Goal: Task Accomplishment & Management: Use online tool/utility

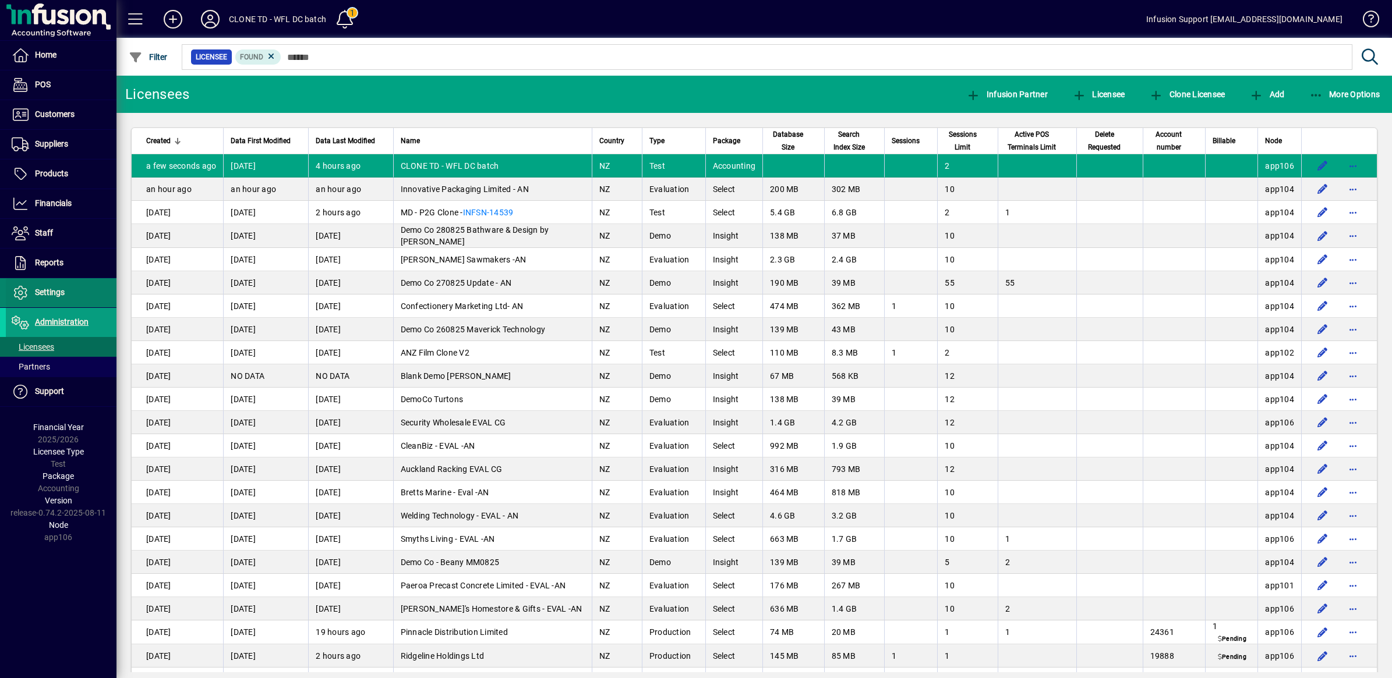
click at [49, 292] on span "Settings" at bounding box center [50, 292] width 30 height 9
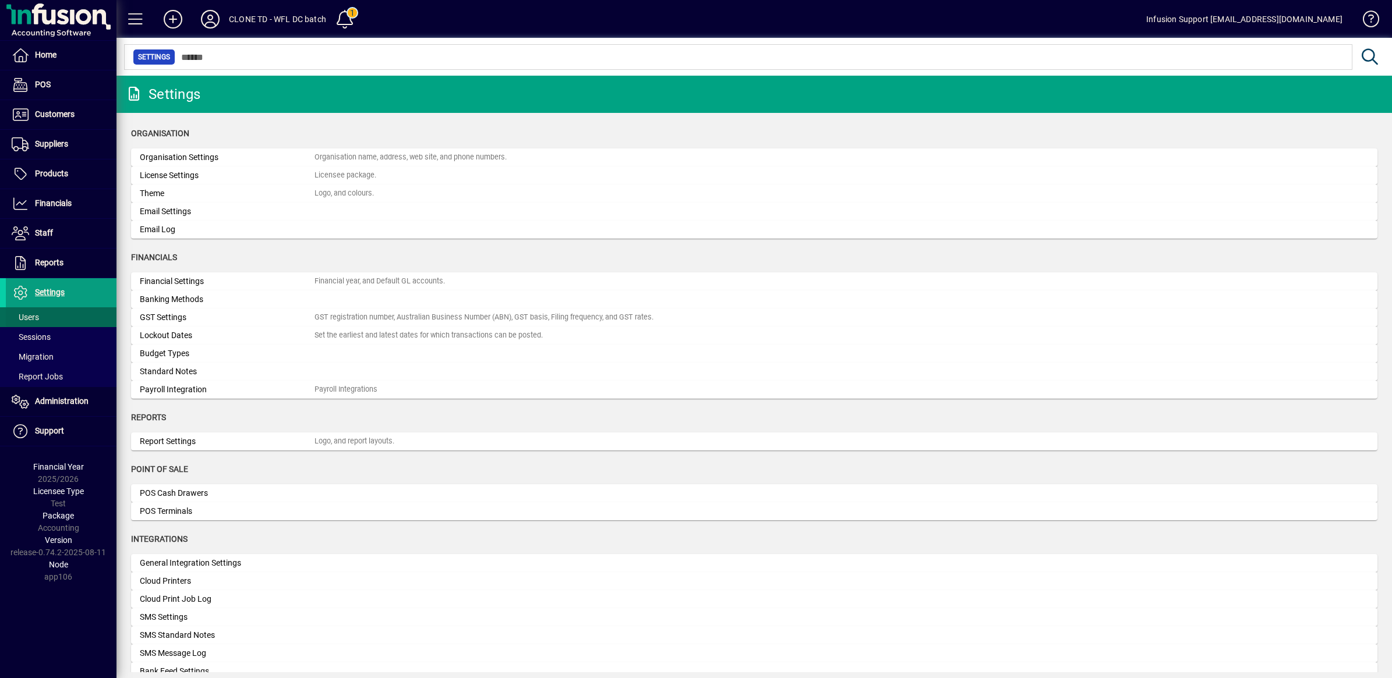
click at [26, 318] on span "Users" at bounding box center [25, 317] width 27 height 9
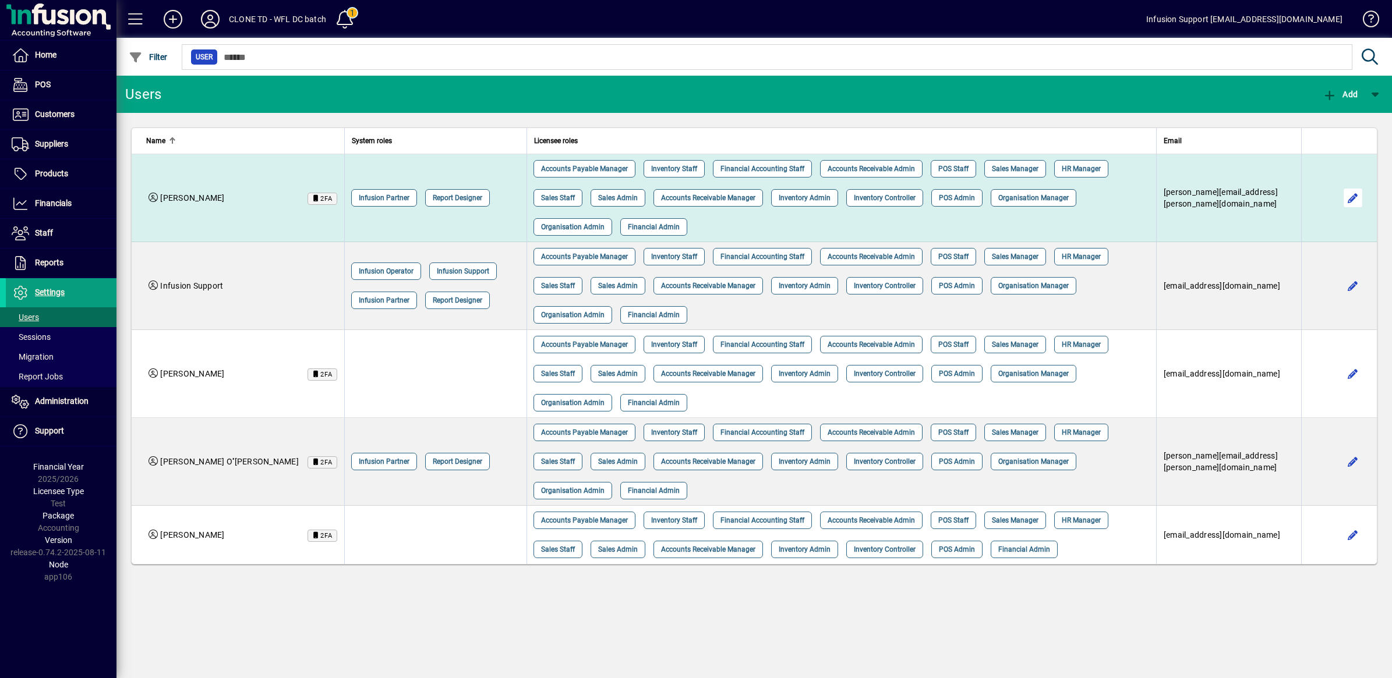
click at [1343, 185] on span "button" at bounding box center [1353, 198] width 28 height 28
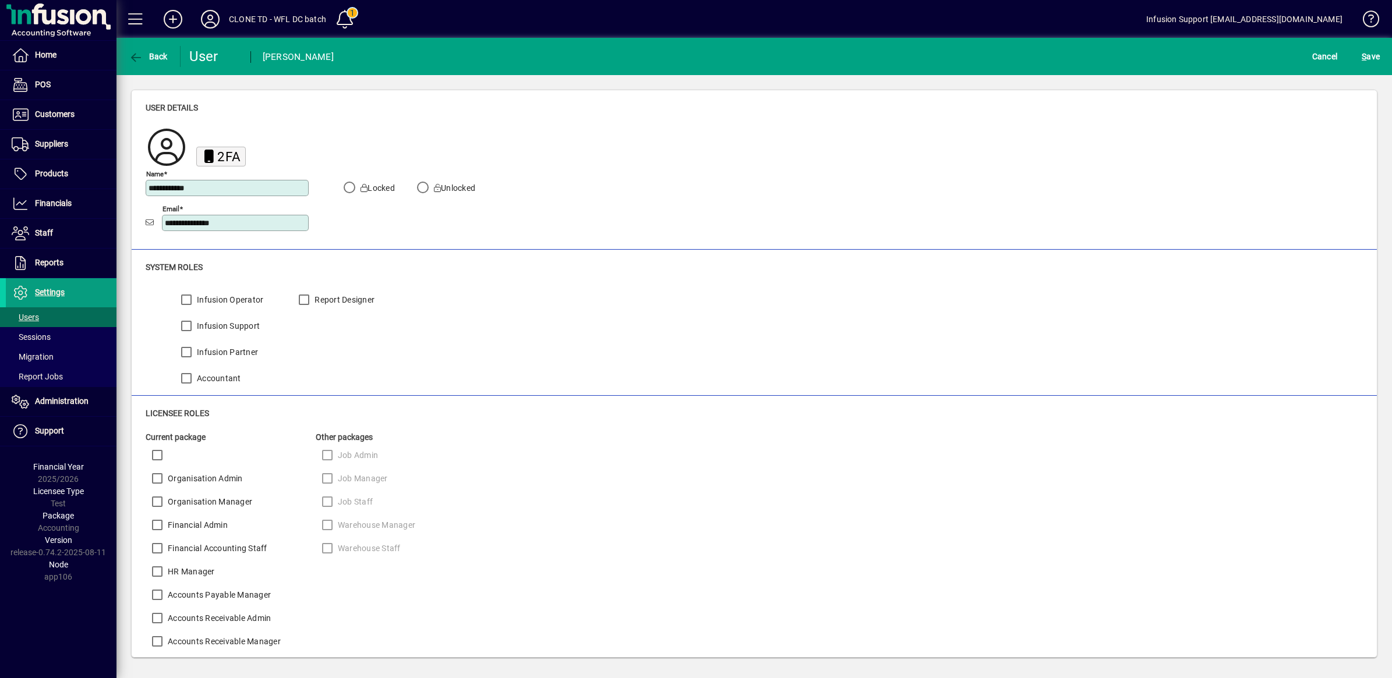
drag, startPoint x: 132, startPoint y: 52, endPoint x: 230, endPoint y: 162, distance: 147.2
click at [130, 52] on icon "button" at bounding box center [136, 58] width 15 height 12
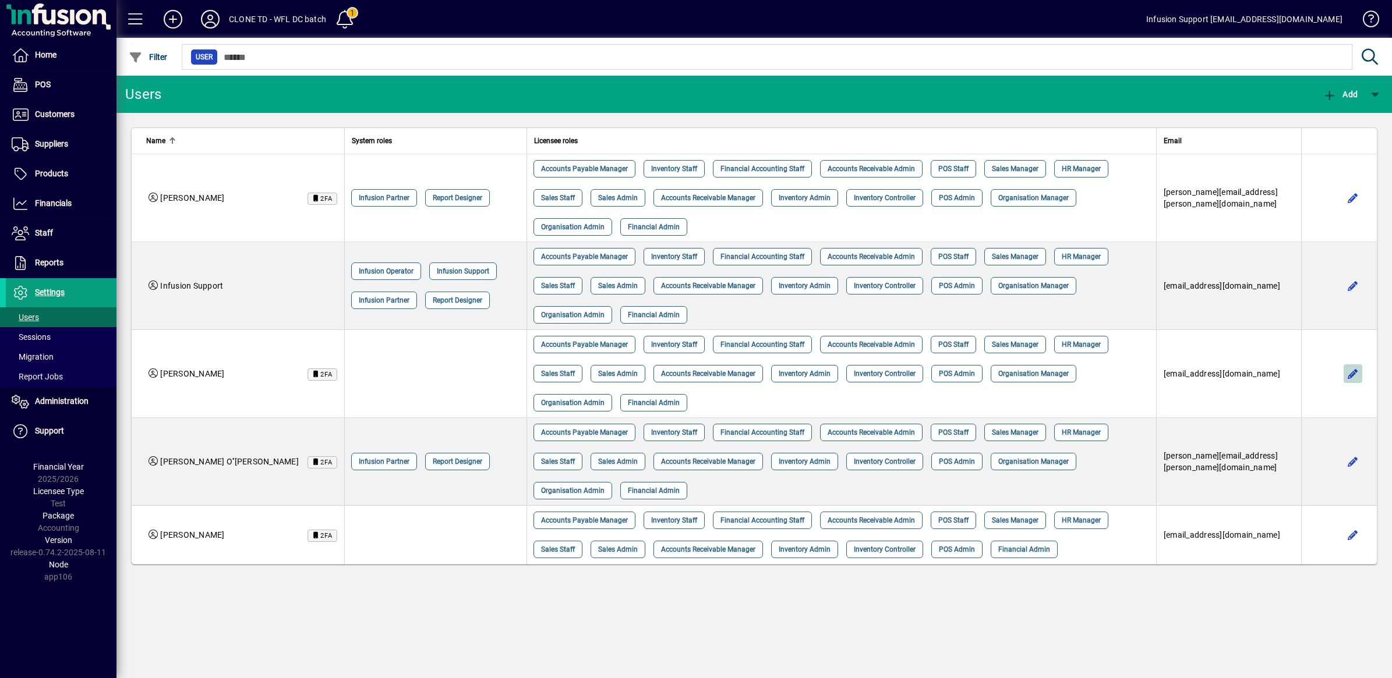
drag, startPoint x: 1351, startPoint y: 300, endPoint x: 1238, endPoint y: 304, distance: 112.4
click at [1351, 360] on span "button" at bounding box center [1353, 374] width 28 height 28
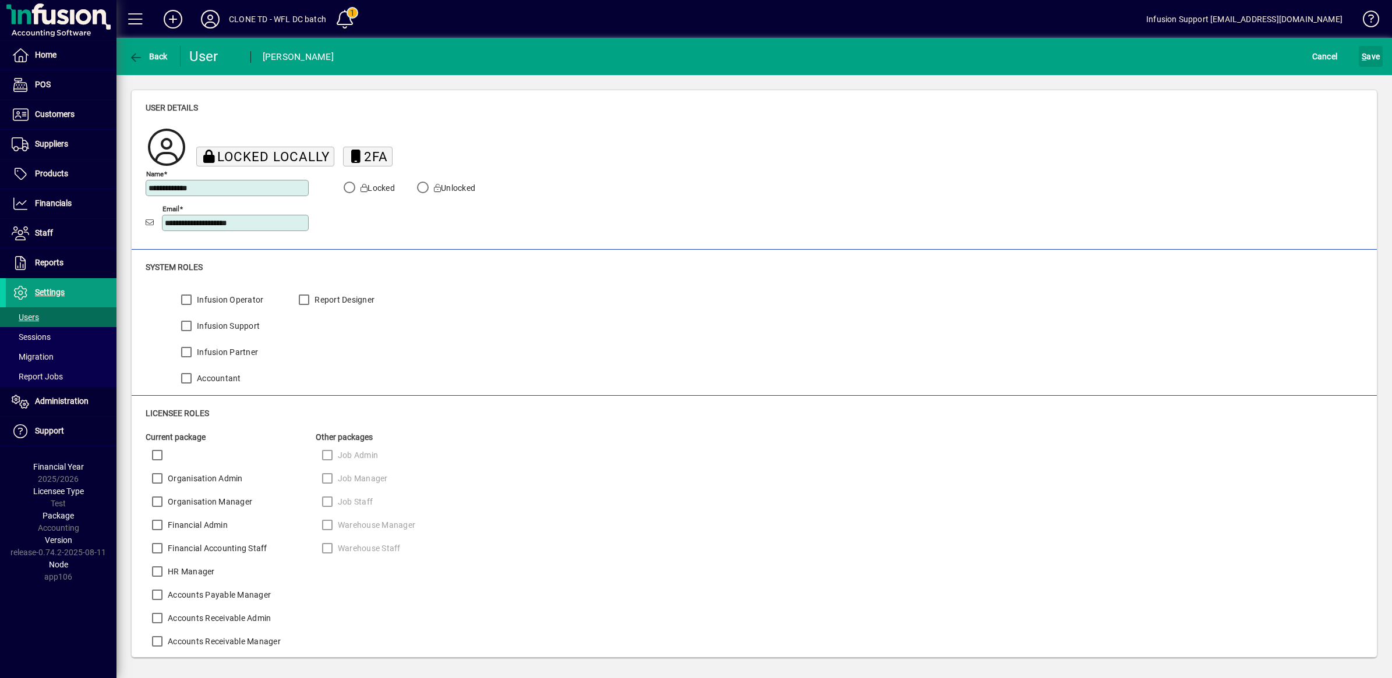
drag, startPoint x: 1369, startPoint y: 51, endPoint x: 786, endPoint y: 252, distance: 616.5
click at [1369, 52] on span "S ave" at bounding box center [1370, 56] width 18 height 19
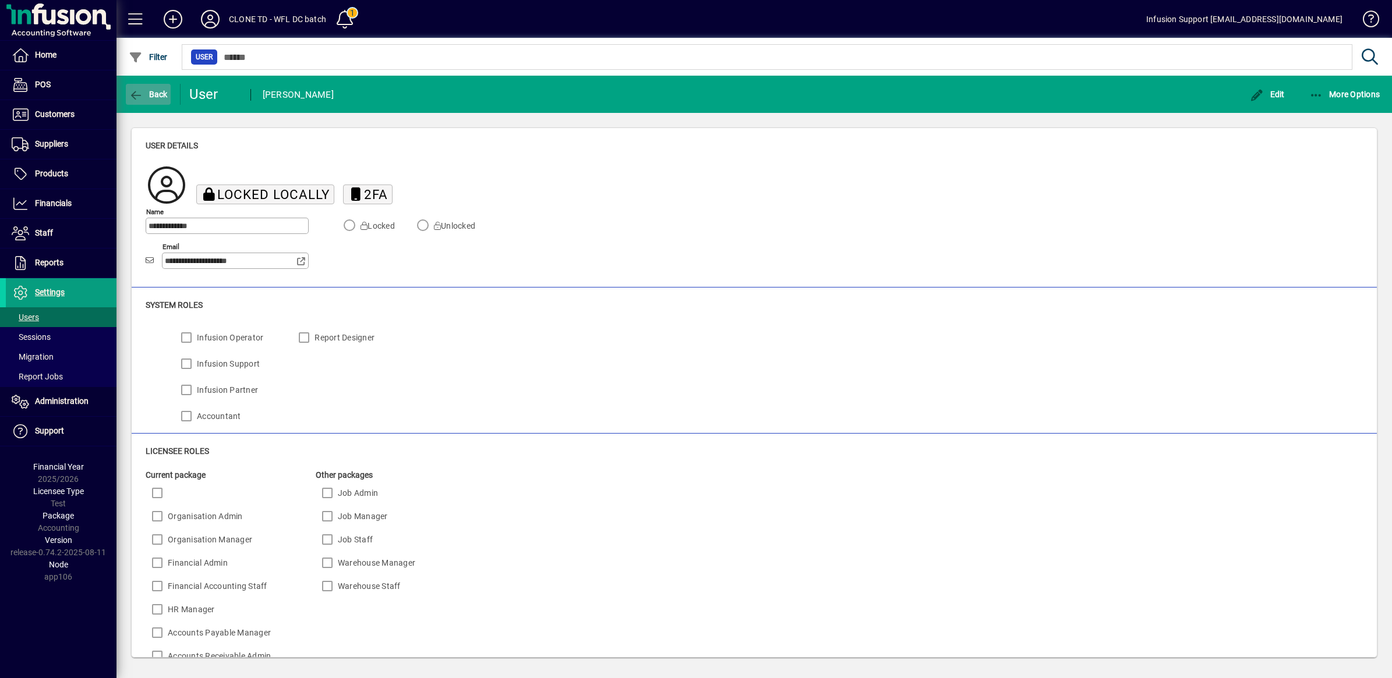
click at [130, 91] on icon "button" at bounding box center [136, 96] width 15 height 12
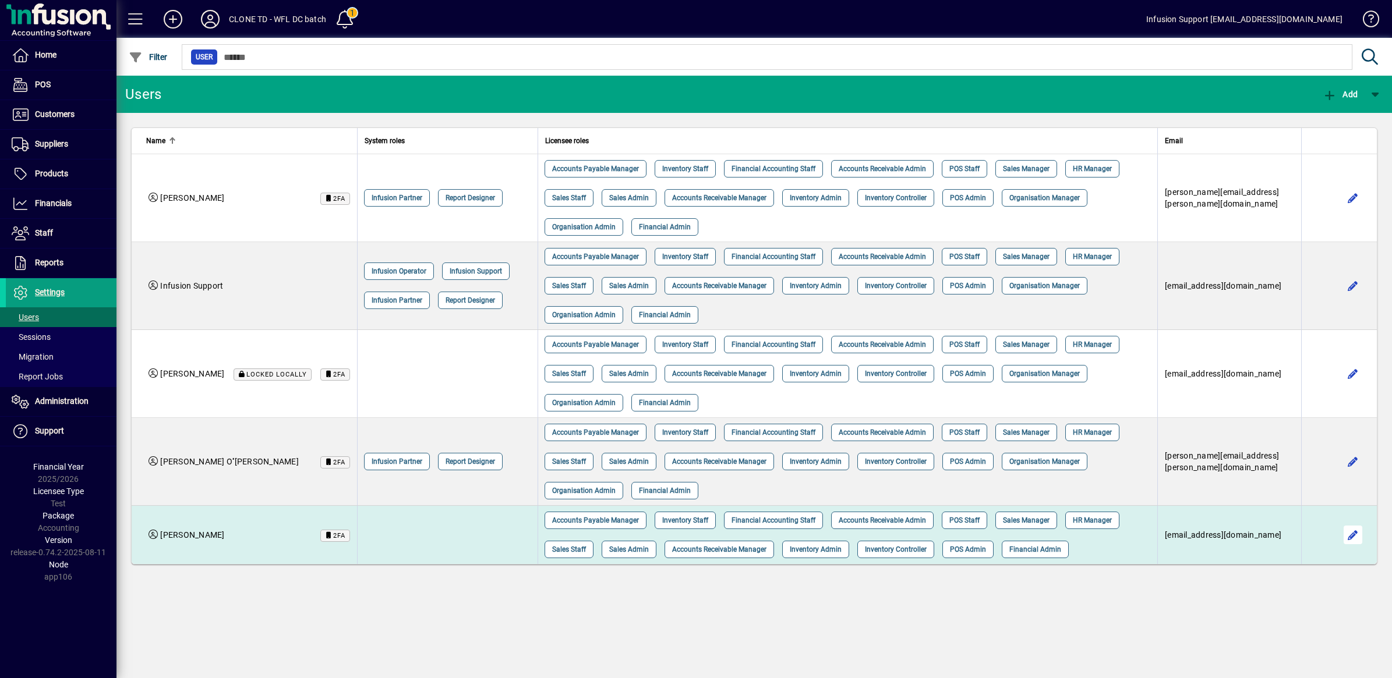
click at [1347, 536] on span "button" at bounding box center [1353, 535] width 28 height 28
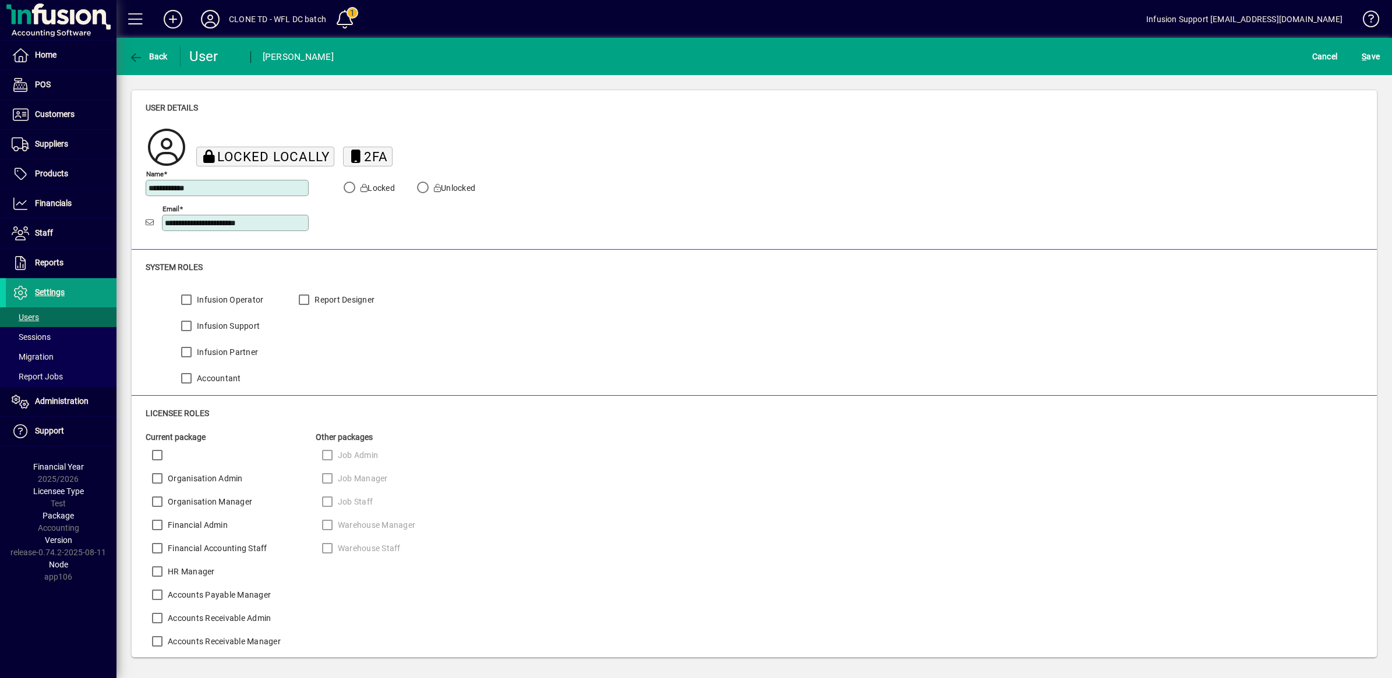
drag, startPoint x: 1361, startPoint y: 51, endPoint x: 1314, endPoint y: 74, distance: 52.1
click at [1361, 52] on span "S" at bounding box center [1363, 56] width 5 height 9
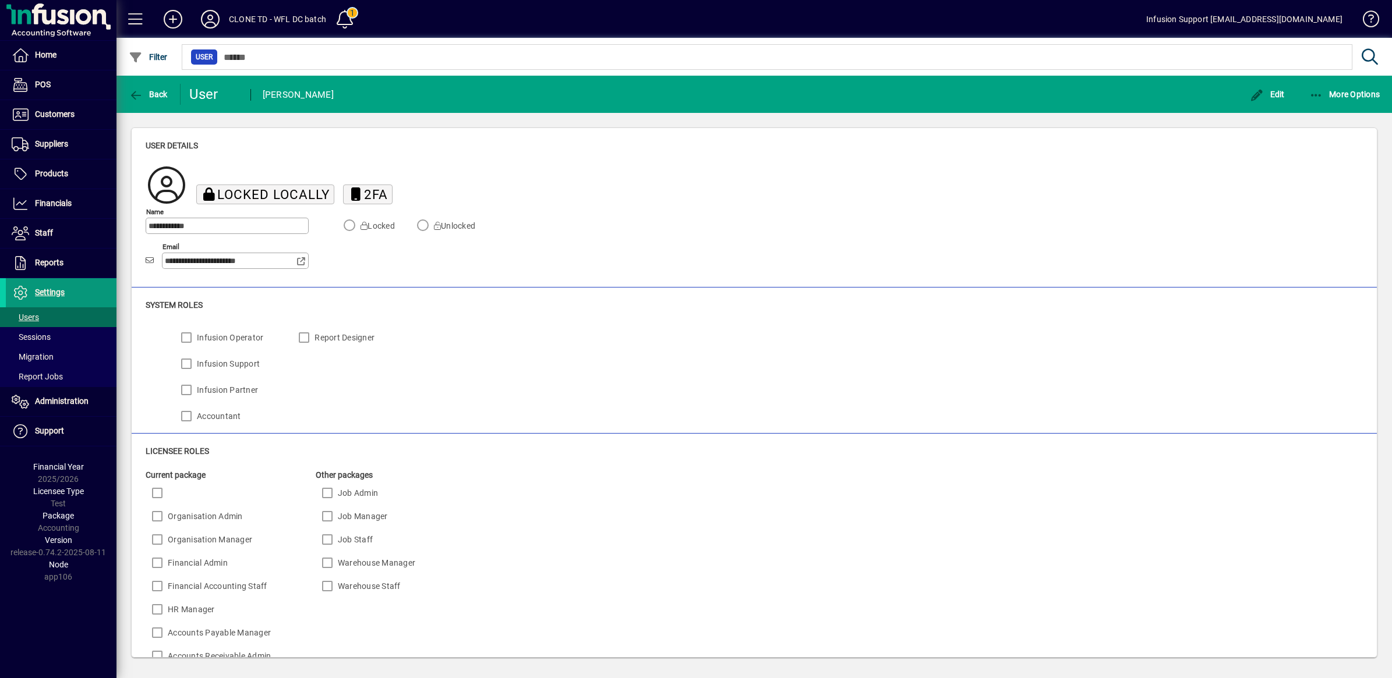
click at [55, 290] on span "Settings" at bounding box center [50, 292] width 30 height 9
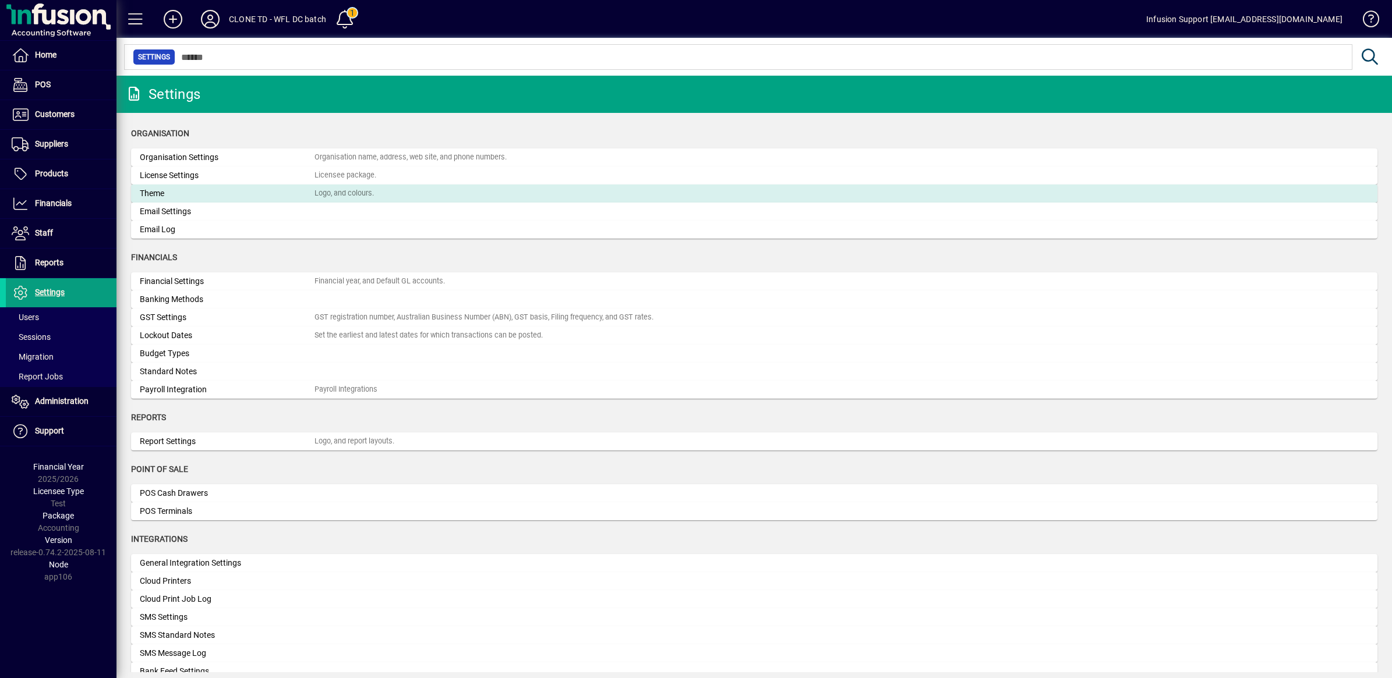
click at [199, 196] on div "Theme" at bounding box center [227, 193] width 175 height 12
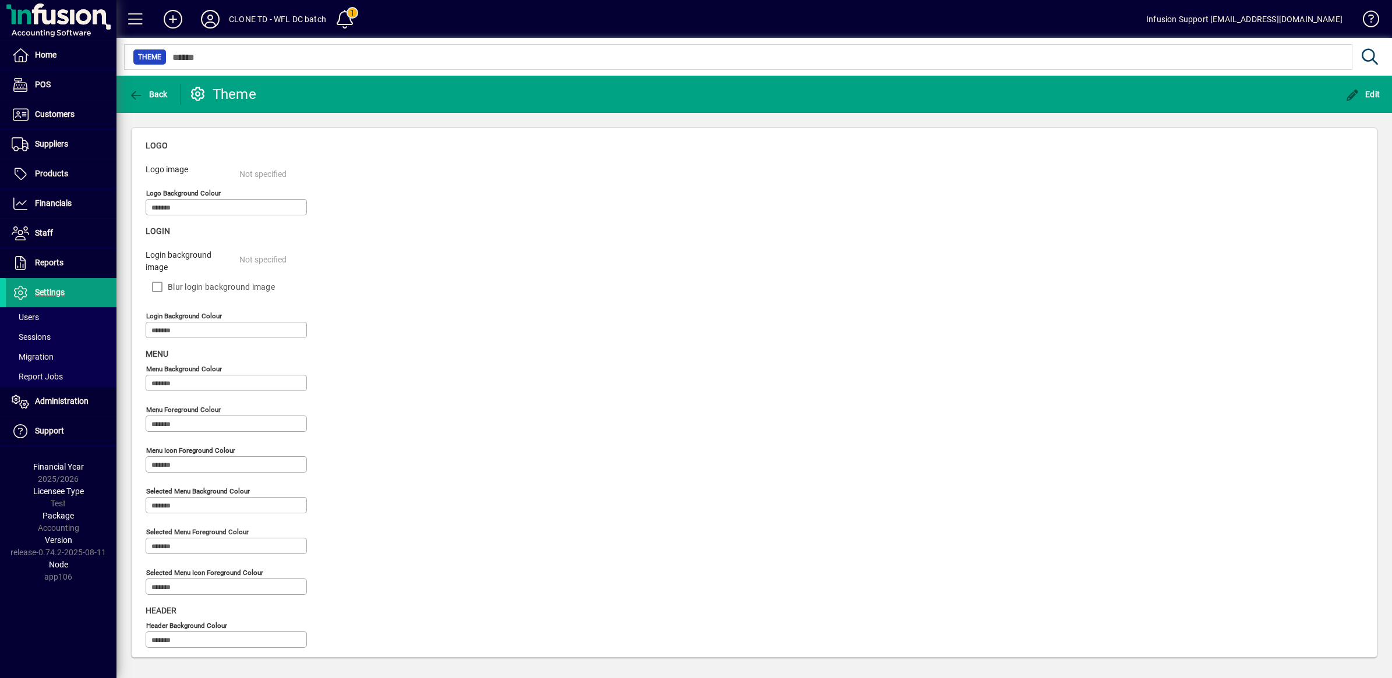
scroll to position [199, 0]
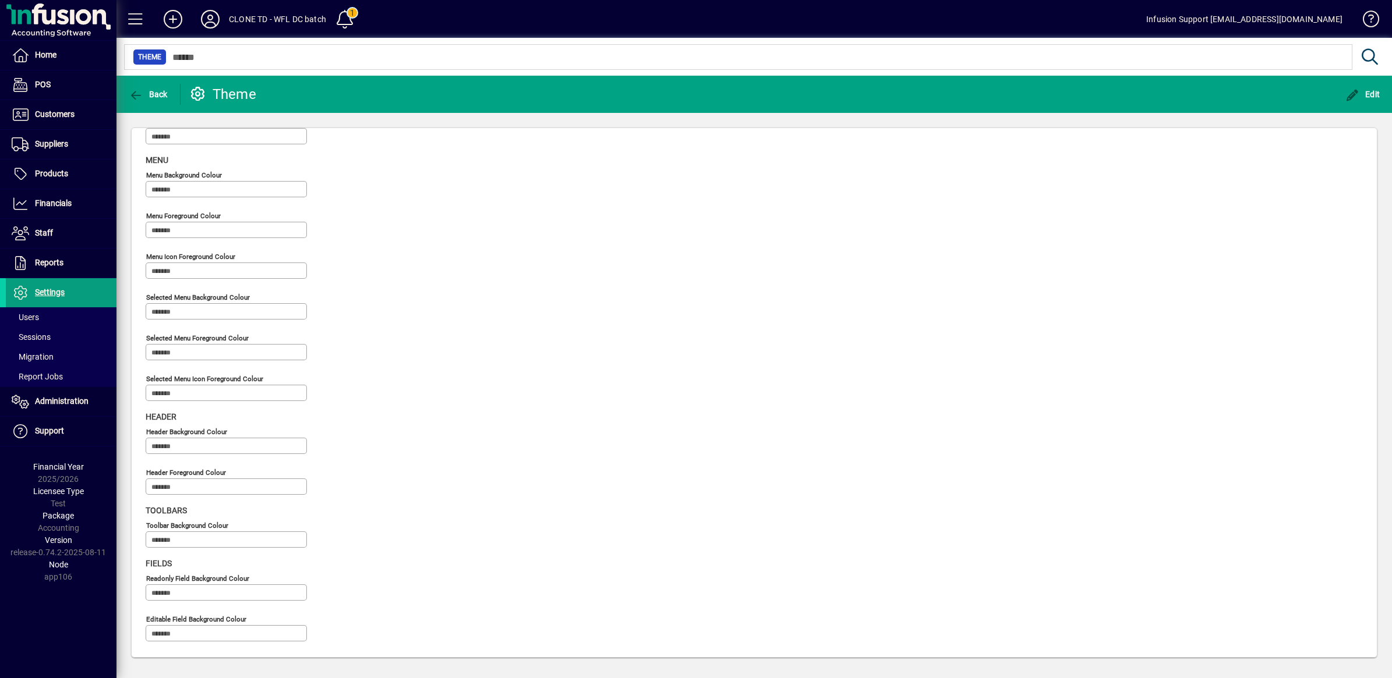
click at [1364, 90] on span "Edit" at bounding box center [1362, 94] width 35 height 9
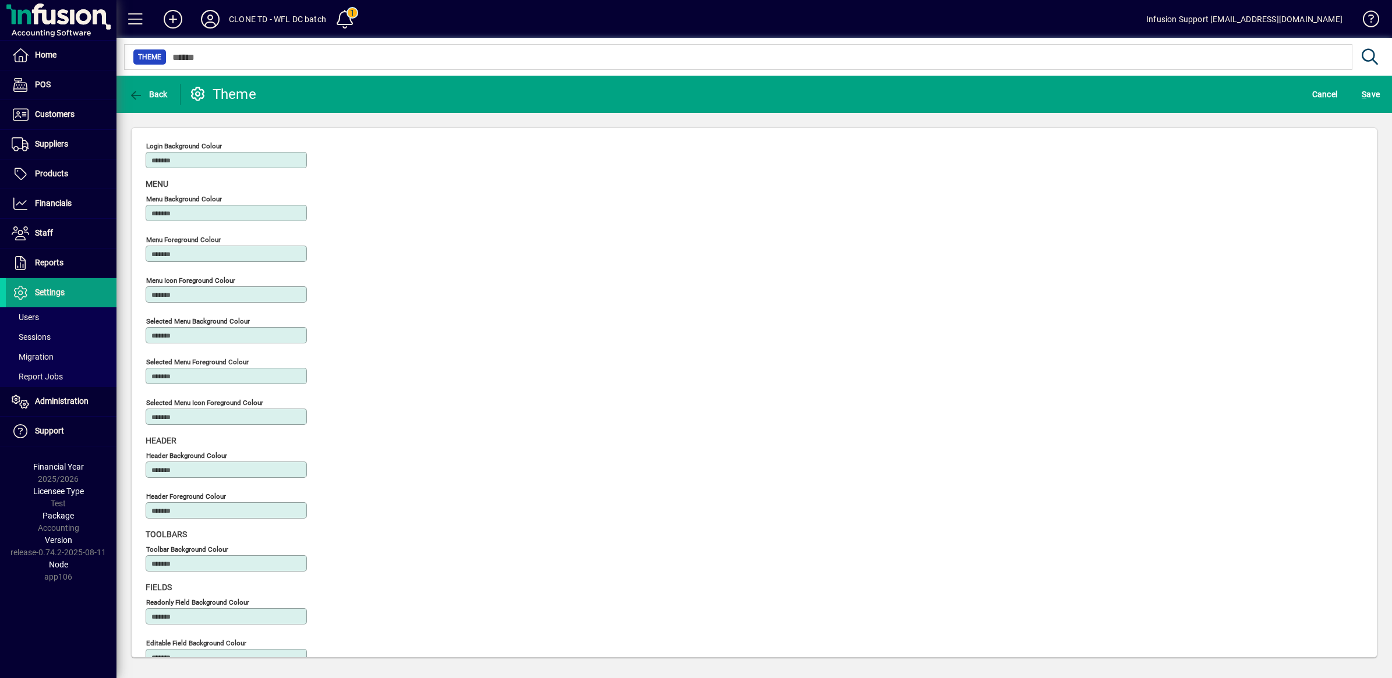
scroll to position [161, 0]
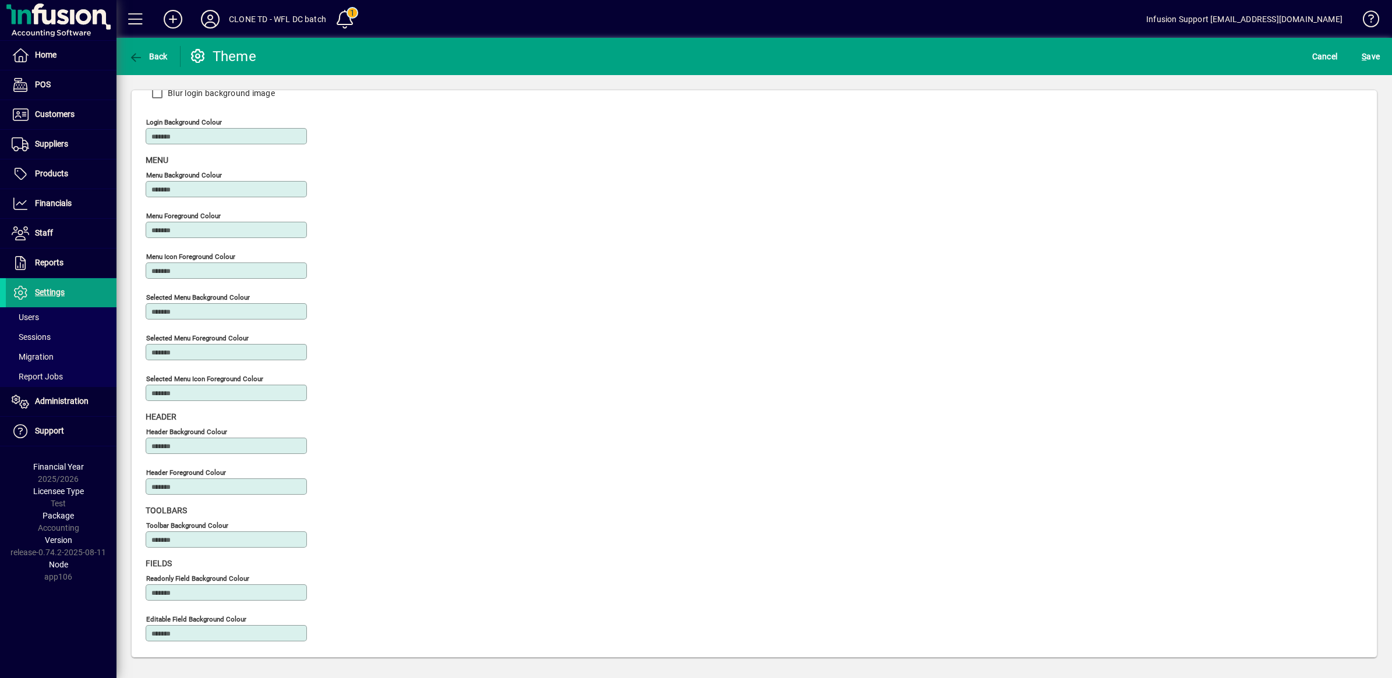
click at [237, 482] on input "Header foreground colour" at bounding box center [227, 486] width 158 height 9
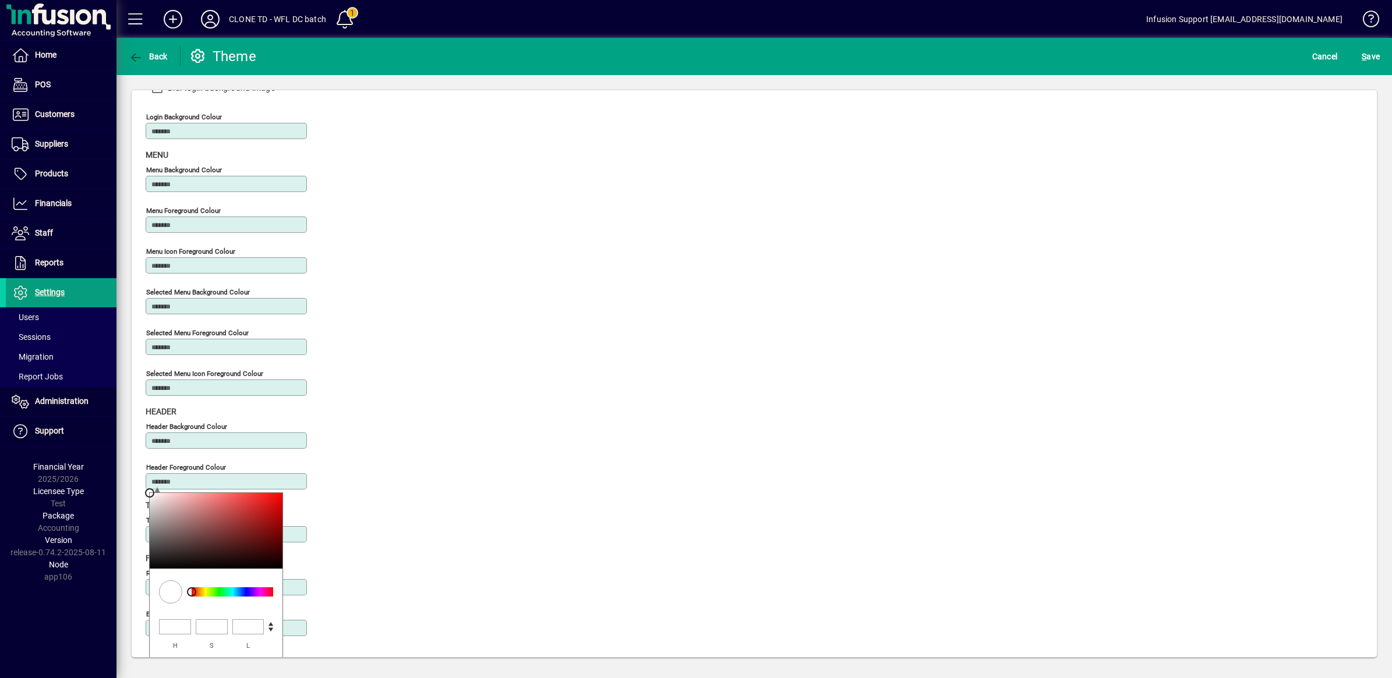
type input "**********"
type input "***"
click at [260, 595] on div at bounding box center [233, 591] width 82 height 9
type input "**********"
type input "***"
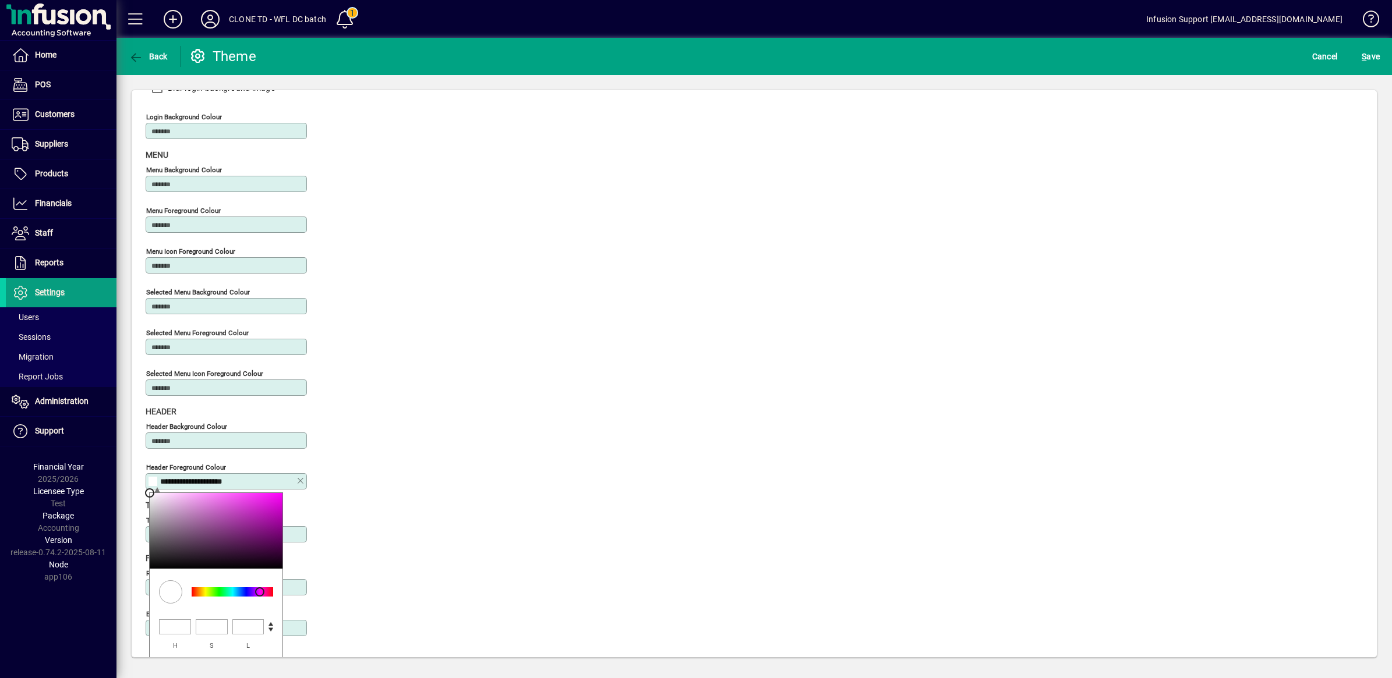
click at [270, 595] on div at bounding box center [233, 591] width 82 height 9
type input "**********"
type input "**"
click at [277, 505] on div at bounding box center [216, 531] width 133 height 76
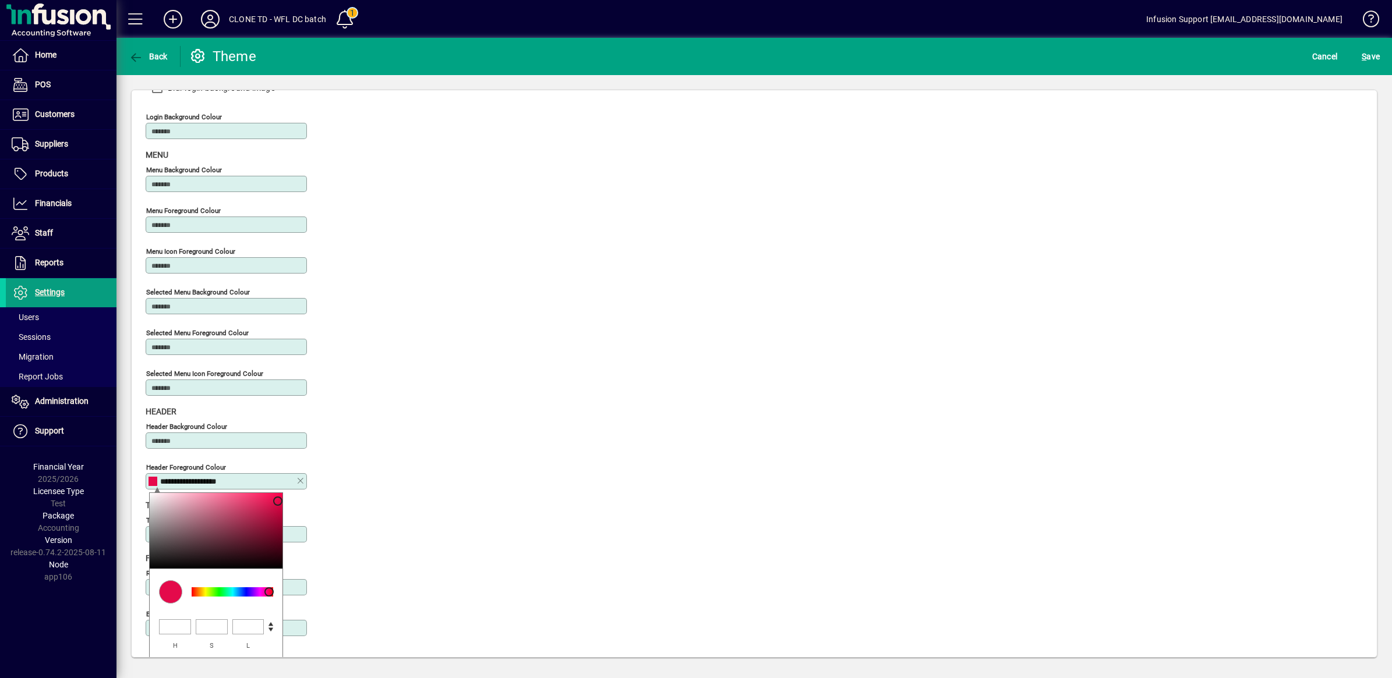
drag, startPoint x: 1367, startPoint y: 54, endPoint x: 1119, endPoint y: 159, distance: 269.0
click at [1367, 53] on span "S ave" at bounding box center [1370, 56] width 18 height 19
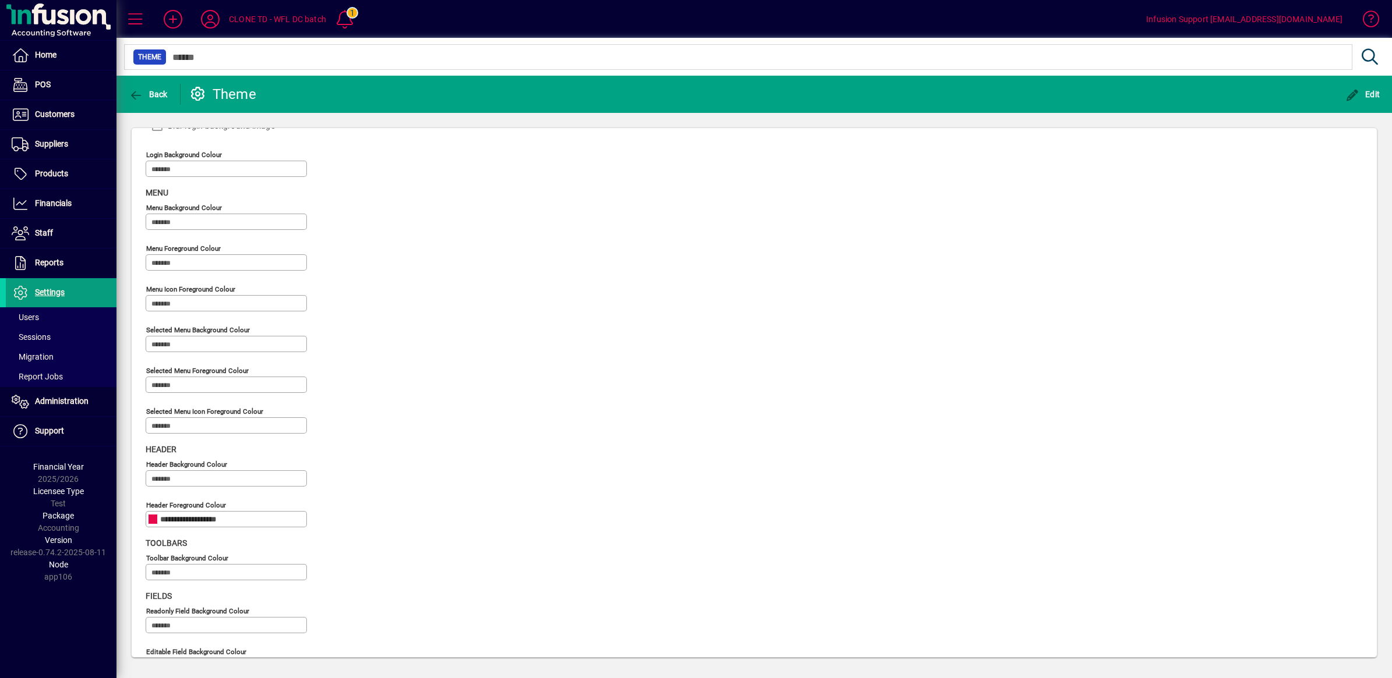
click at [197, 574] on input "Toolbar background colour" at bounding box center [227, 572] width 158 height 9
click at [36, 199] on span "Financials" at bounding box center [53, 203] width 37 height 9
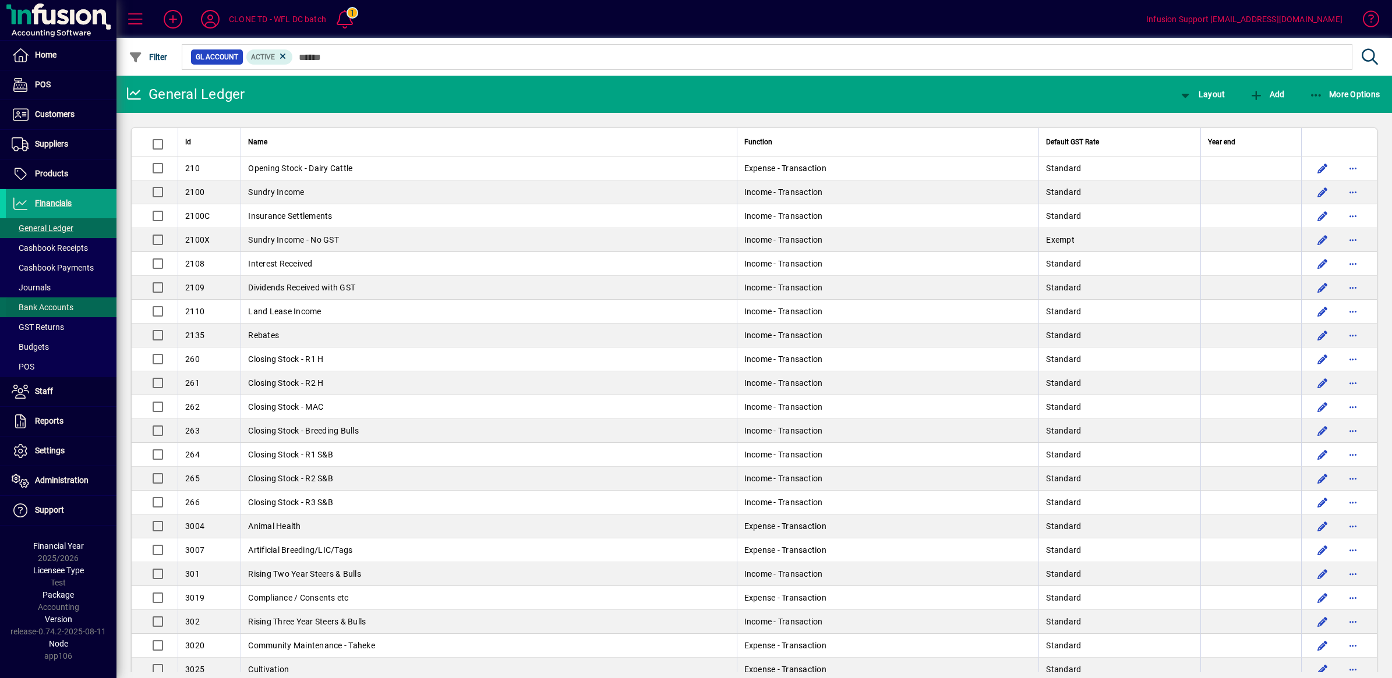
click at [57, 307] on span "Bank Accounts" at bounding box center [43, 307] width 62 height 9
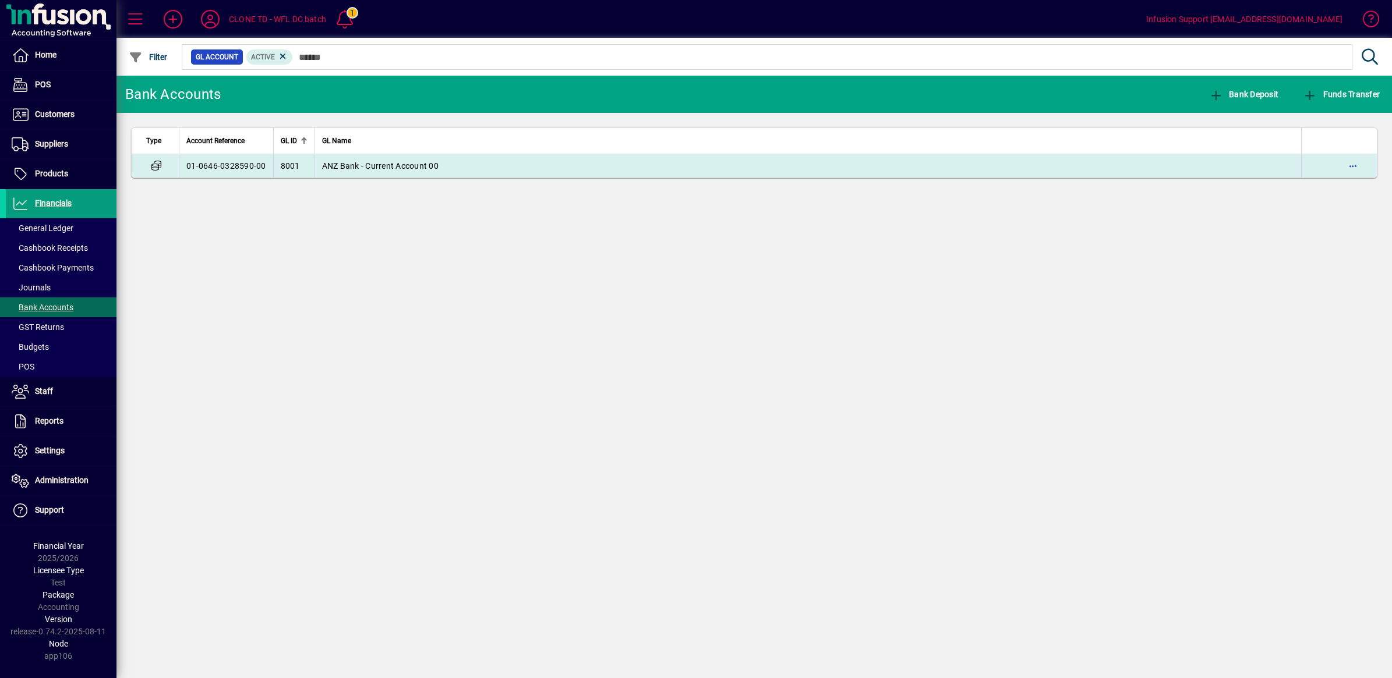
click at [420, 164] on span "ANZ Bank - Current Account 00" at bounding box center [380, 165] width 116 height 9
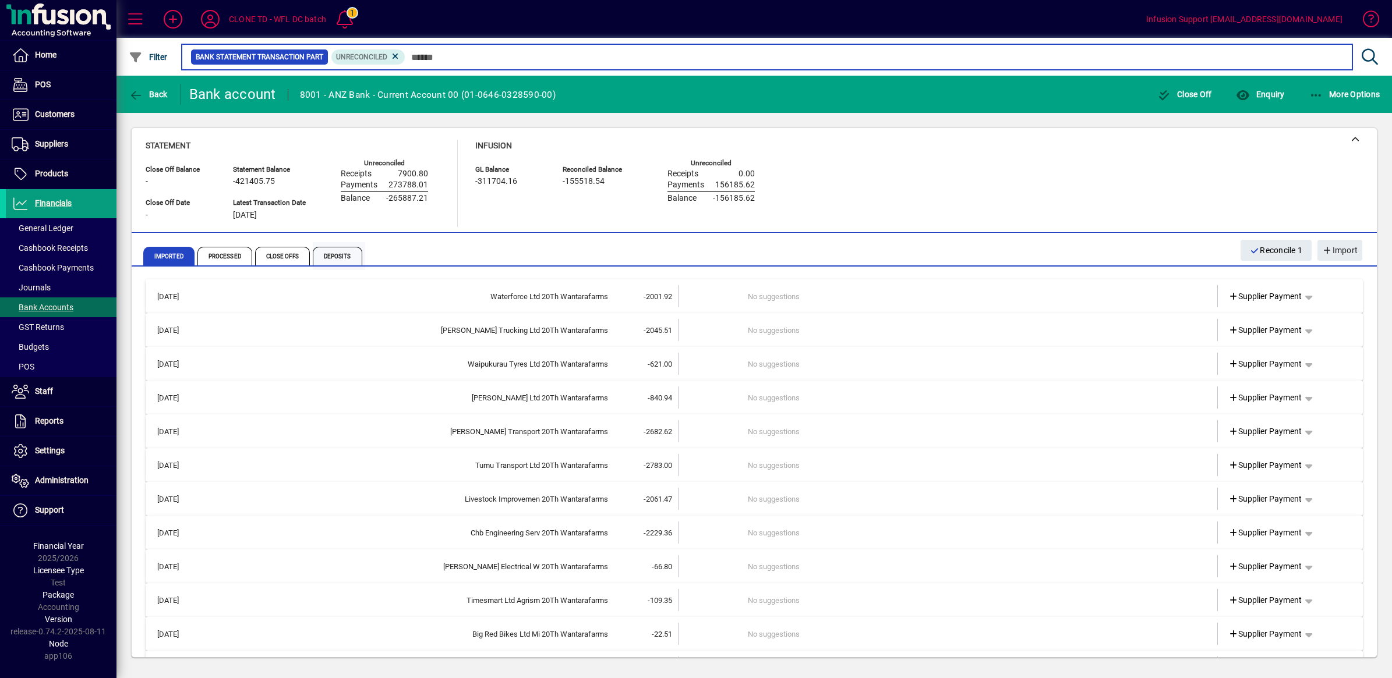
scroll to position [73, 0]
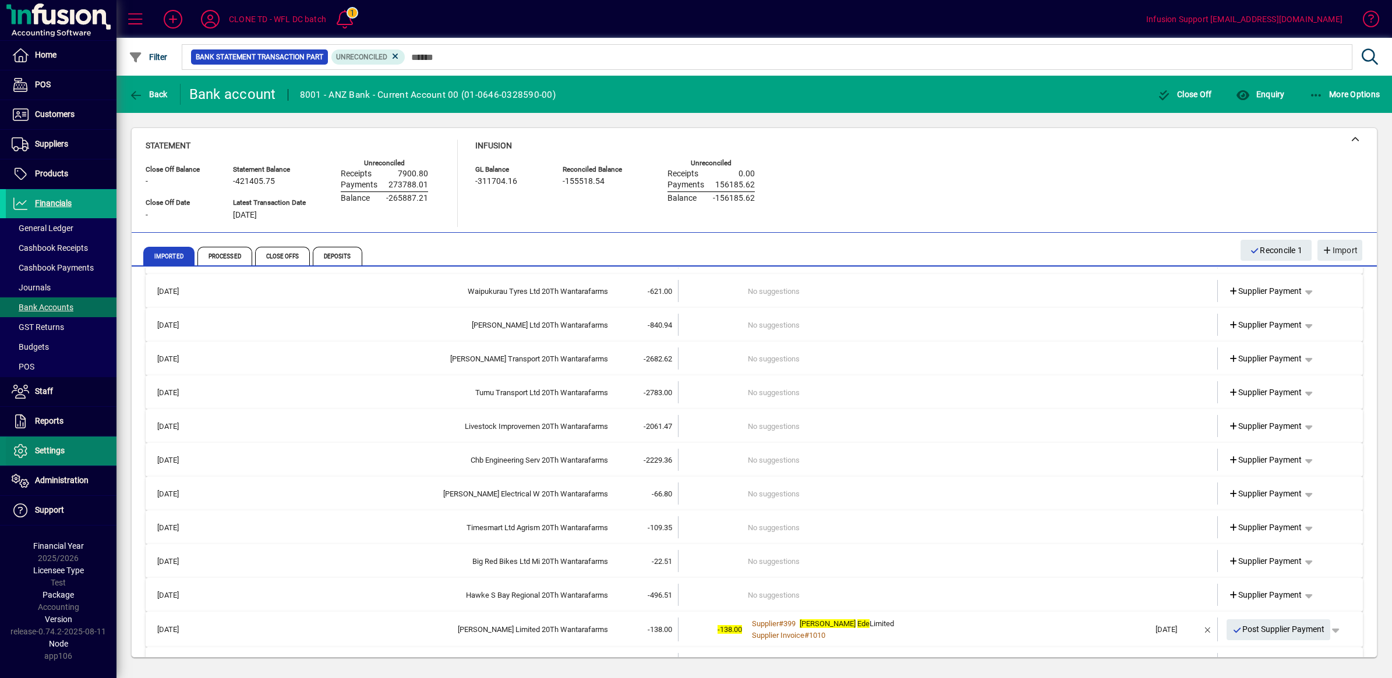
click at [47, 447] on span "Settings" at bounding box center [50, 450] width 30 height 9
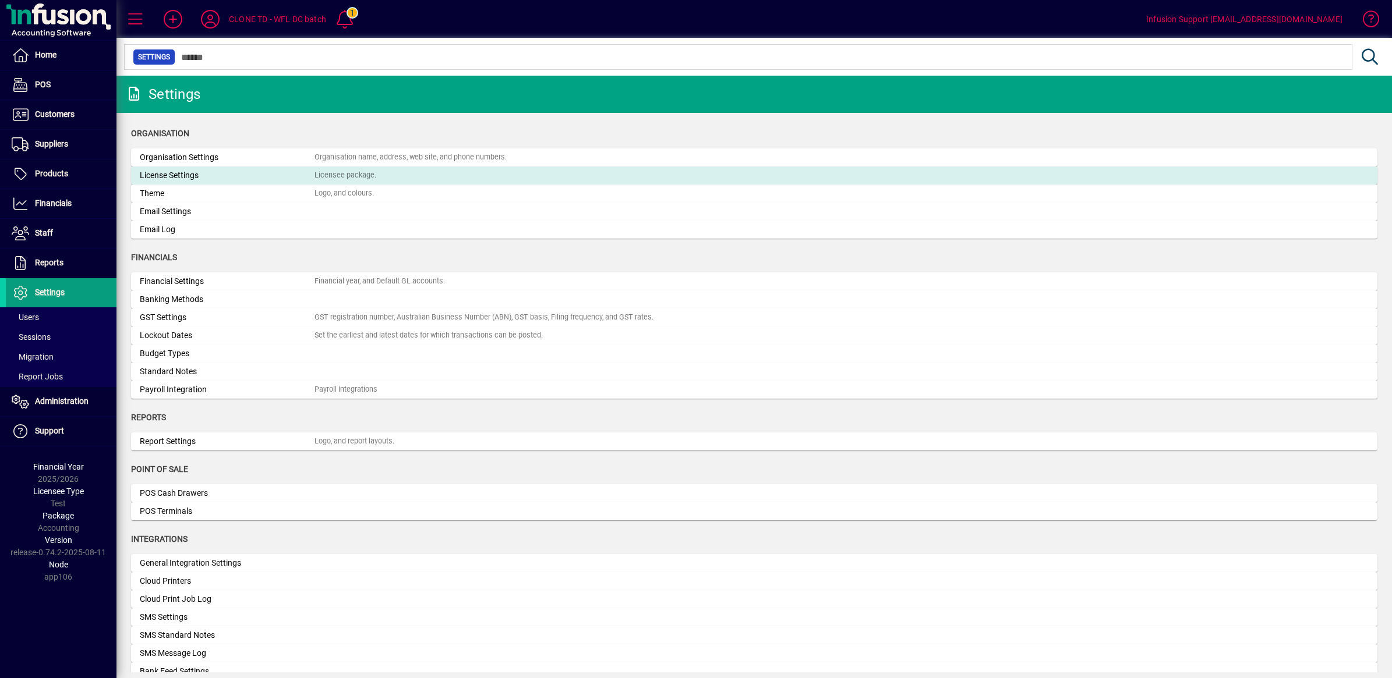
click at [266, 172] on div "License Settings" at bounding box center [227, 175] width 175 height 12
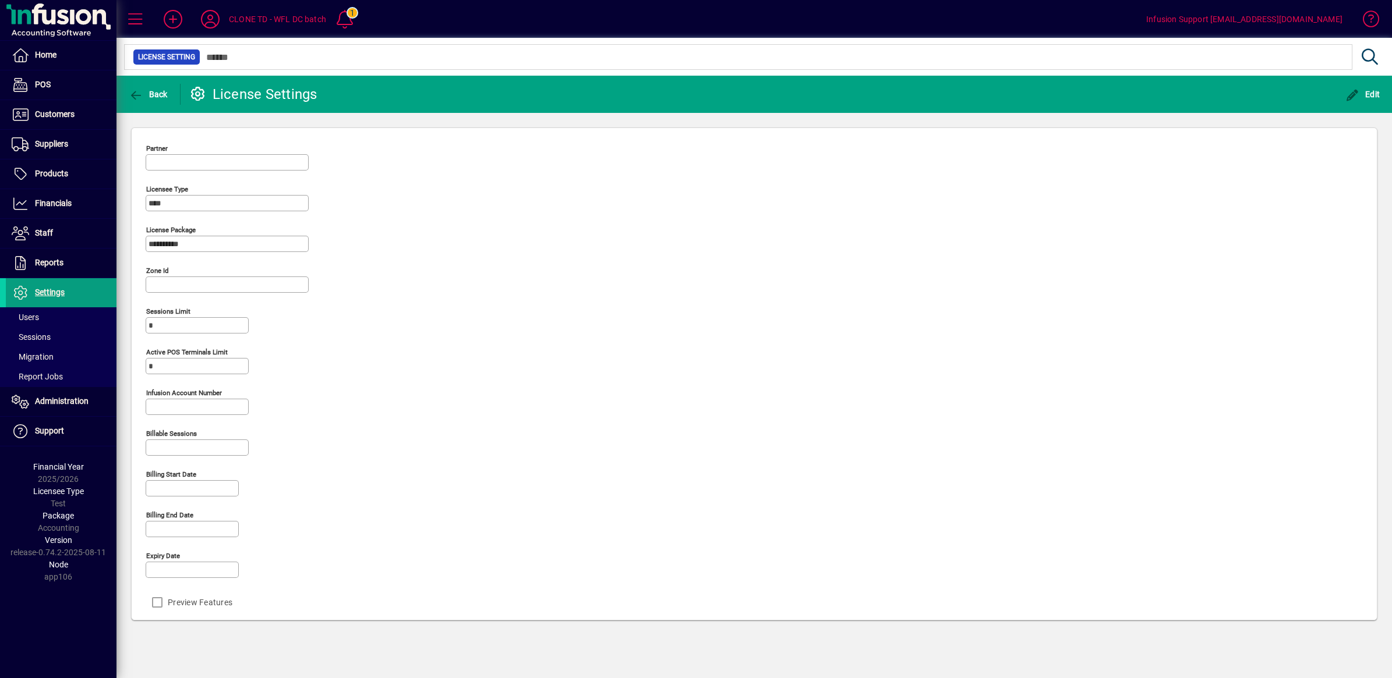
type input "**********"
click at [1351, 91] on icon "button" at bounding box center [1352, 96] width 15 height 12
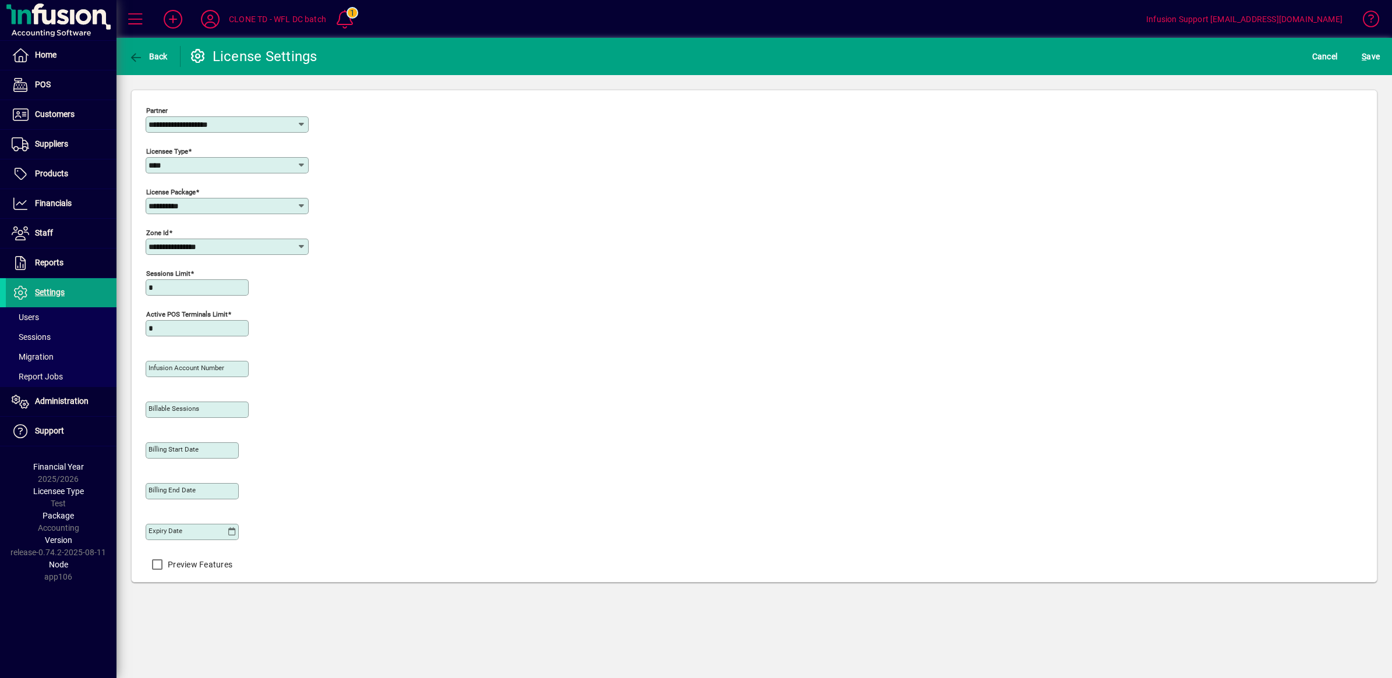
click at [297, 208] on icon at bounding box center [301, 205] width 9 height 9
click at [174, 296] on div "Select" at bounding box center [166, 297] width 23 height 12
type input "******"
click at [1368, 54] on span "S ave" at bounding box center [1370, 56] width 18 height 19
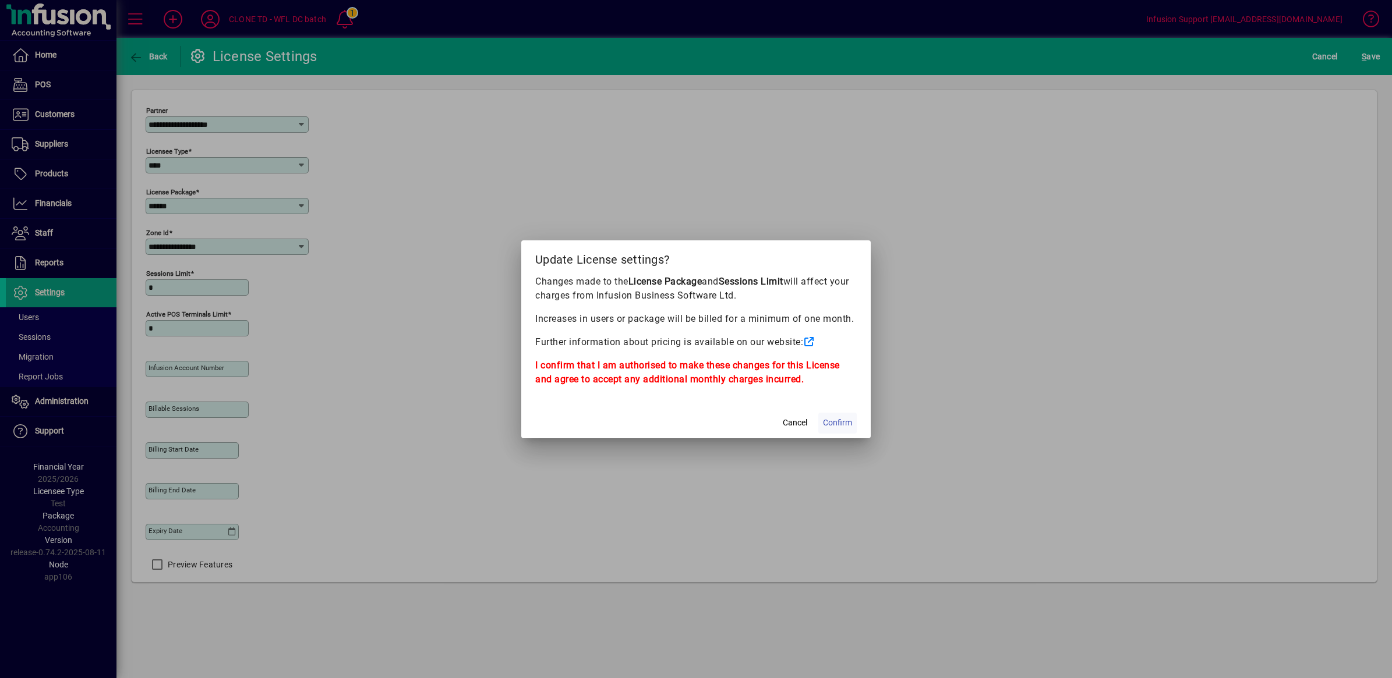
click at [840, 418] on span "Confirm" at bounding box center [837, 423] width 29 height 12
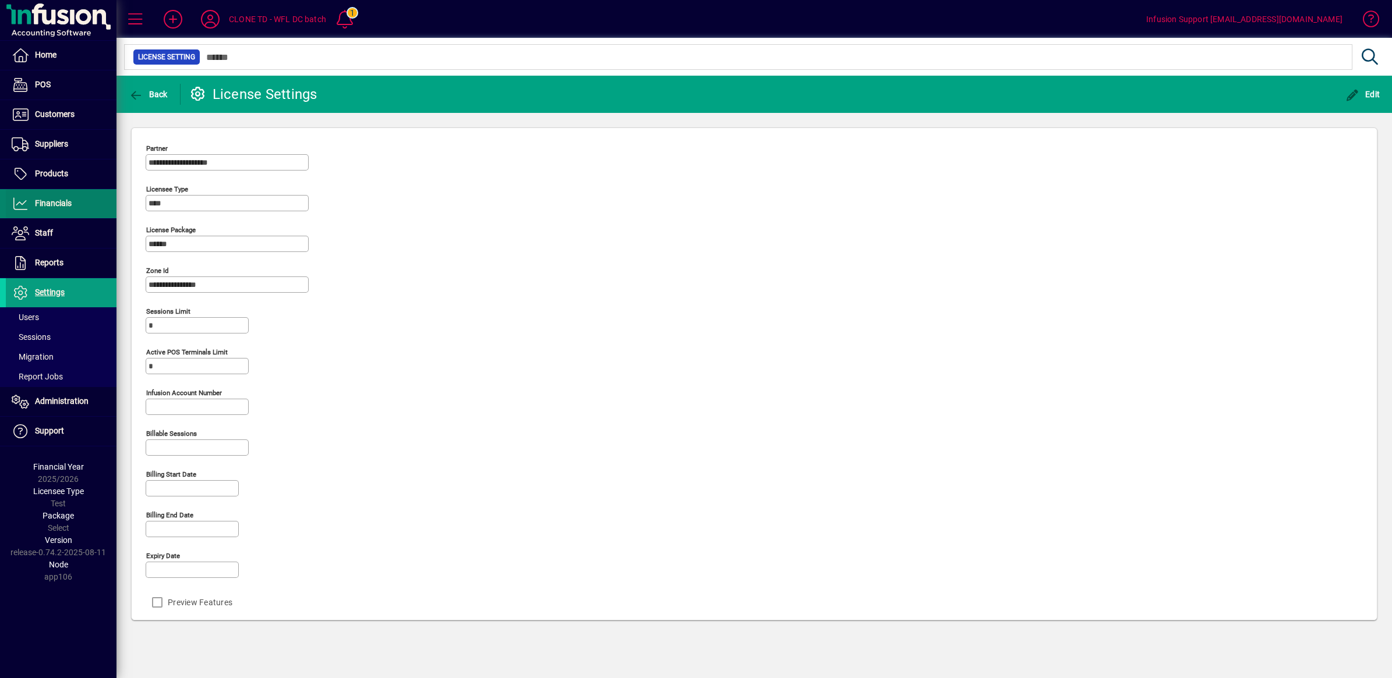
click at [51, 201] on span "Financials" at bounding box center [53, 203] width 37 height 9
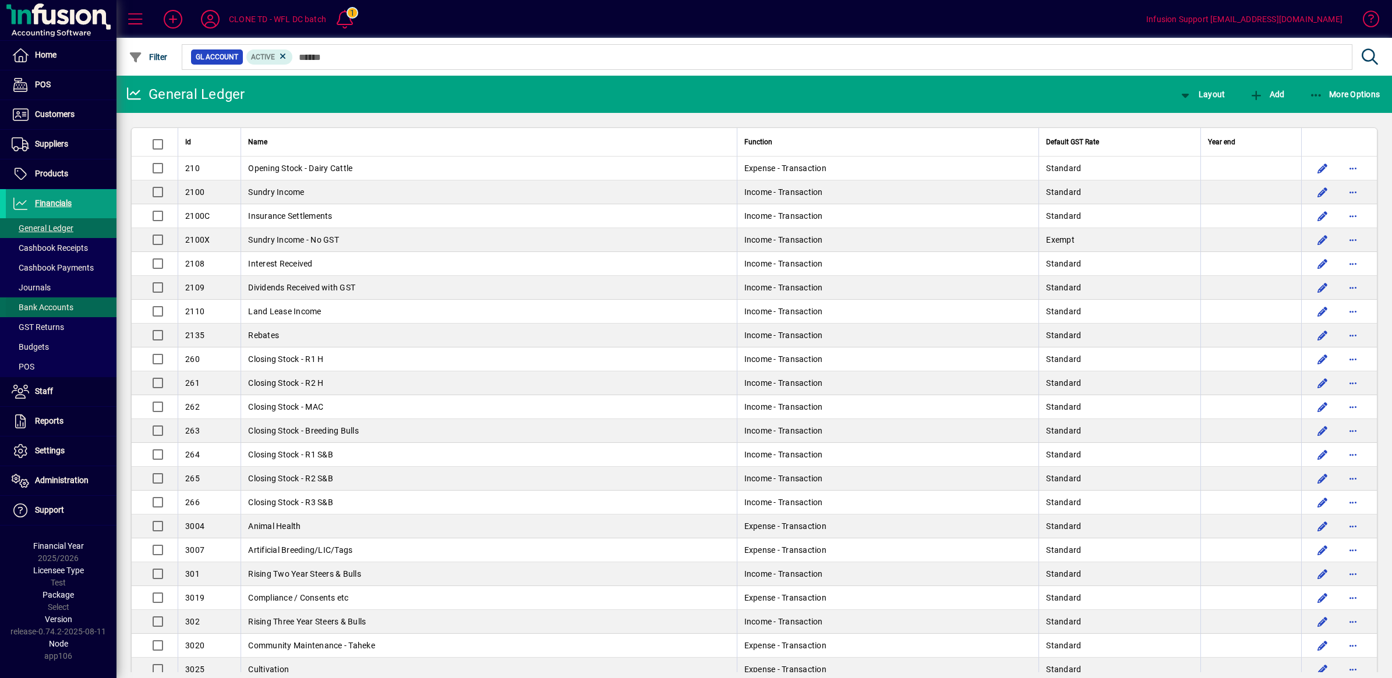
click at [61, 306] on span "Bank Accounts" at bounding box center [43, 307] width 62 height 9
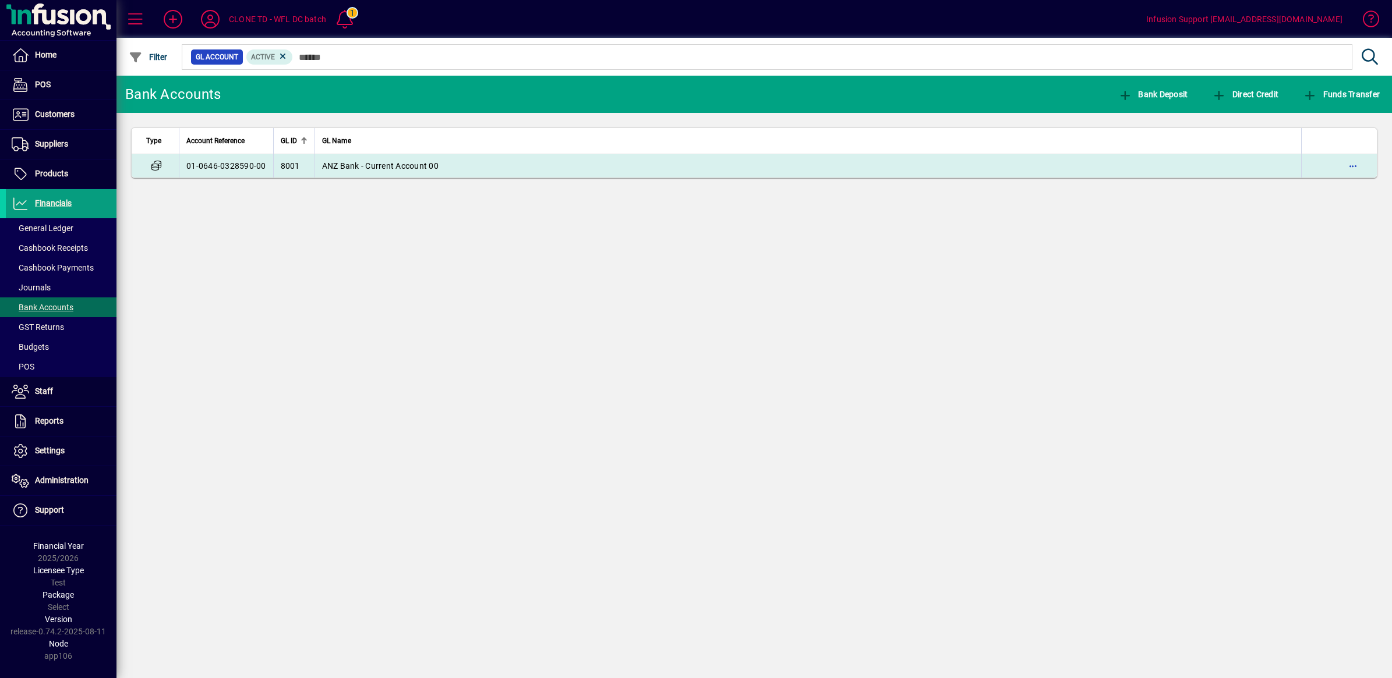
click at [405, 167] on span "ANZ Bank - Current Account 00" at bounding box center [380, 165] width 116 height 9
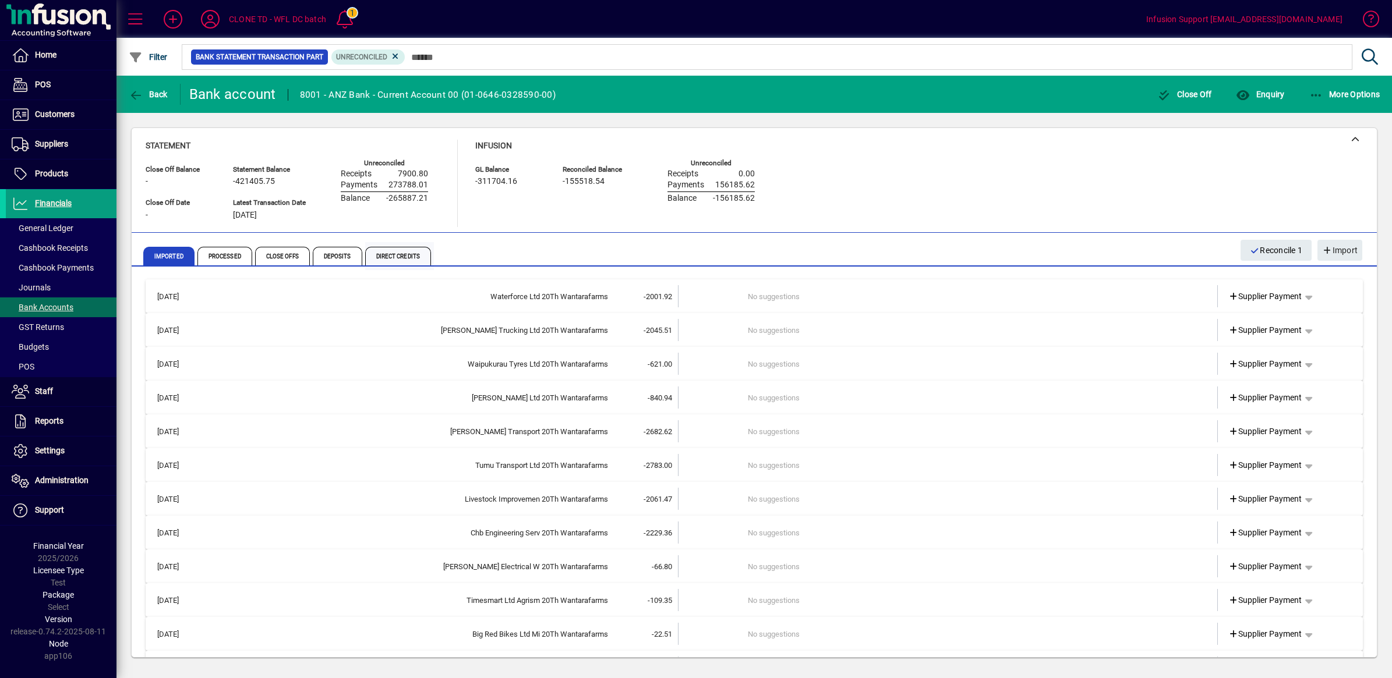
click at [403, 255] on span "Direct Credits" at bounding box center [398, 256] width 66 height 19
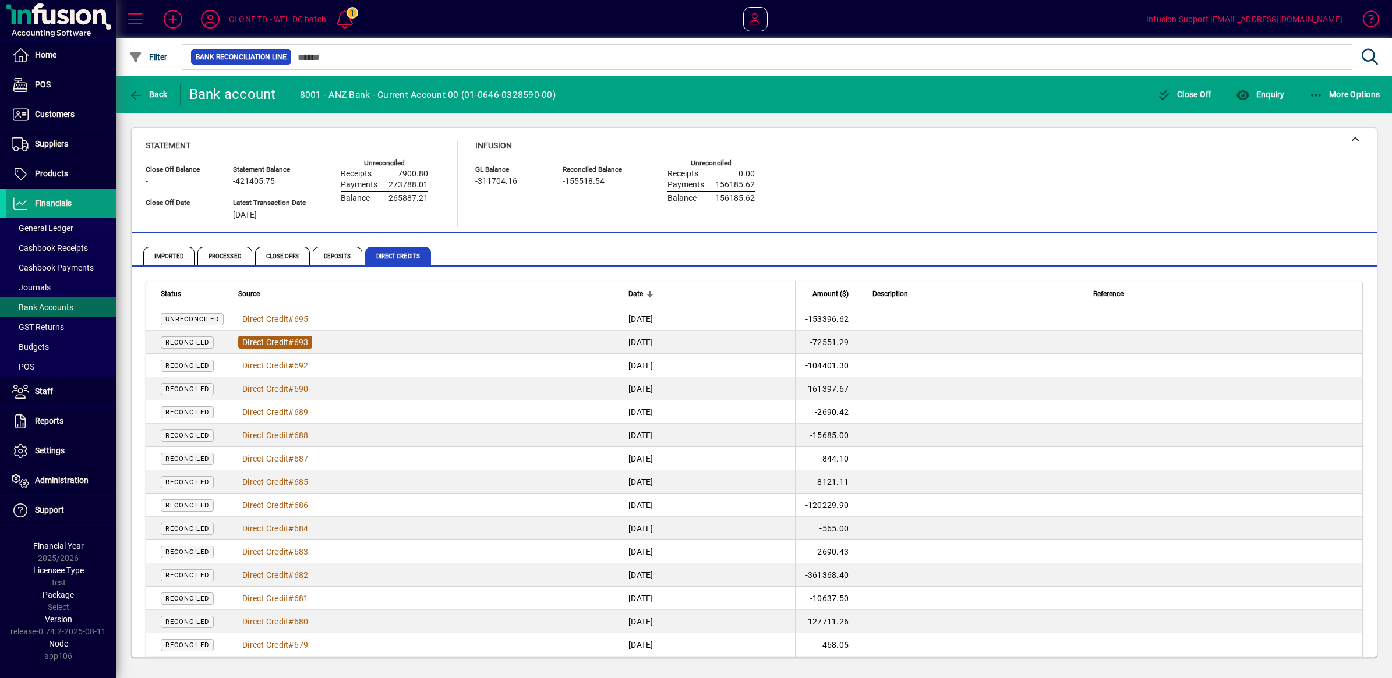
click at [278, 338] on span "Direct Credit" at bounding box center [265, 342] width 46 height 9
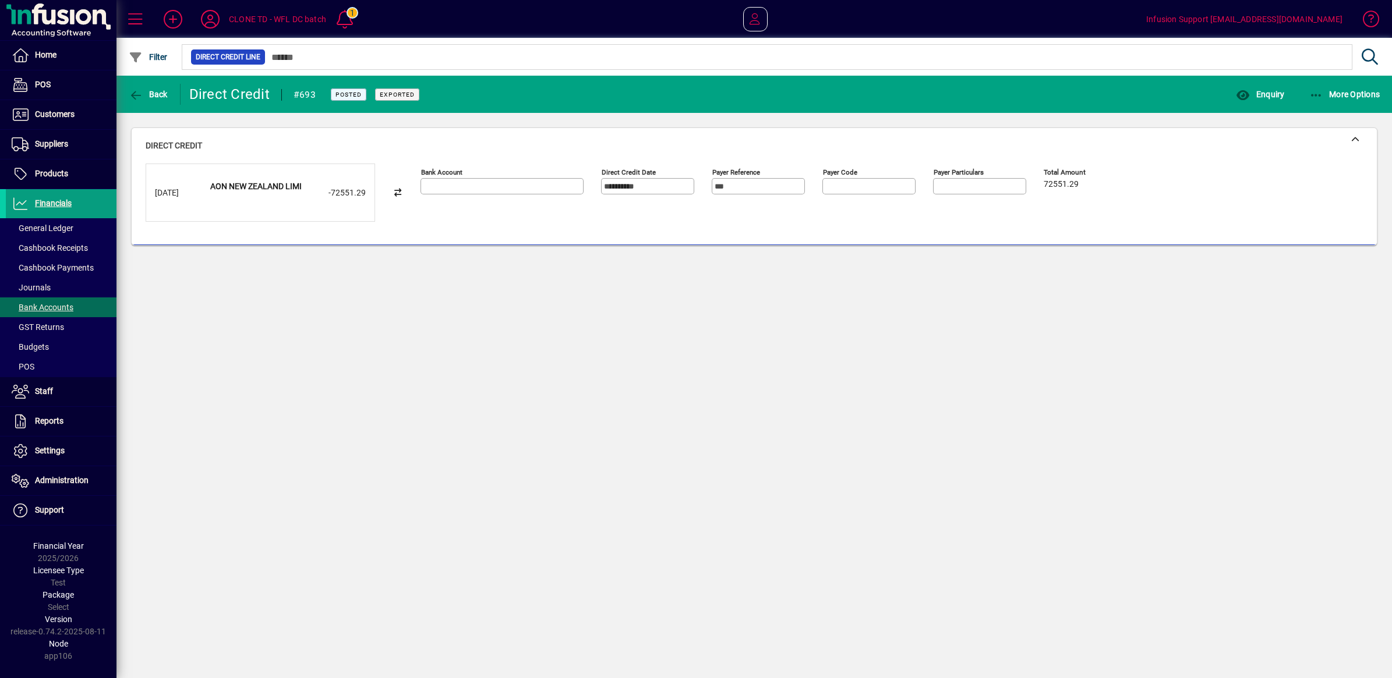
type input "**********"
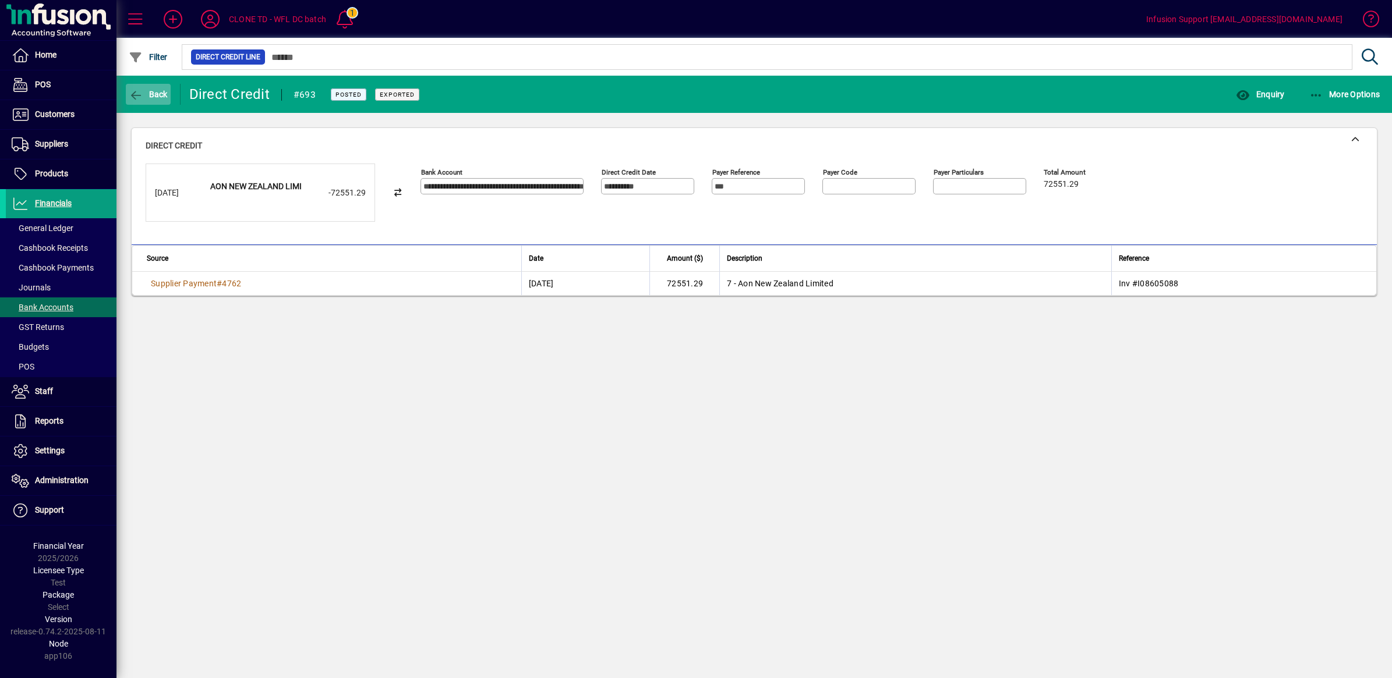
click at [132, 91] on icon "button" at bounding box center [136, 96] width 15 height 12
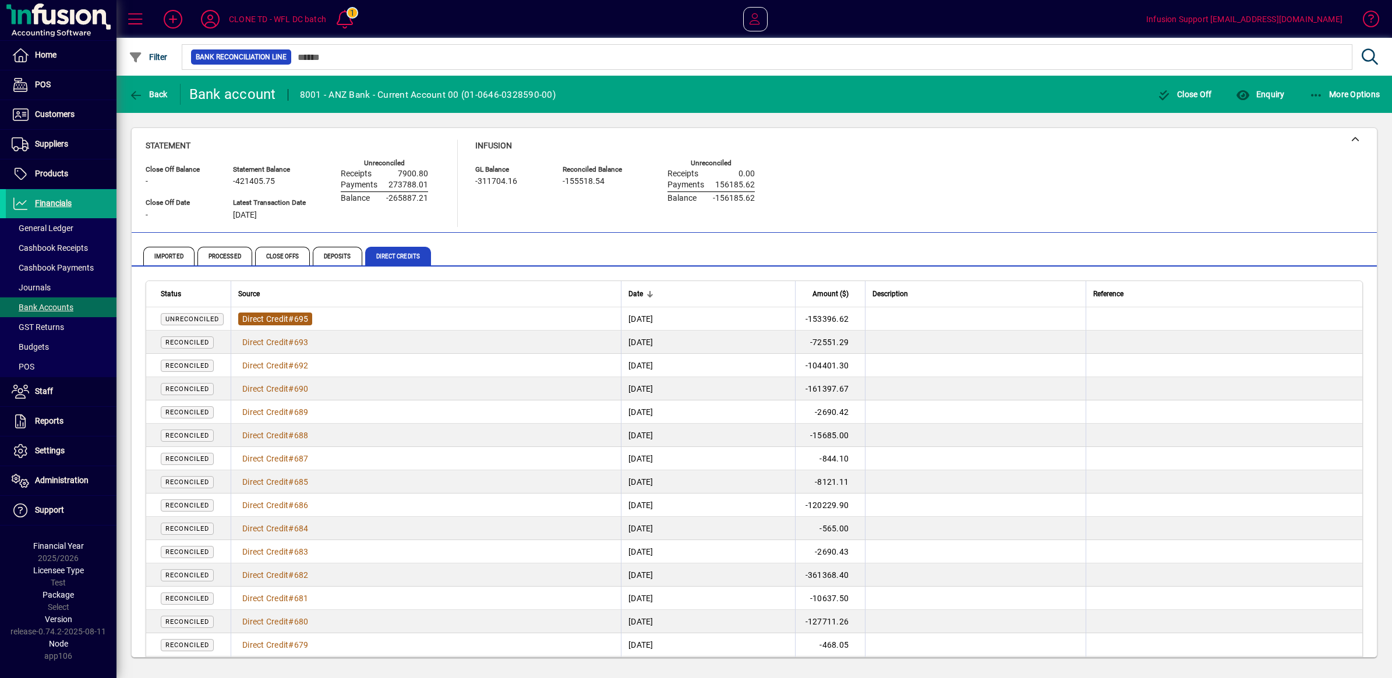
click at [277, 318] on span "Direct Credit" at bounding box center [265, 318] width 46 height 9
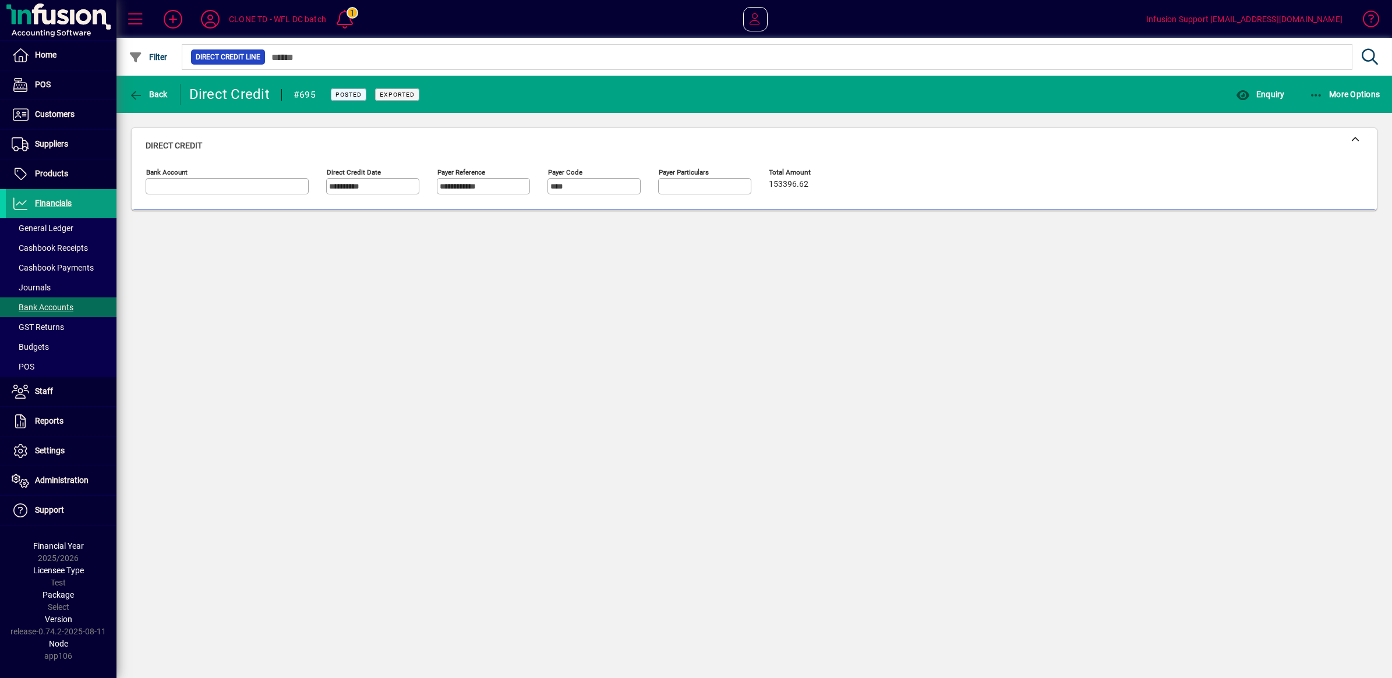
type input "**********"
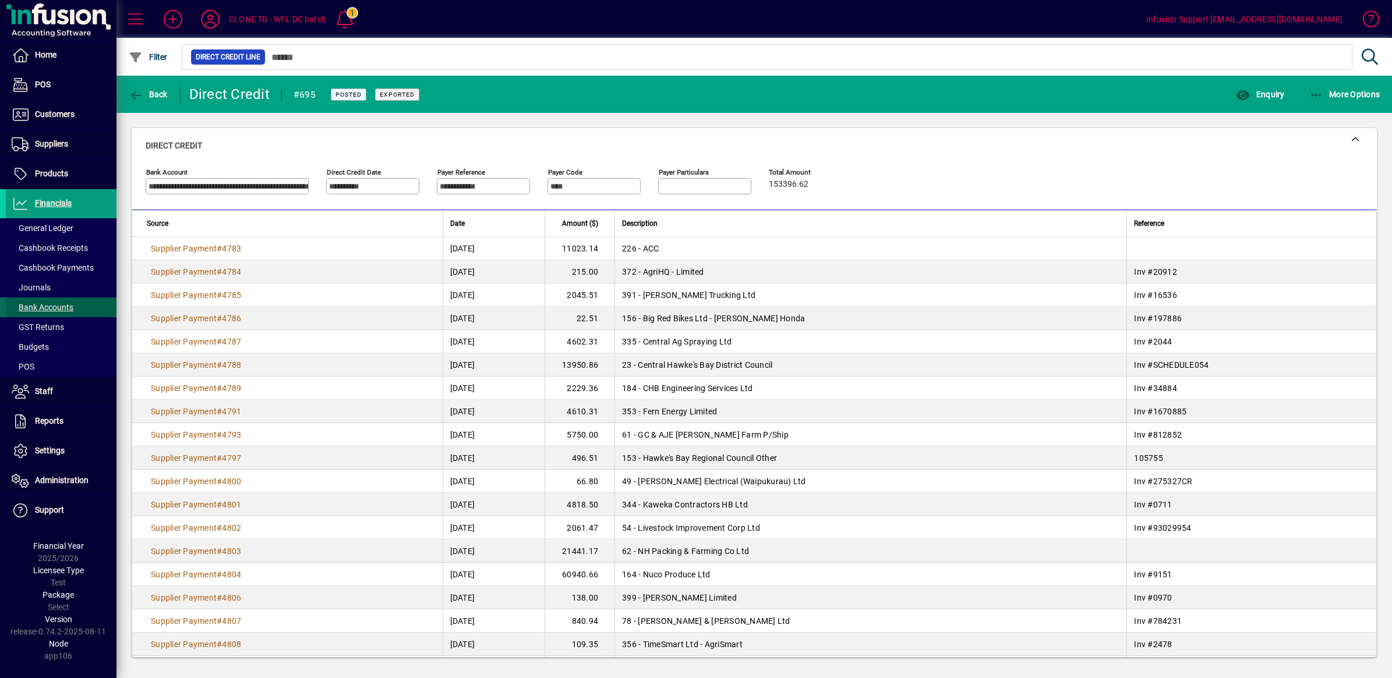
click at [65, 307] on span "Bank Accounts" at bounding box center [43, 307] width 62 height 9
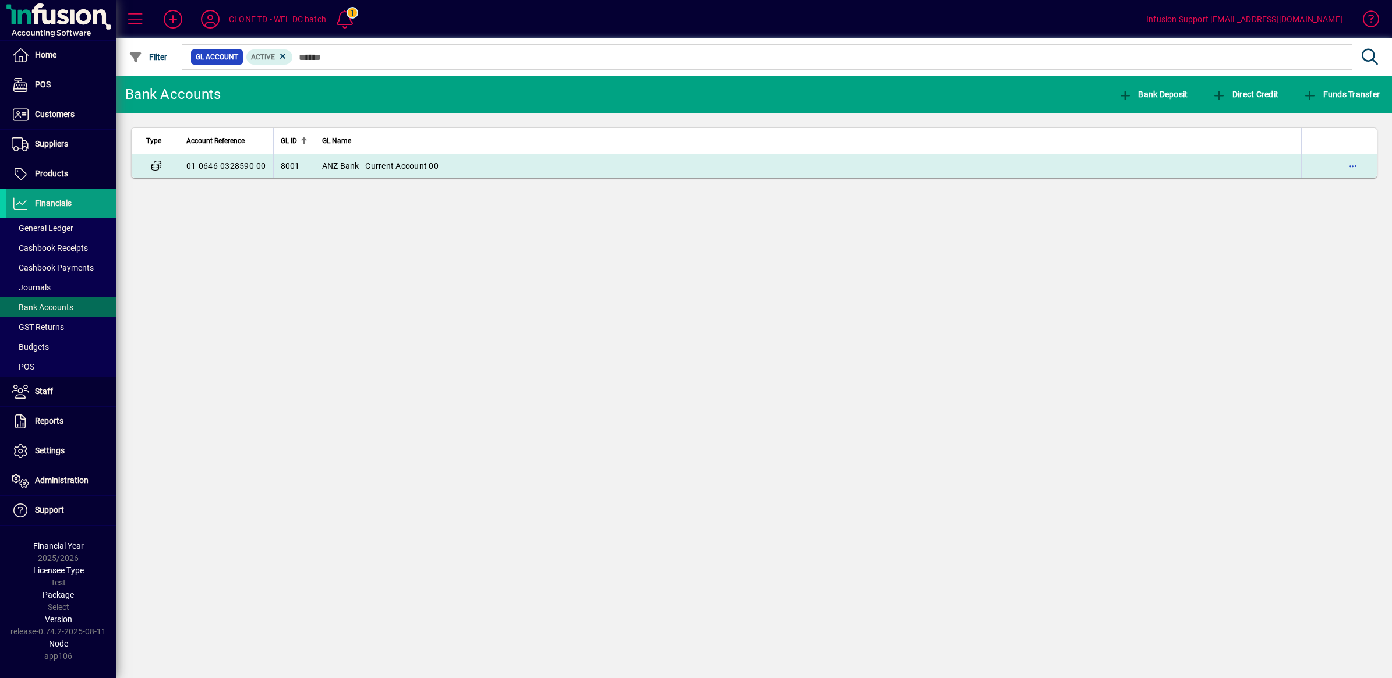
click at [399, 164] on span "ANZ Bank - Current Account 00" at bounding box center [380, 165] width 116 height 9
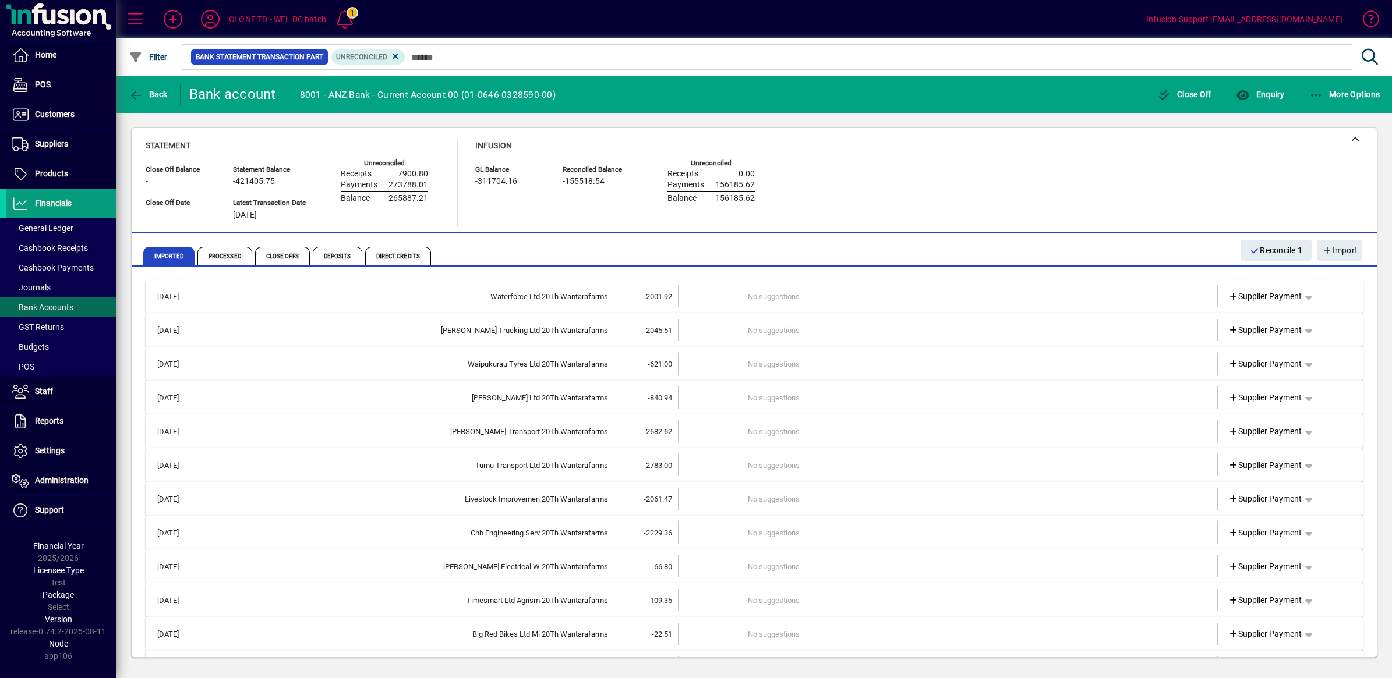
click at [874, 294] on td "No suggestions" at bounding box center [949, 296] width 402 height 22
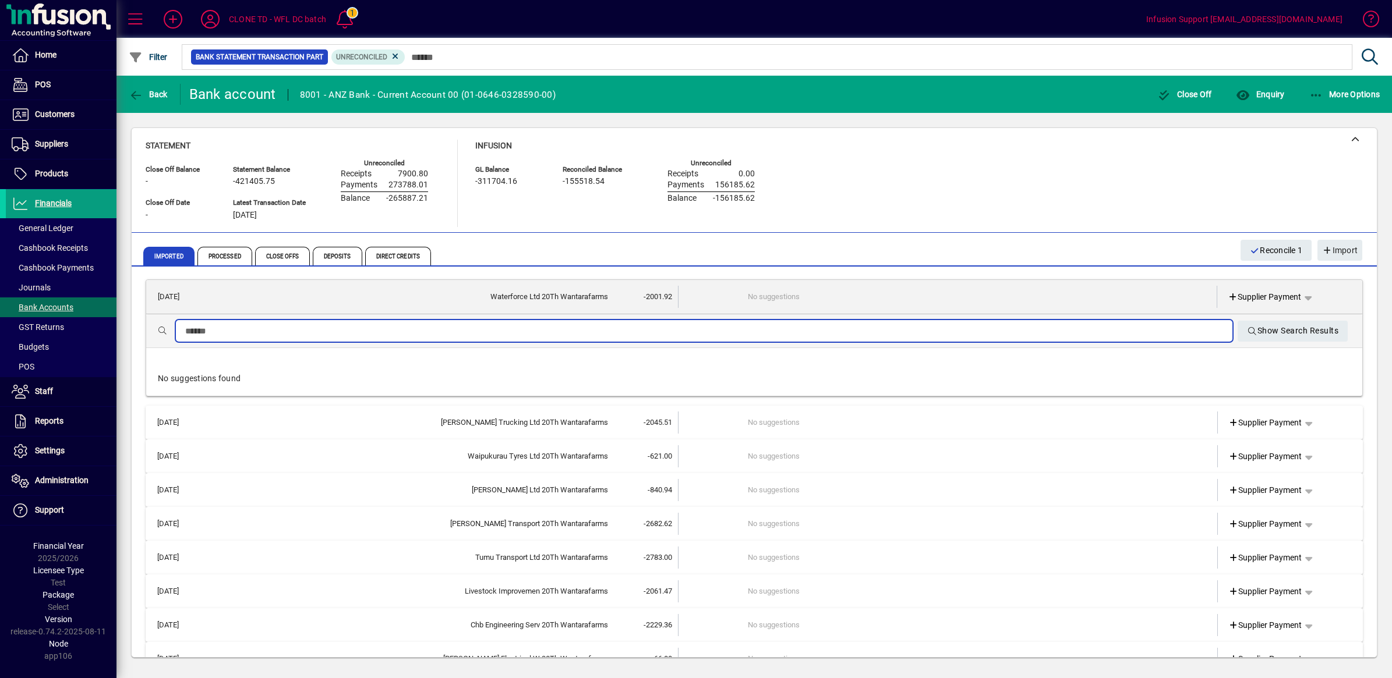
click at [240, 332] on input "text" at bounding box center [704, 331] width 1038 height 14
click at [339, 331] on input "**********" at bounding box center [667, 331] width 964 height 14
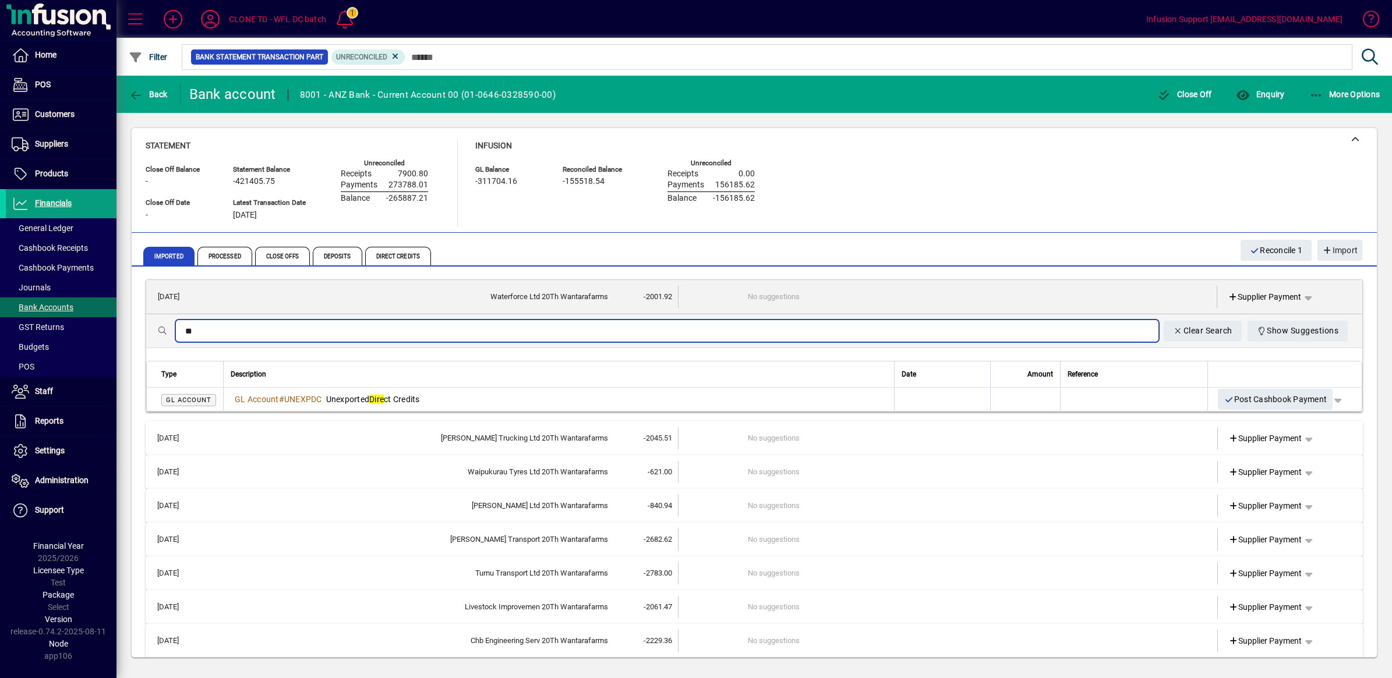
type input "*"
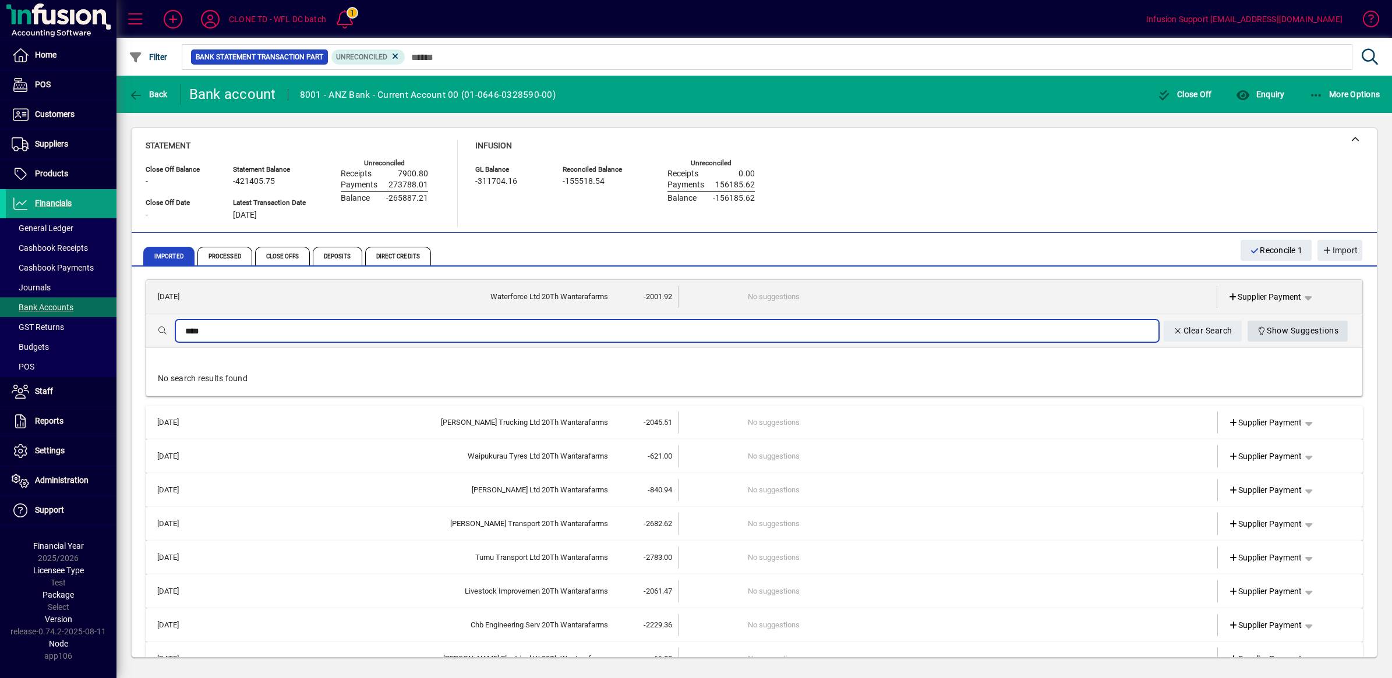
type input "****"
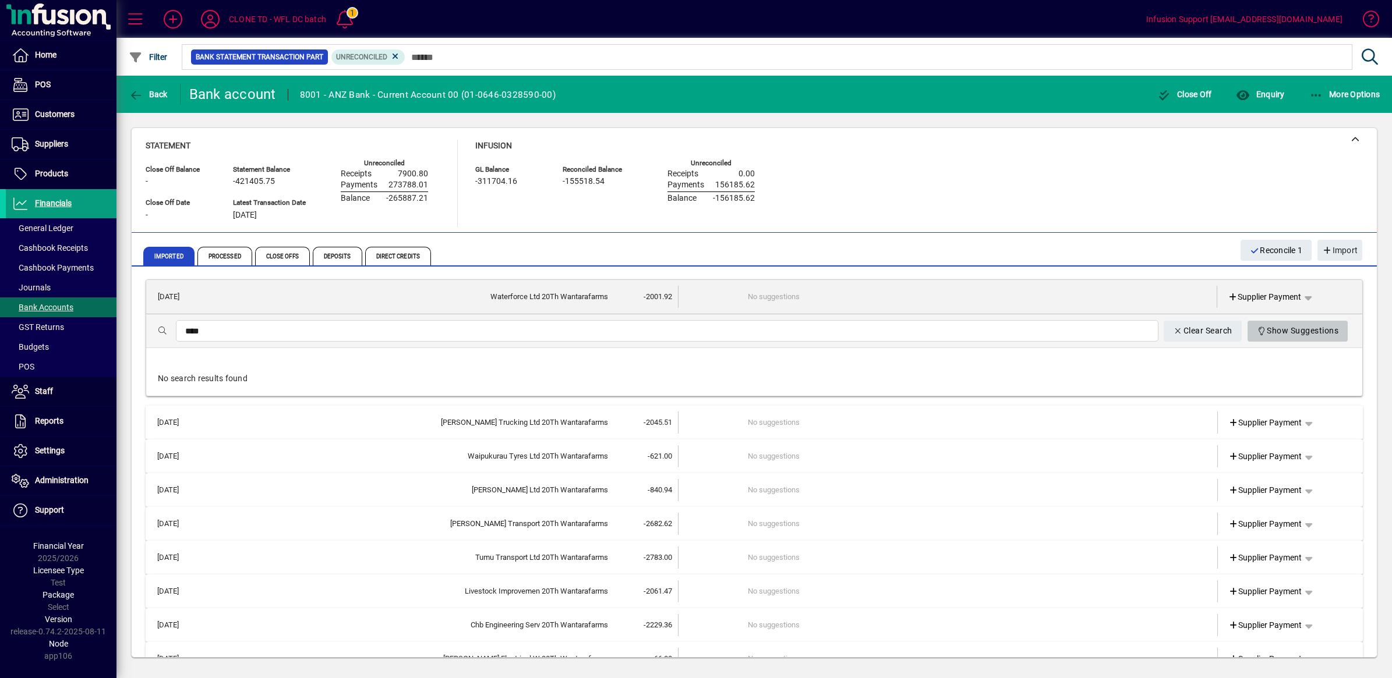
click at [1268, 321] on span "Show Suggestions" at bounding box center [1297, 330] width 82 height 19
click at [1163, 328] on icon "button" at bounding box center [1168, 331] width 10 height 8
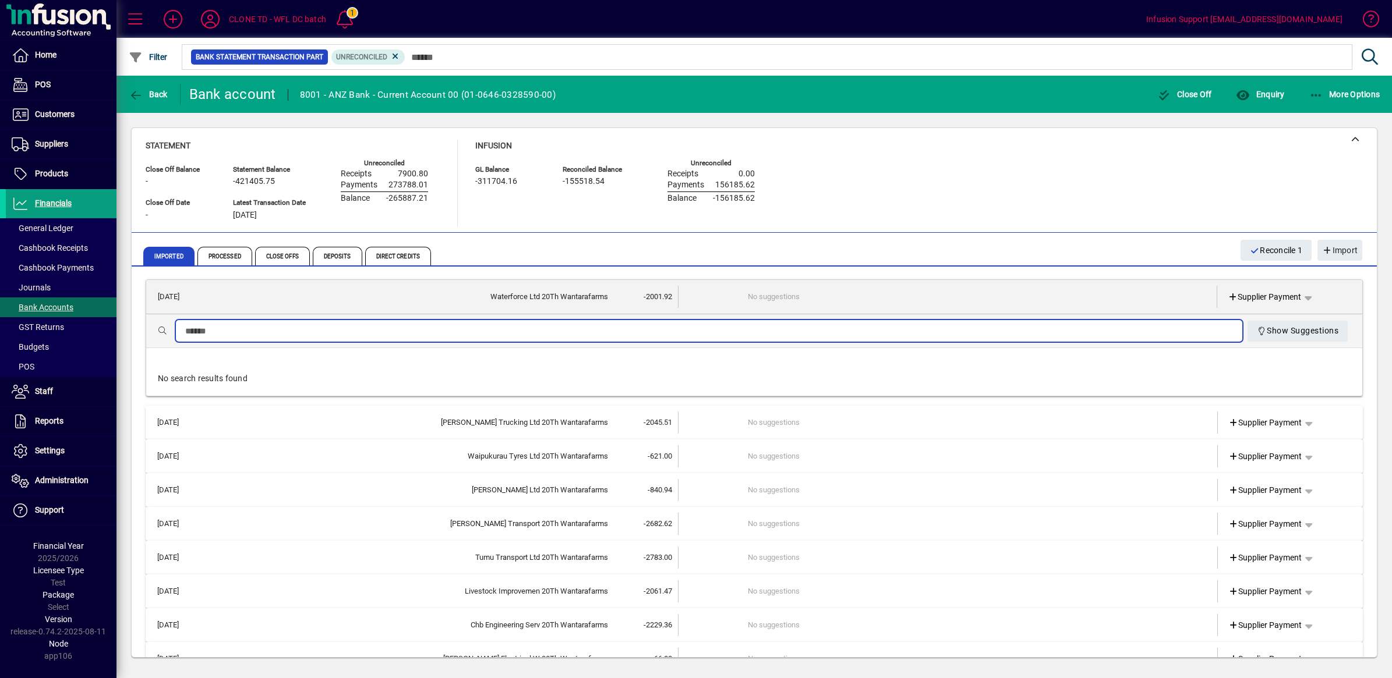
click at [553, 330] on input "text" at bounding box center [708, 331] width 1047 height 14
click at [574, 295] on div "Waterforce Ltd 20Th Wantarafarms" at bounding box center [407, 297] width 401 height 12
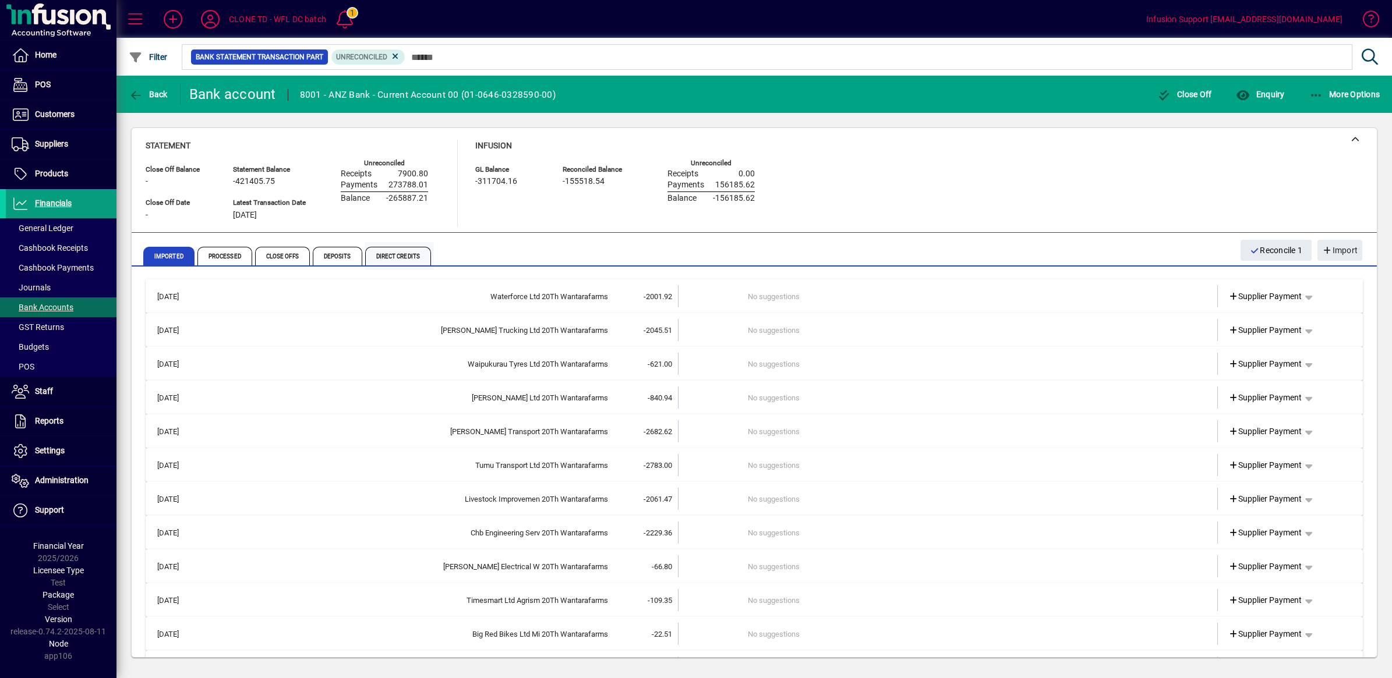
click at [391, 255] on span "Direct Credits" at bounding box center [398, 256] width 66 height 19
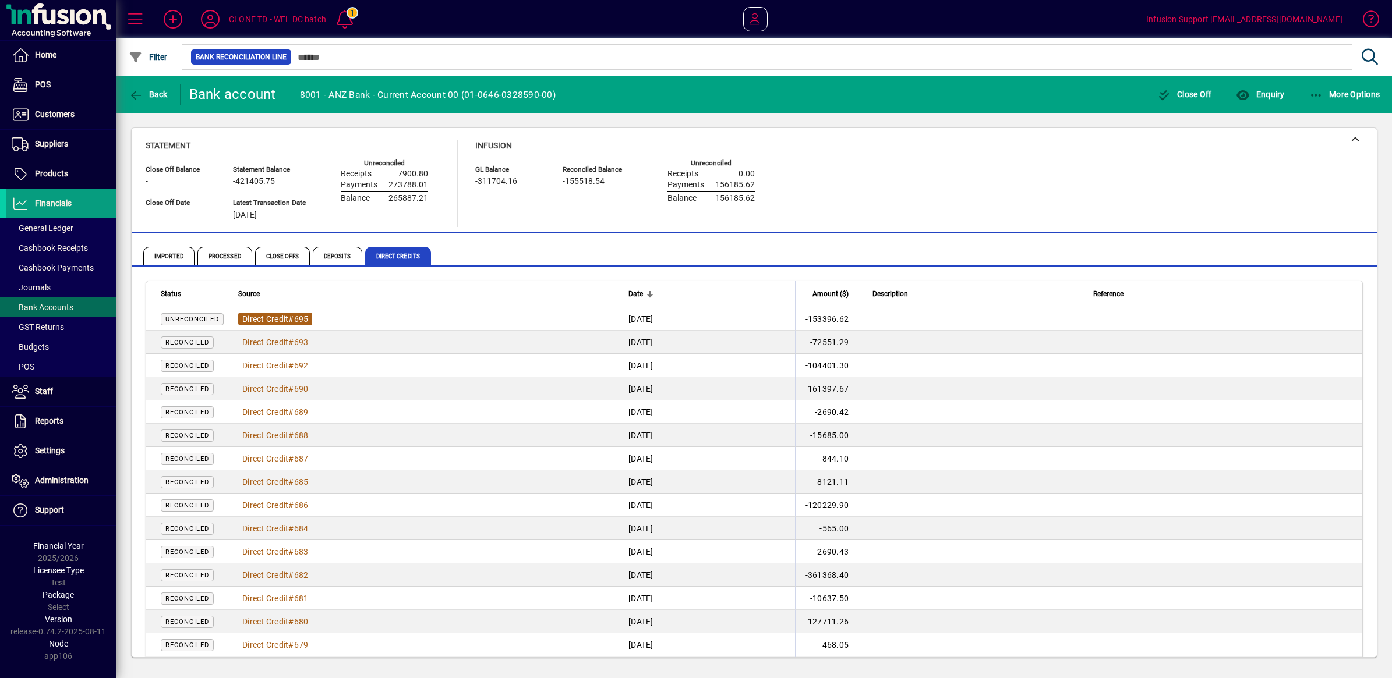
click at [274, 317] on span "Direct Credit" at bounding box center [265, 318] width 46 height 9
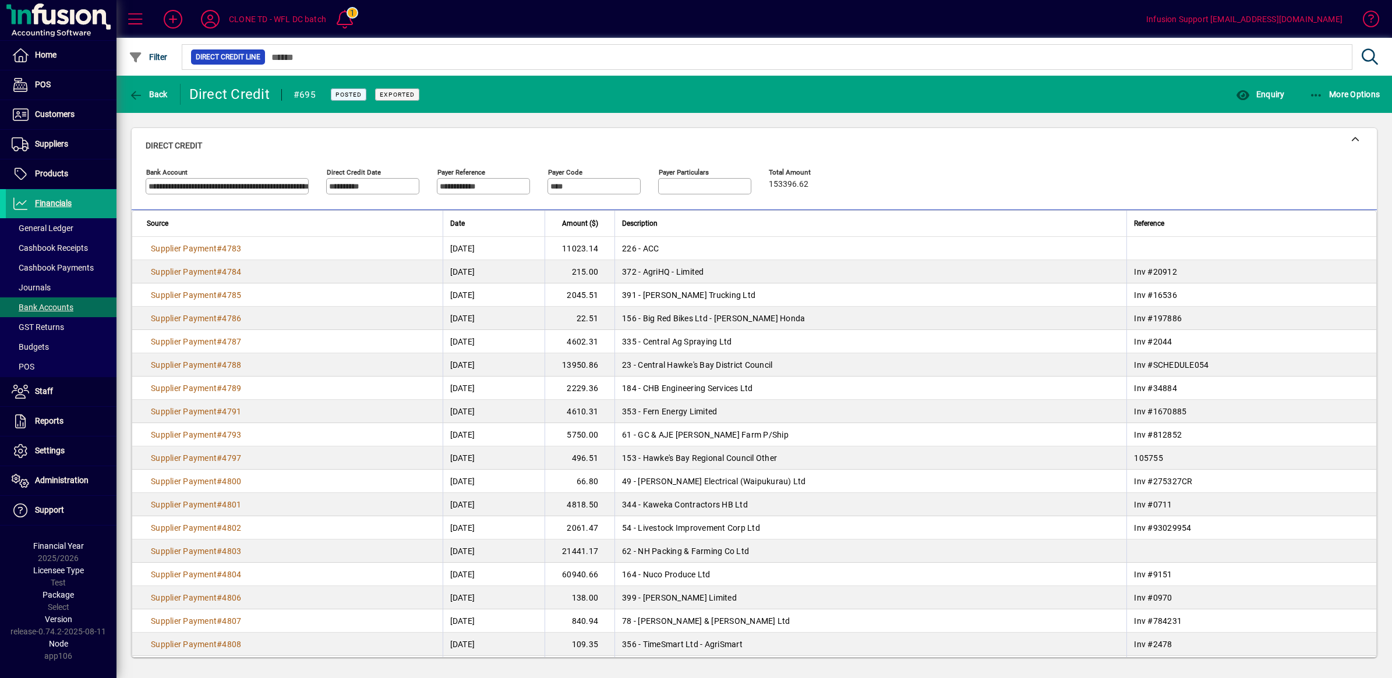
drag, startPoint x: 139, startPoint y: 243, endPoint x: 1052, endPoint y: 600, distance: 980.8
click at [1052, 600] on tbody "Supplier Payment # 4783 [DATE] 11023.14 226 - ACC Supplier Payment # 4784 [DATE…" at bounding box center [754, 516] width 1244 height 559
click at [346, 353] on td "Supplier Payment # 4787" at bounding box center [287, 341] width 310 height 23
click at [1322, 93] on icon "button" at bounding box center [1316, 96] width 15 height 12
click at [1293, 140] on span "Reverse" at bounding box center [1324, 141] width 115 height 14
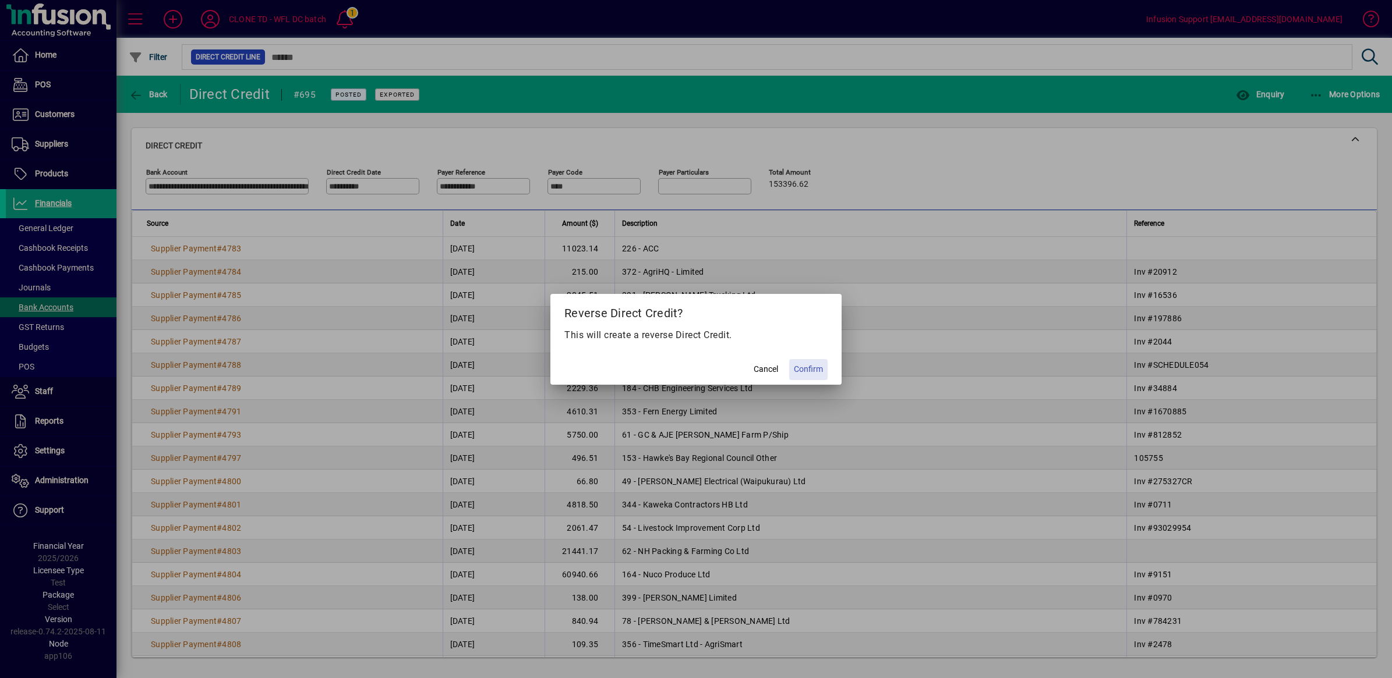
click at [802, 370] on span "Confirm" at bounding box center [808, 369] width 29 height 12
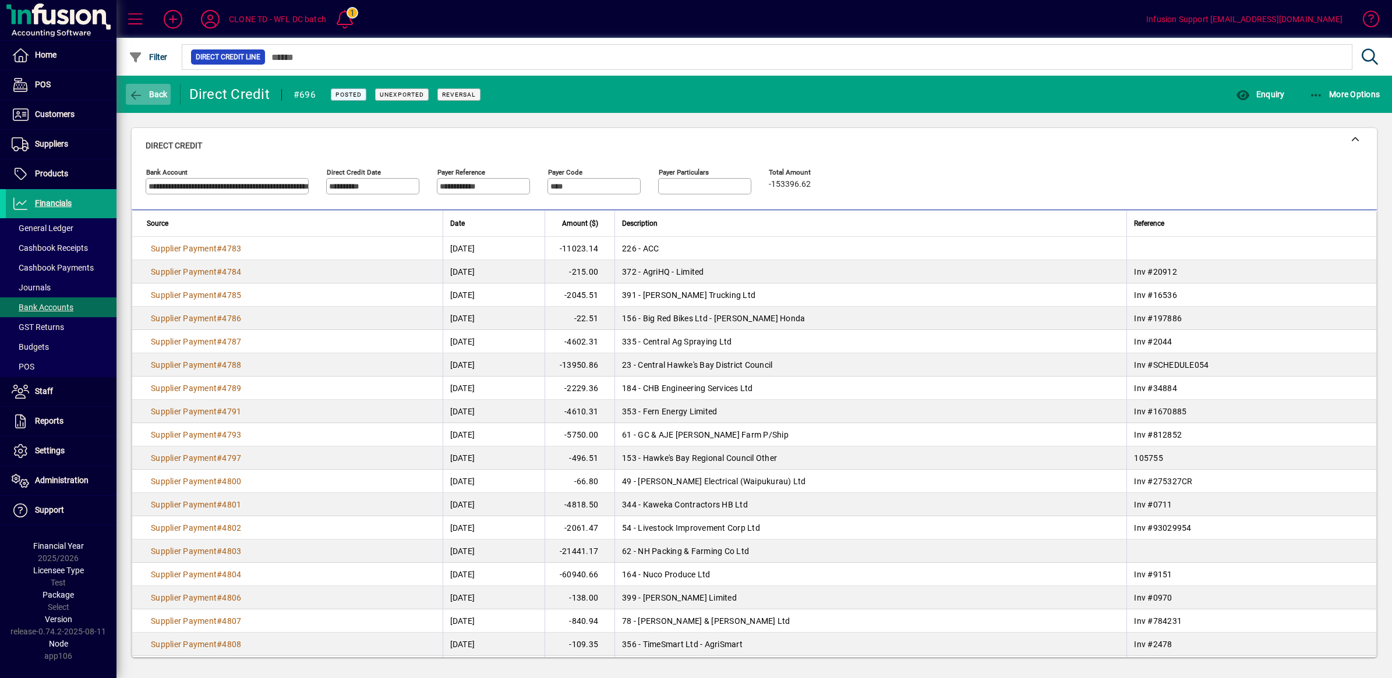
click at [132, 90] on icon "button" at bounding box center [136, 96] width 15 height 12
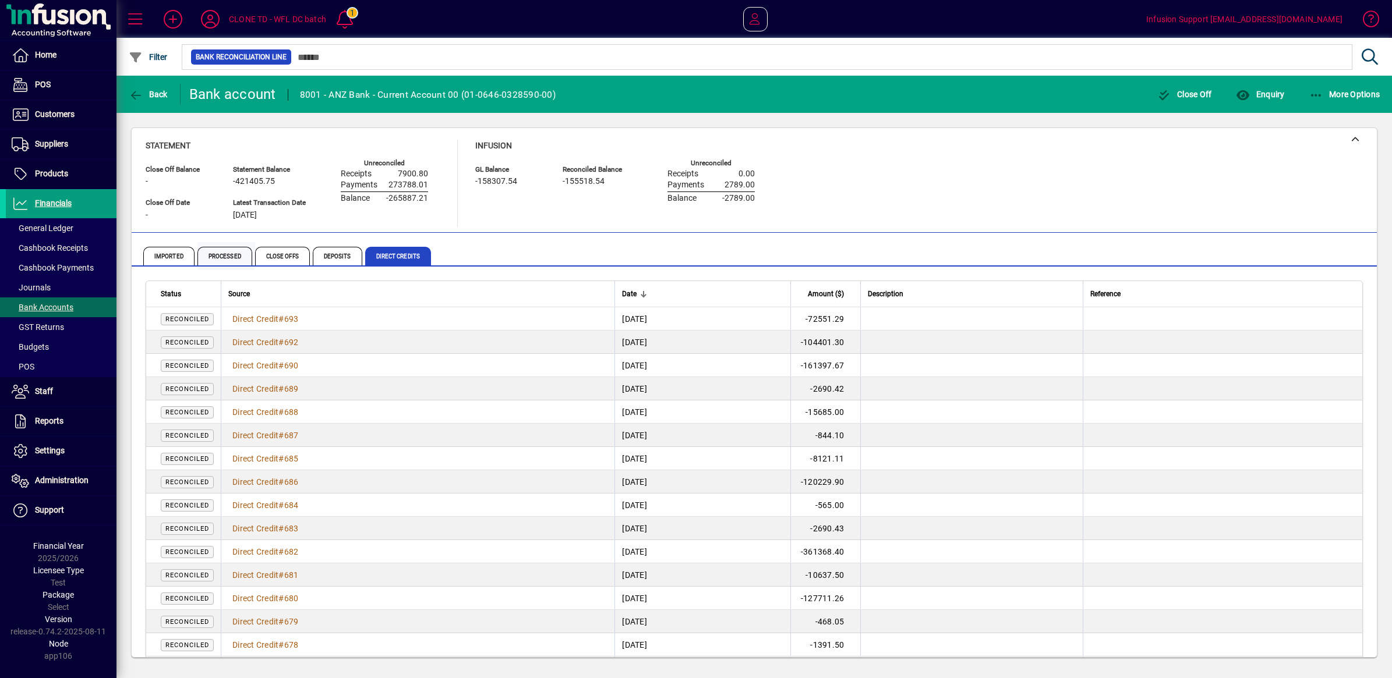
click at [224, 254] on span "Processed" at bounding box center [224, 256] width 55 height 19
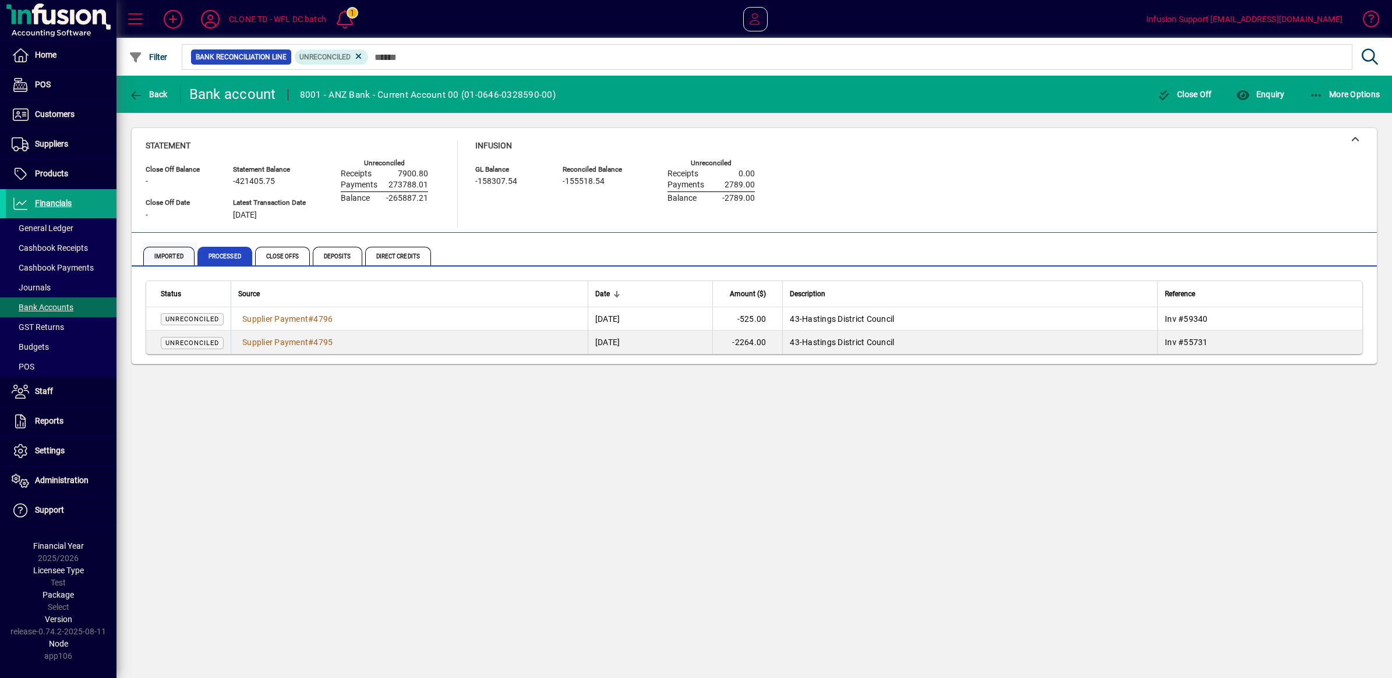
click at [170, 254] on span "Imported" at bounding box center [168, 256] width 51 height 19
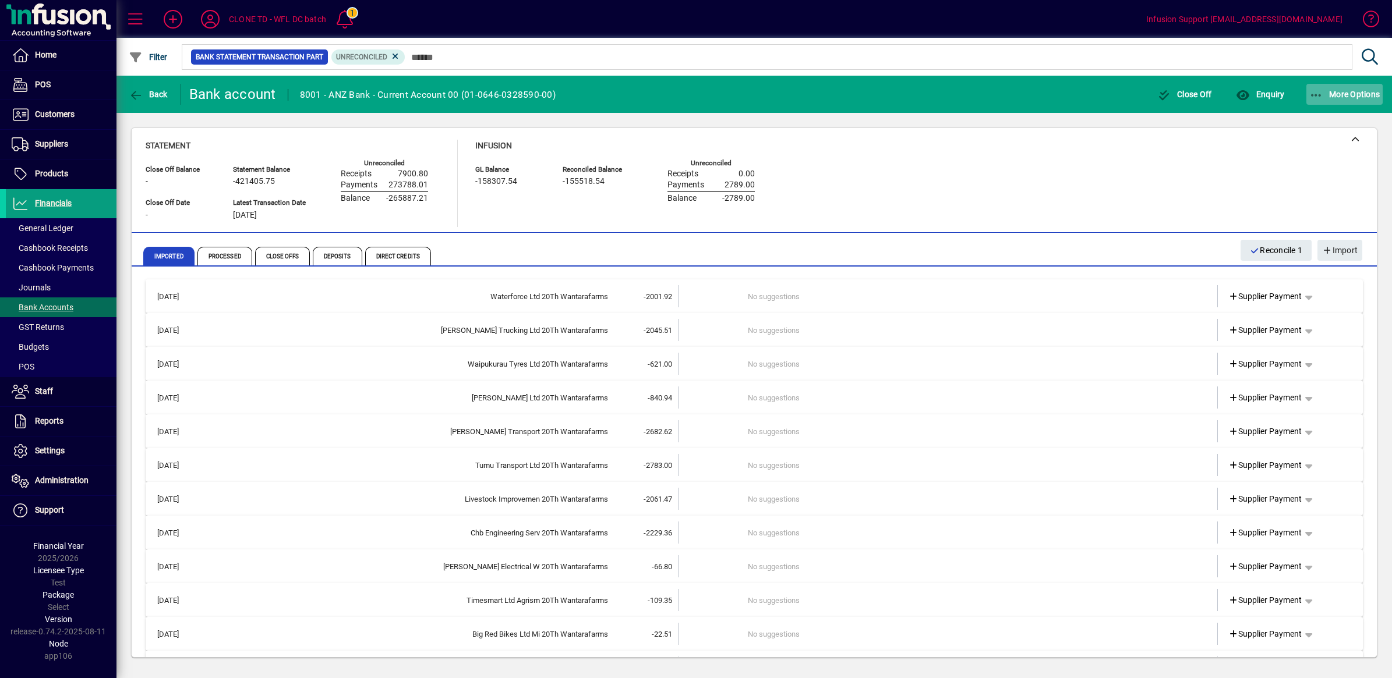
click at [1339, 90] on span "More Options" at bounding box center [1344, 94] width 71 height 9
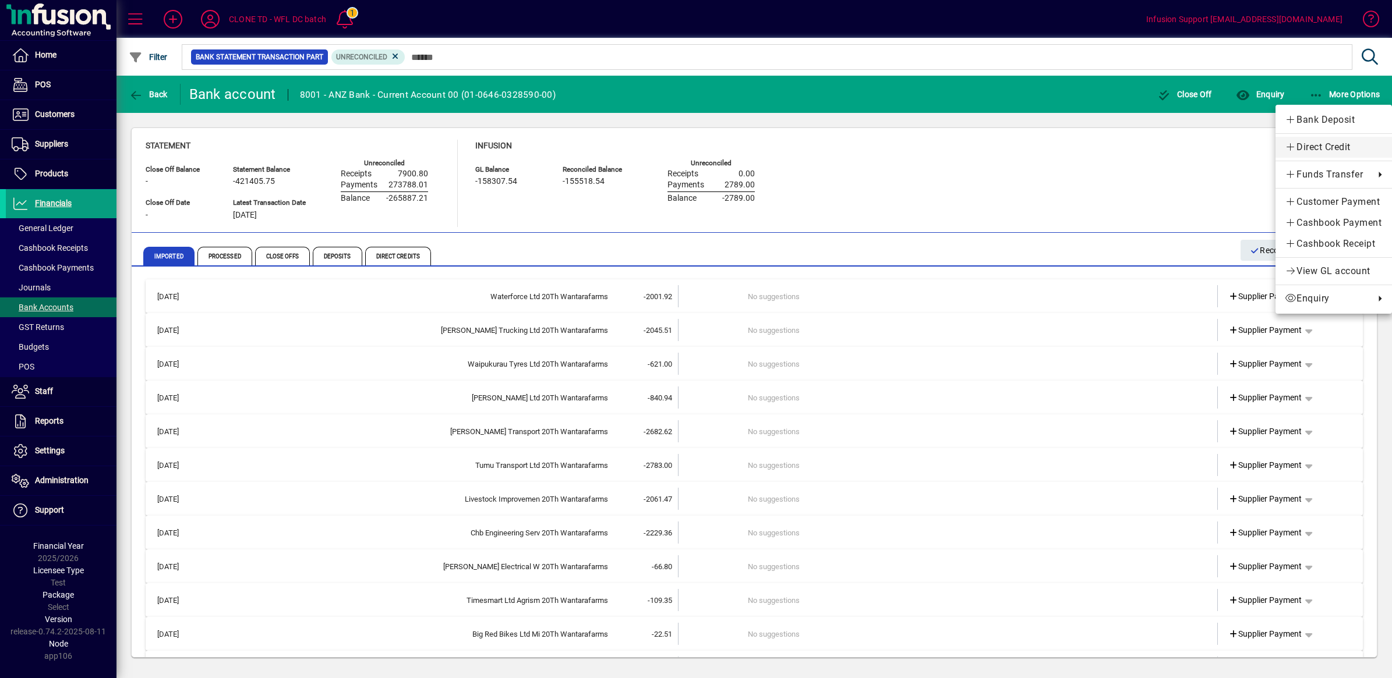
click at [1311, 148] on span "Direct Credit" at bounding box center [1333, 147] width 98 height 14
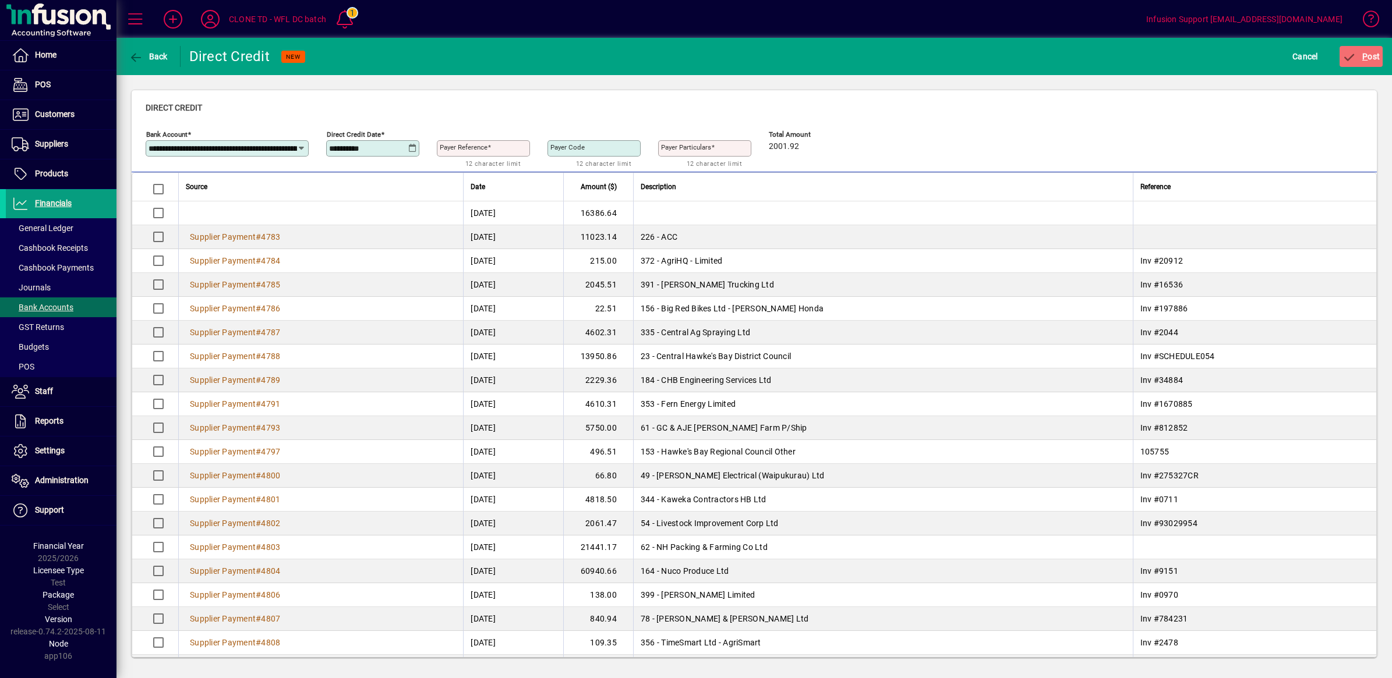
click at [411, 147] on icon at bounding box center [412, 148] width 9 height 9
click at [463, 183] on span "Previous month" at bounding box center [460, 181] width 23 height 23
click at [422, 297] on span "20" at bounding box center [412, 299] width 21 height 21
type input "**********"
click at [468, 147] on mat-label "Payer Reference" at bounding box center [464, 147] width 48 height 8
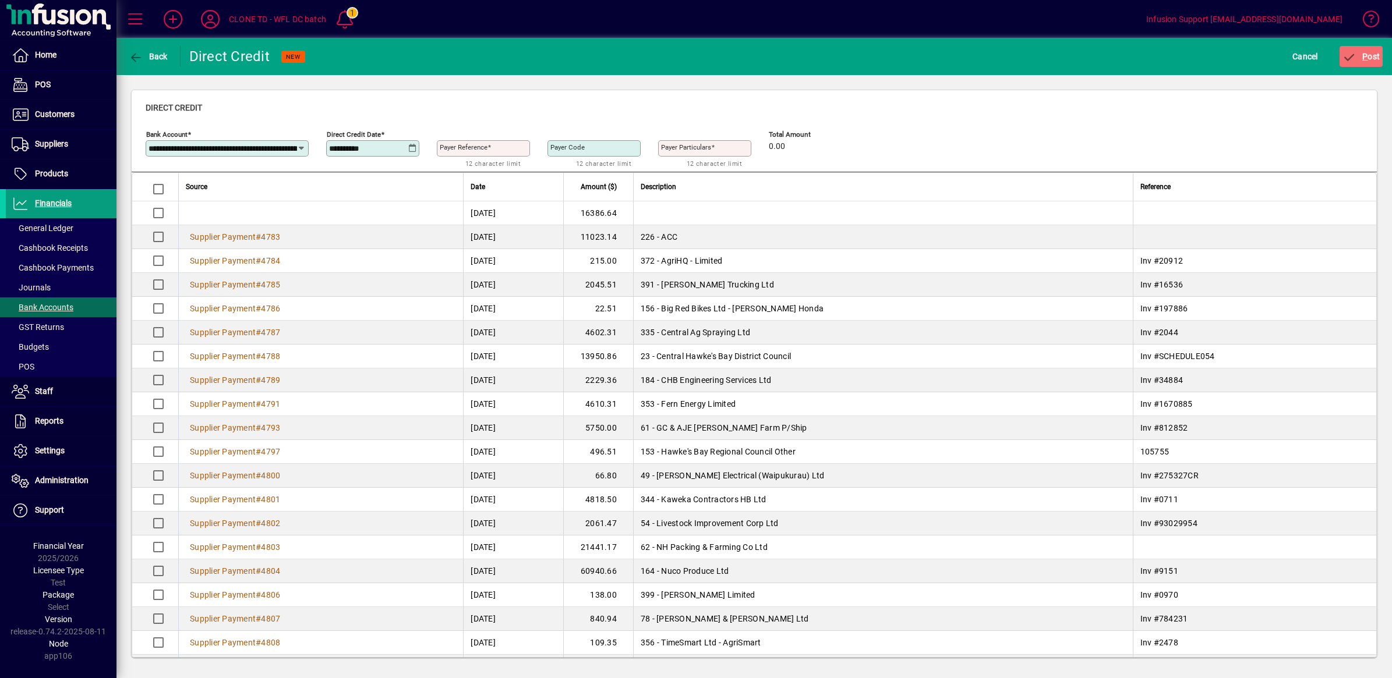
click at [468, 147] on input "Payer Reference" at bounding box center [485, 148] width 90 height 9
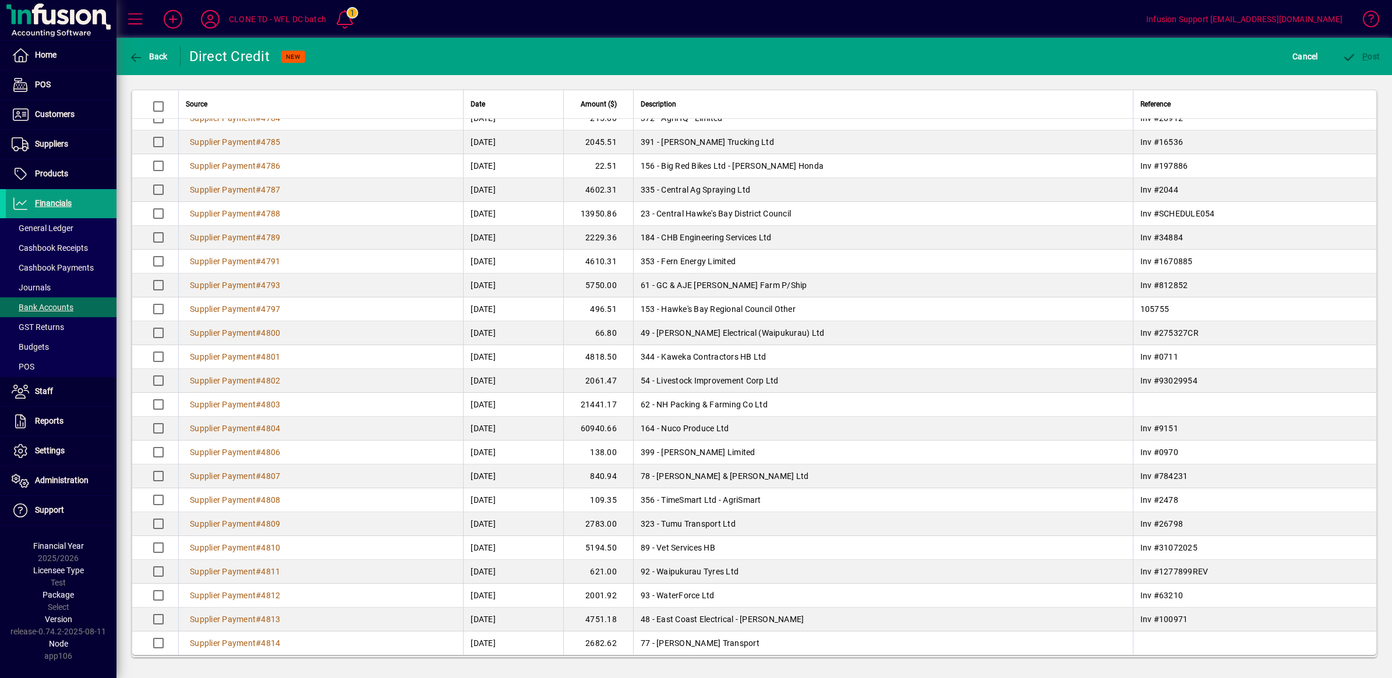
type input "**"
click at [1364, 55] on span "P" at bounding box center [1364, 56] width 5 height 9
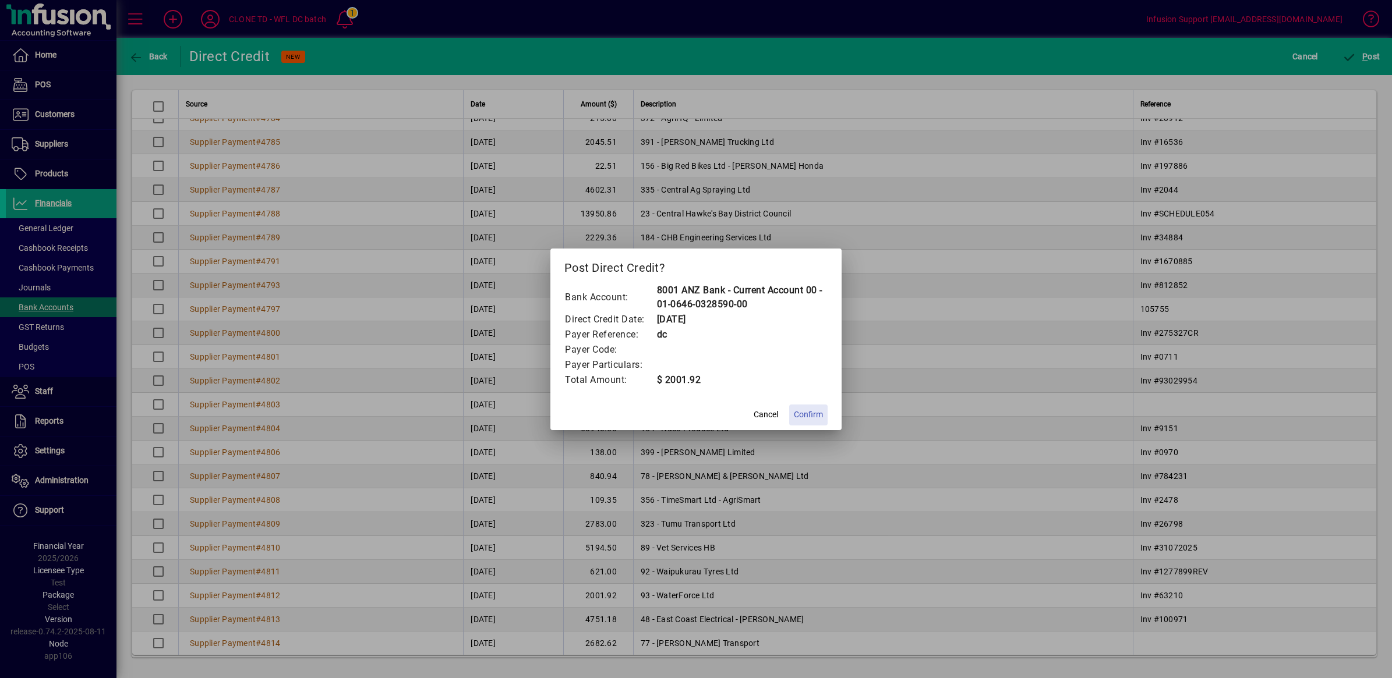
click at [813, 416] on span "Confirm" at bounding box center [808, 415] width 29 height 12
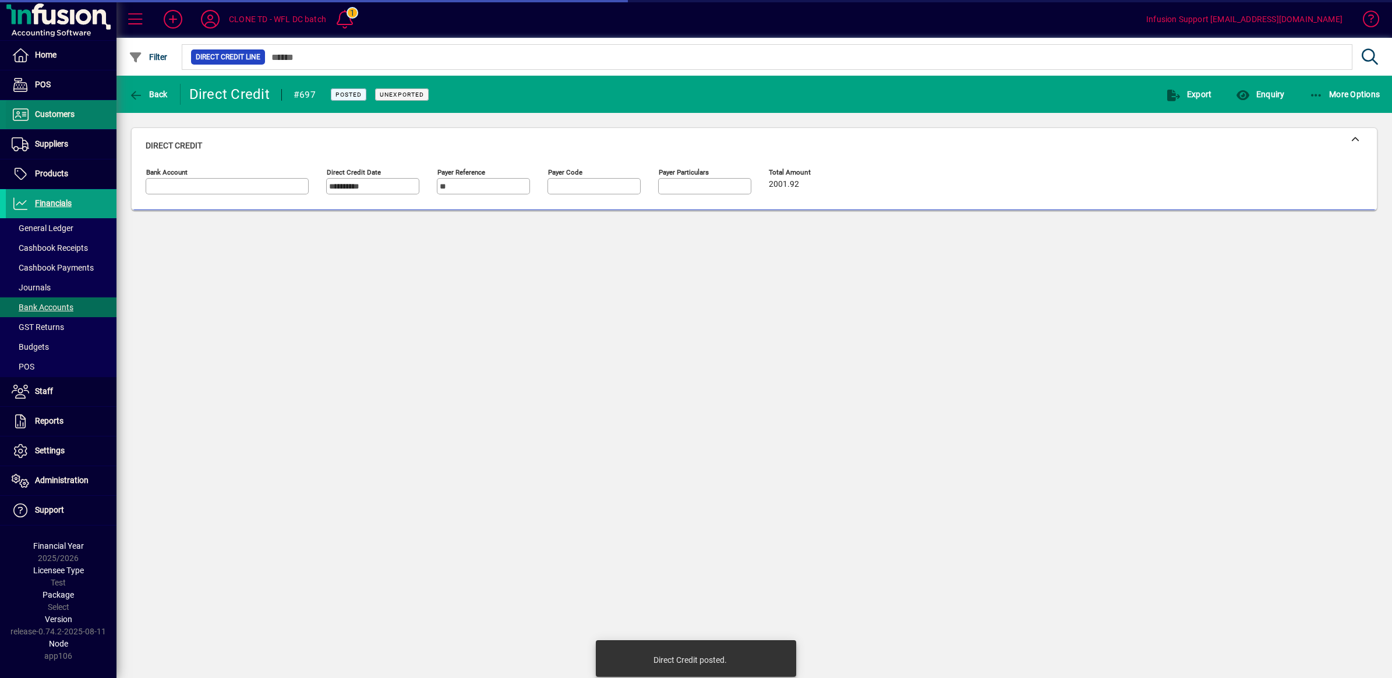
type input "**********"
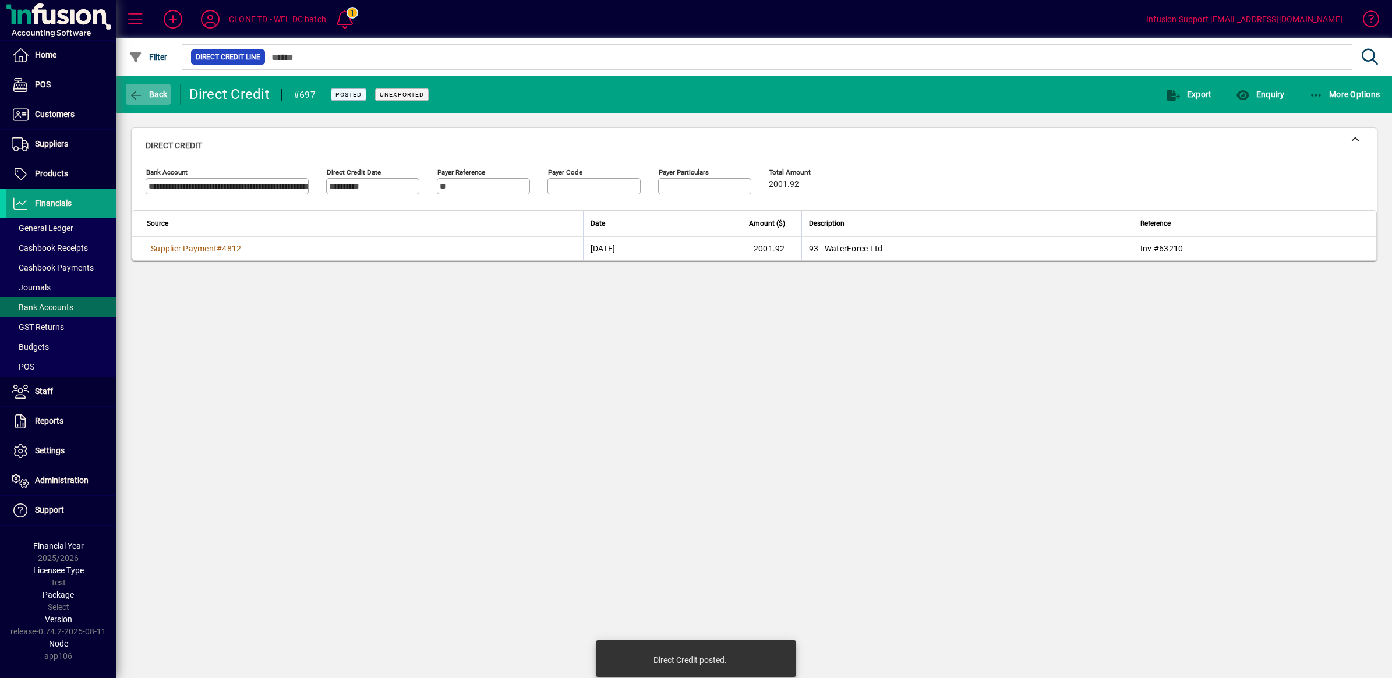
click at [132, 91] on icon "button" at bounding box center [136, 96] width 15 height 12
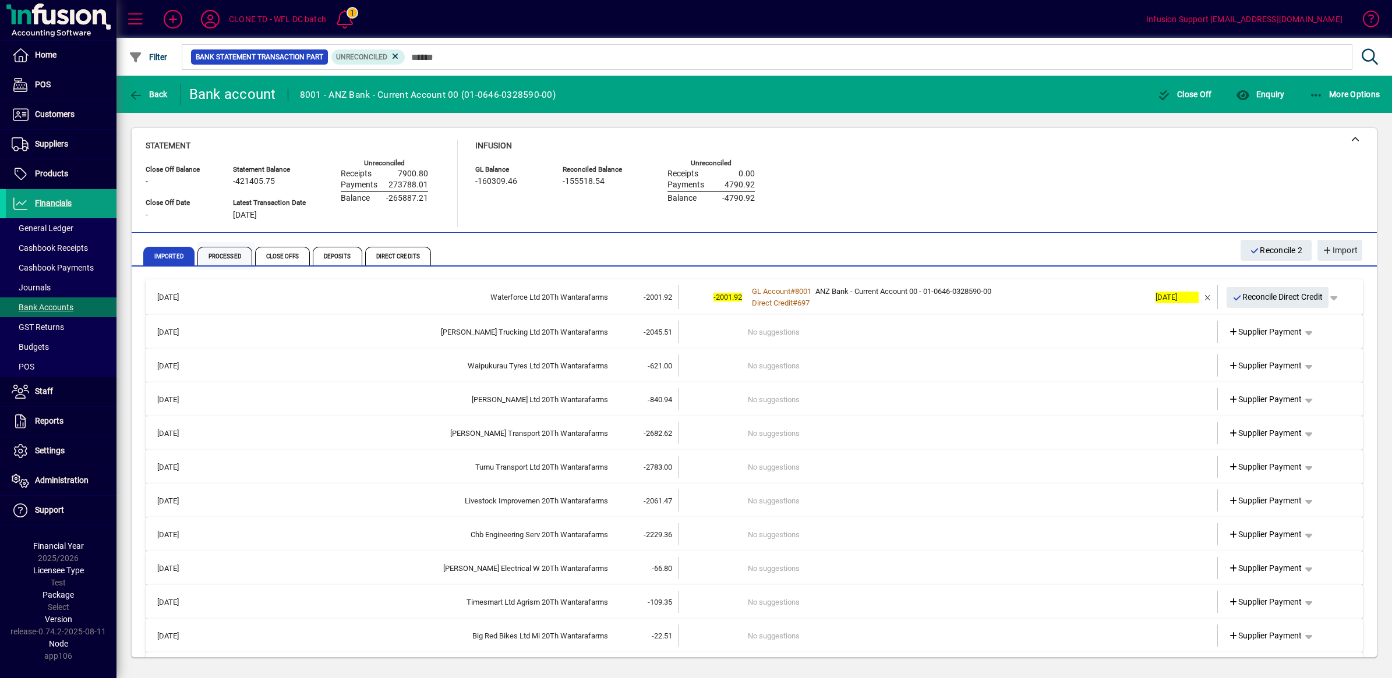
click at [236, 254] on span "Processed" at bounding box center [224, 256] width 55 height 19
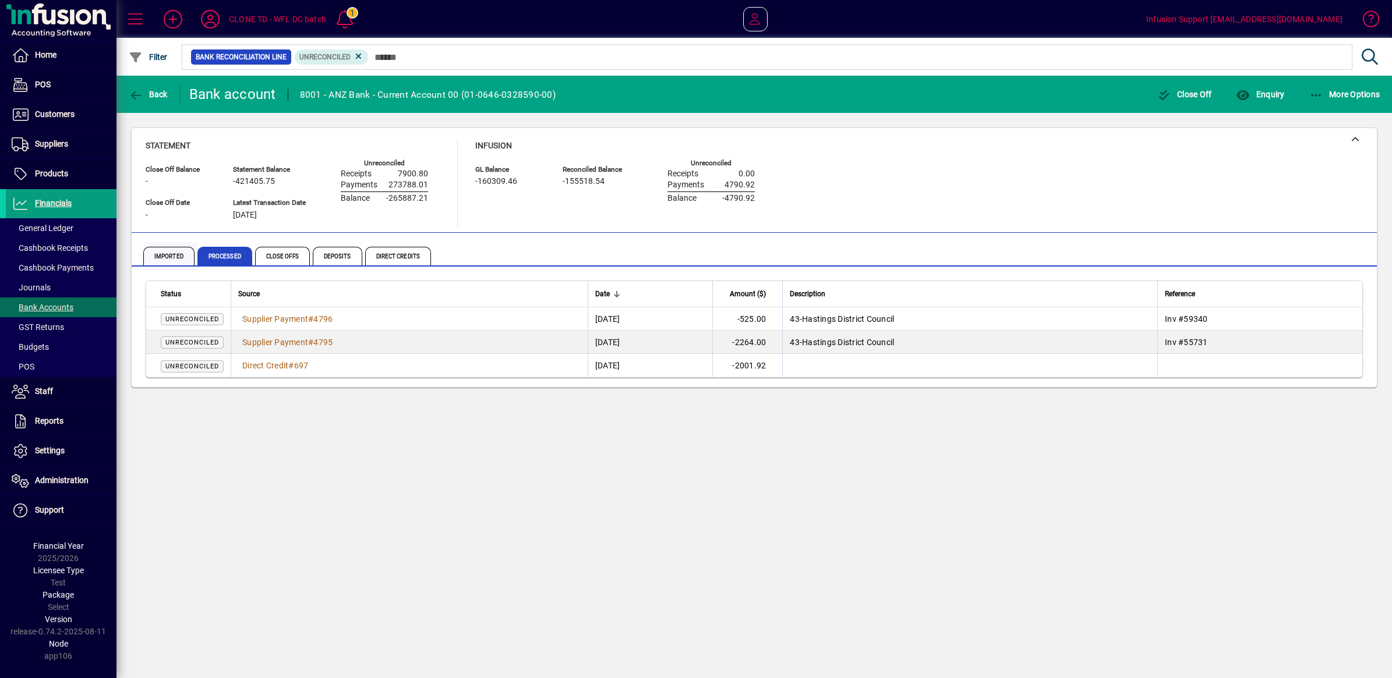
click at [168, 255] on span "Imported" at bounding box center [168, 256] width 51 height 19
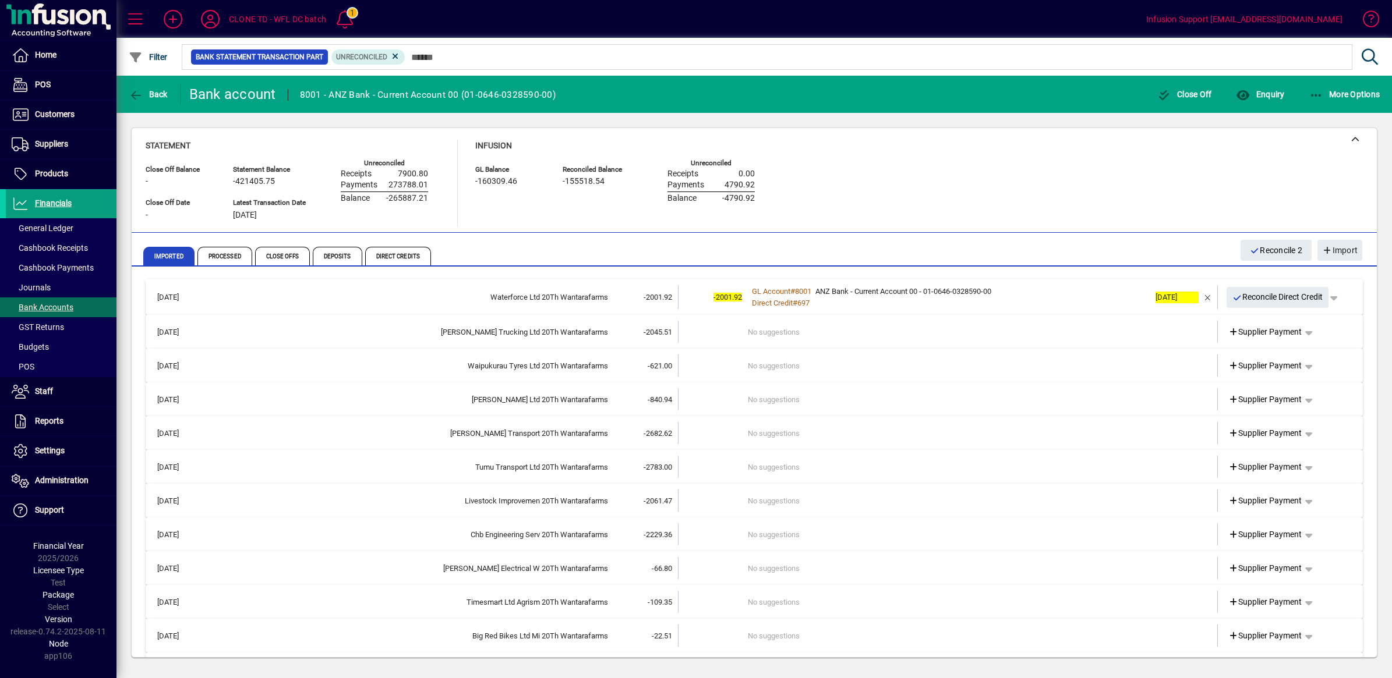
drag, startPoint x: 635, startPoint y: 332, endPoint x: 668, endPoint y: 329, distance: 32.7
click at [668, 331] on td "-2045.51" at bounding box center [643, 332] width 70 height 22
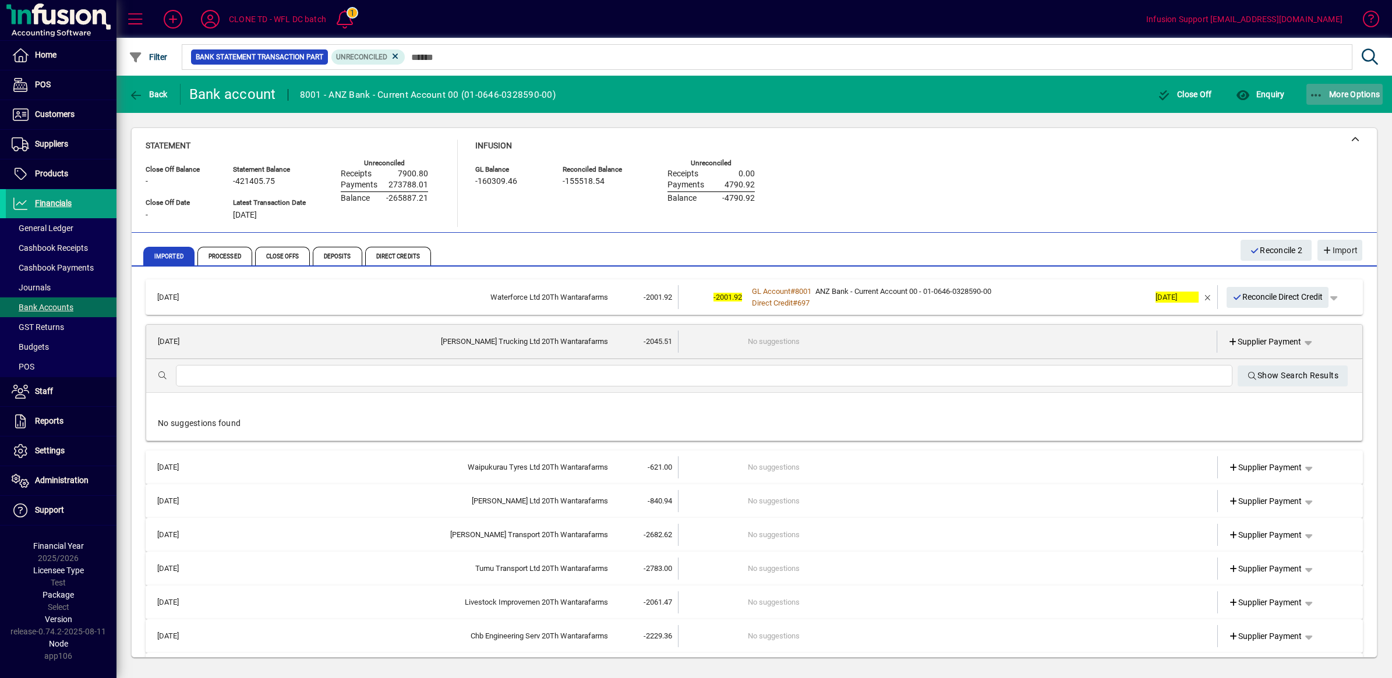
click at [1321, 91] on icon "button" at bounding box center [1316, 96] width 15 height 12
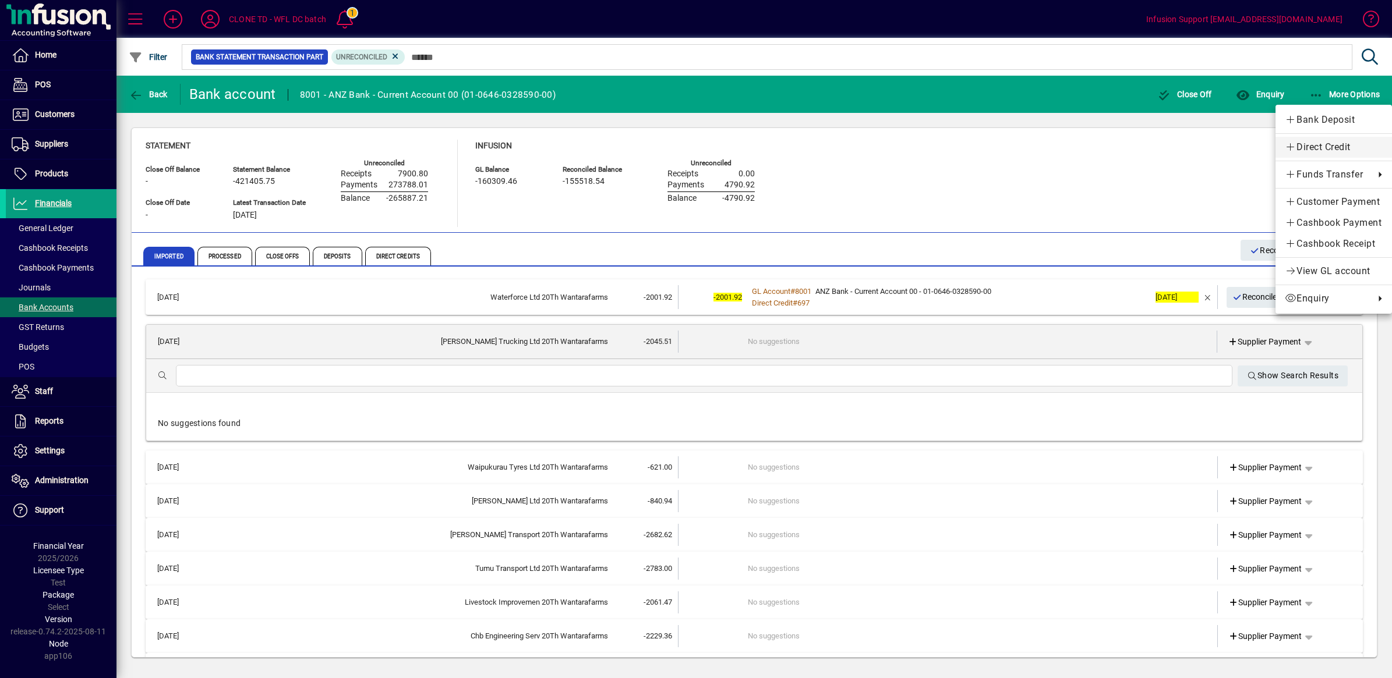
click at [1305, 149] on span "Direct Credit" at bounding box center [1333, 147] width 98 height 14
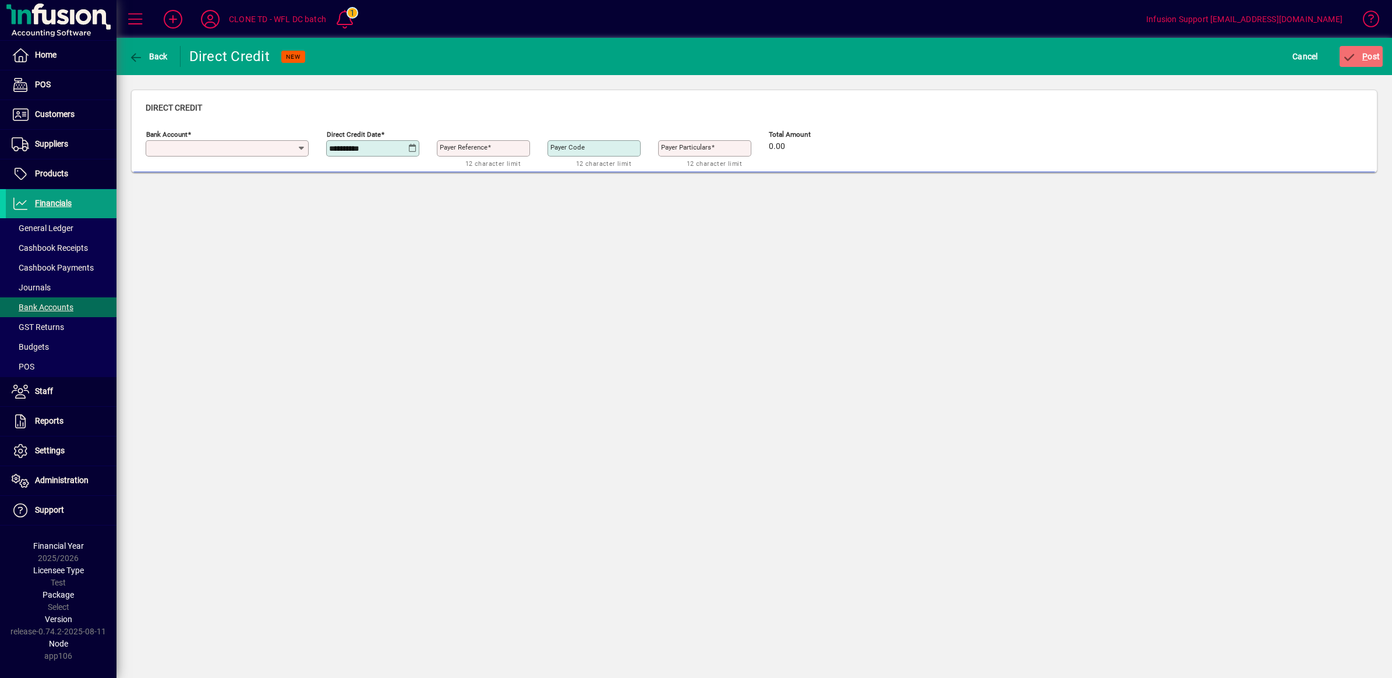
type input "**********"
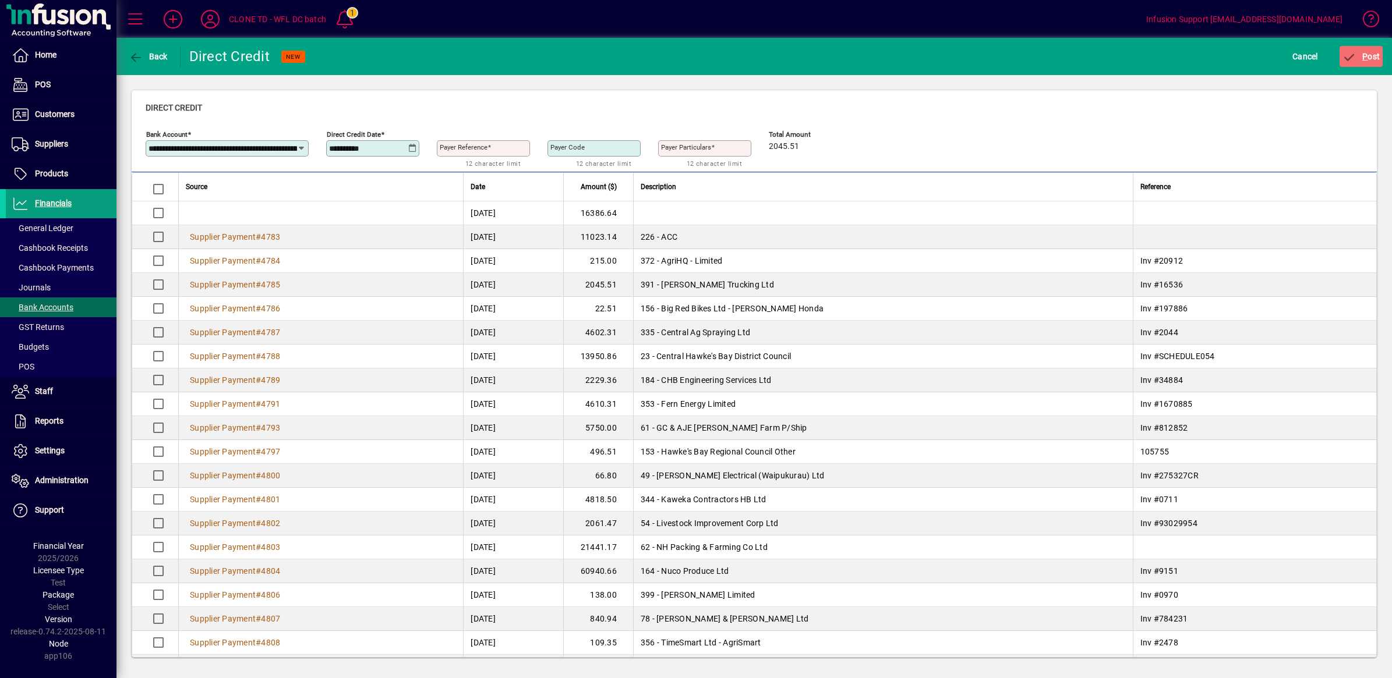
click at [415, 146] on icon at bounding box center [412, 148] width 9 height 9
click at [456, 183] on span "Previous month" at bounding box center [460, 181] width 23 height 23
click at [410, 298] on span "20" at bounding box center [412, 299] width 21 height 21
type input "**********"
click at [475, 147] on mat-label "Payer Reference" at bounding box center [464, 147] width 48 height 8
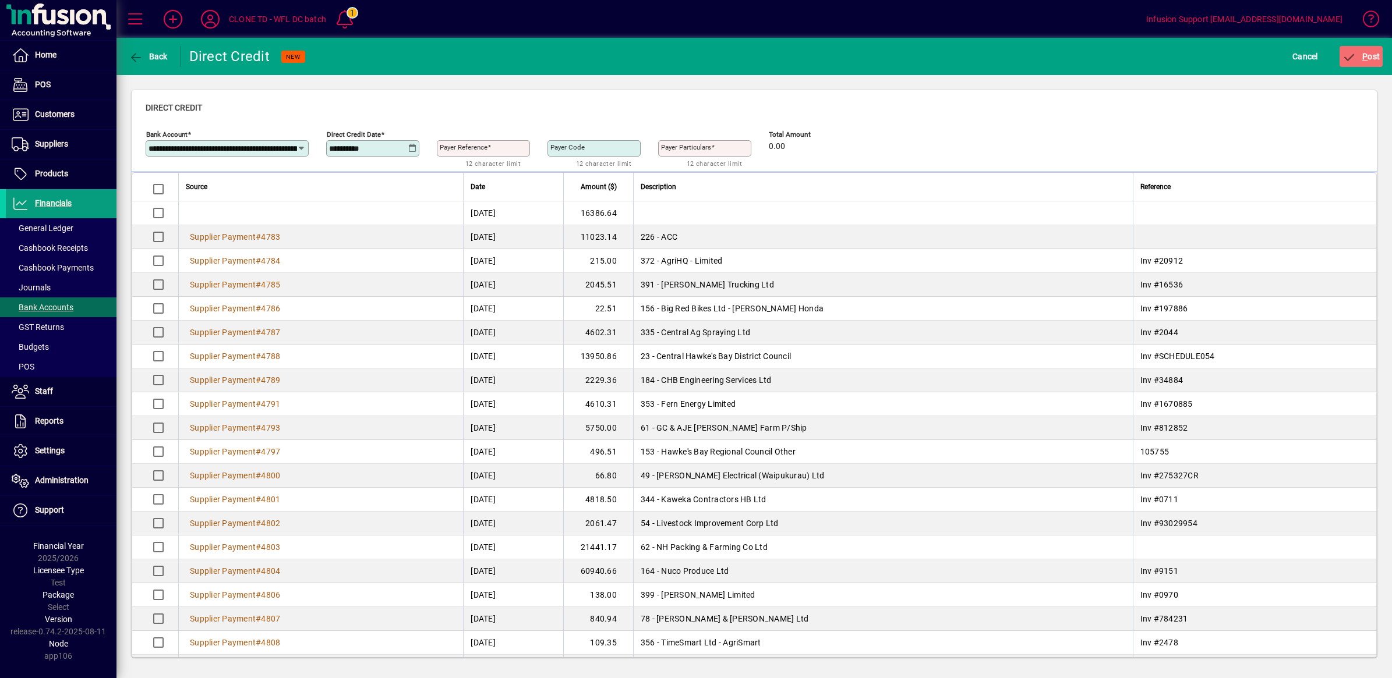
click at [475, 147] on input "Payer Reference" at bounding box center [485, 148] width 90 height 9
type input "***"
click at [1360, 54] on span "P ost" at bounding box center [1361, 56] width 38 height 9
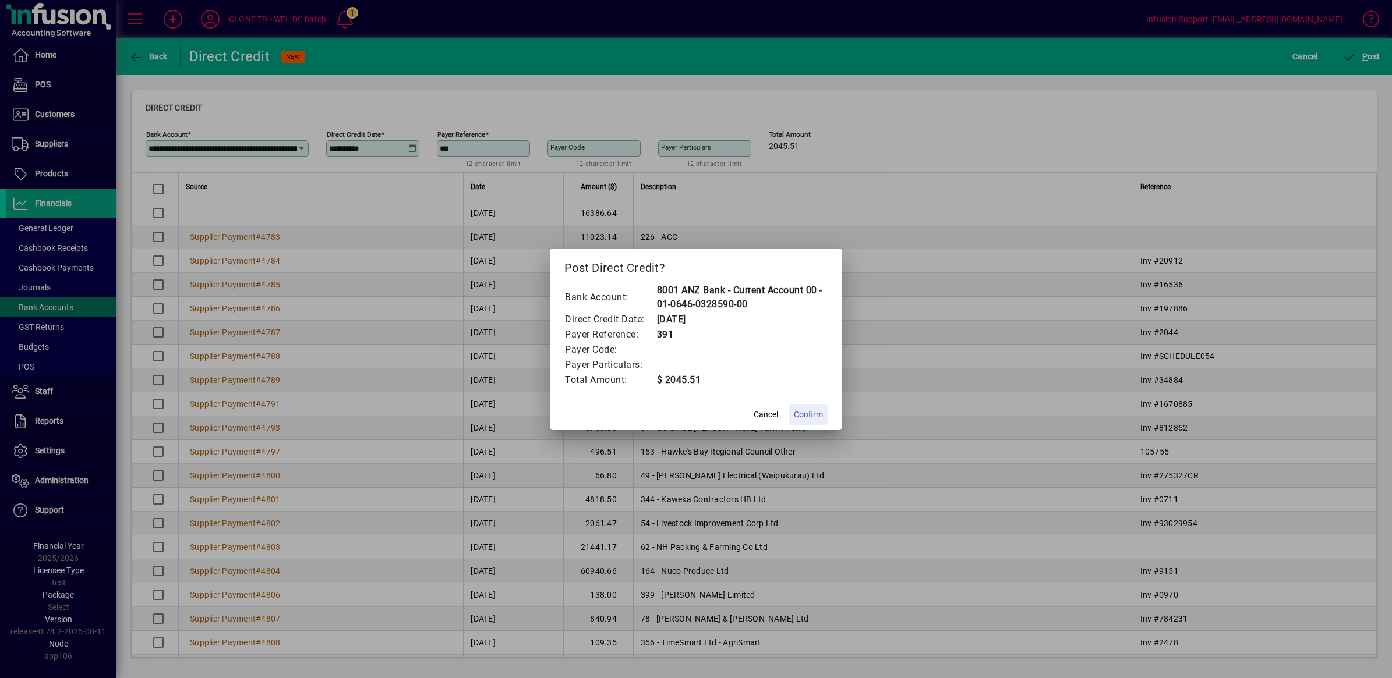
click at [802, 414] on span "Confirm" at bounding box center [808, 415] width 29 height 12
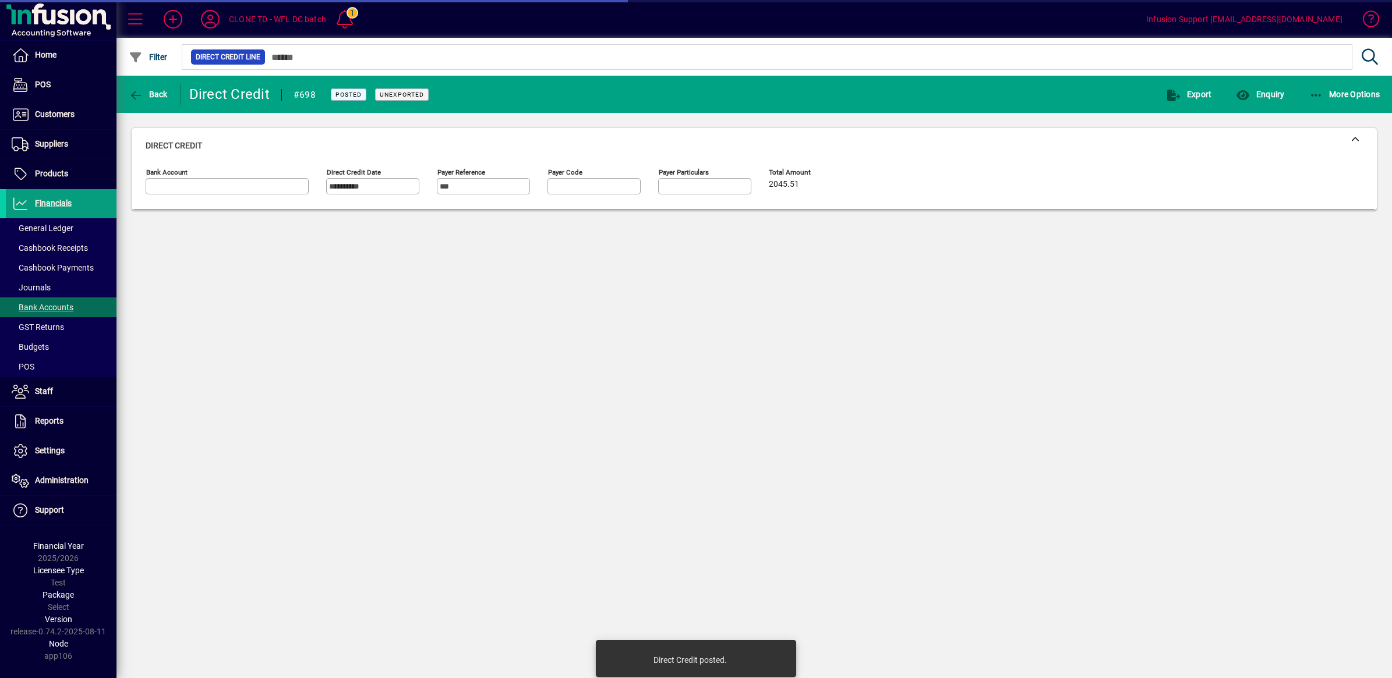
type input "**********"
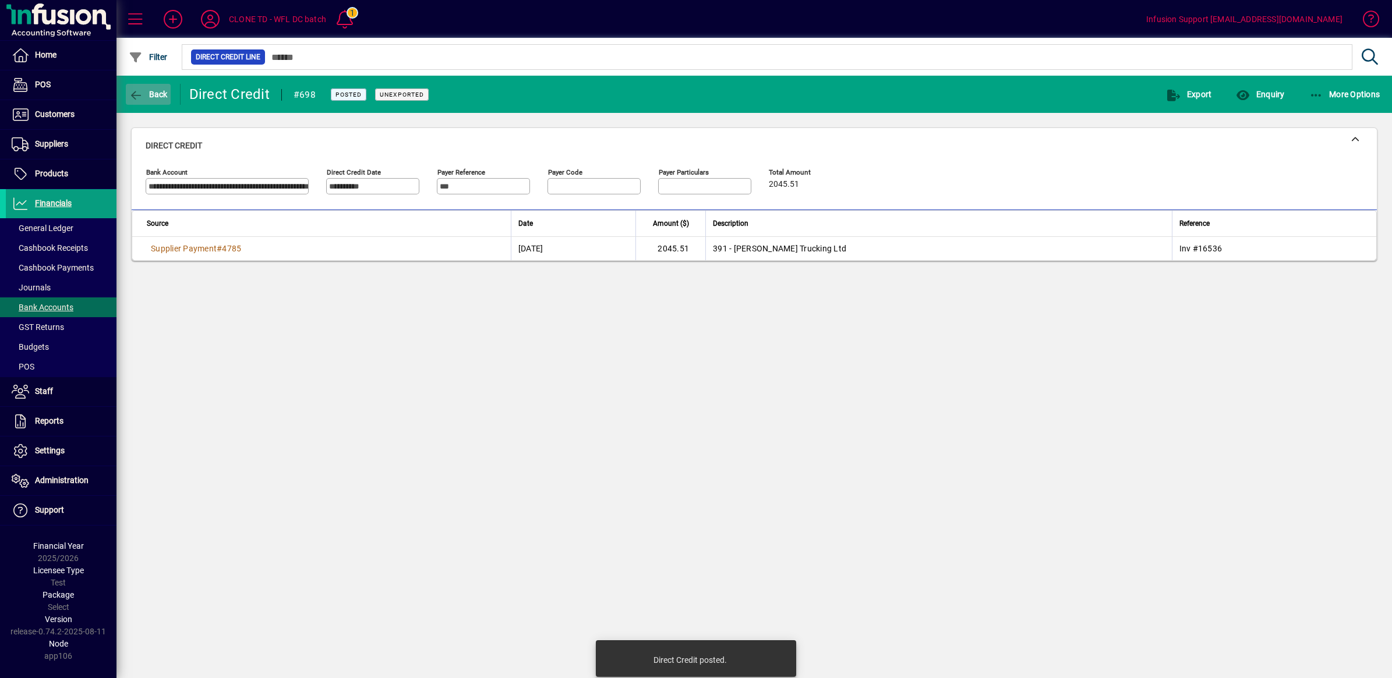
click at [132, 91] on icon "button" at bounding box center [136, 96] width 15 height 12
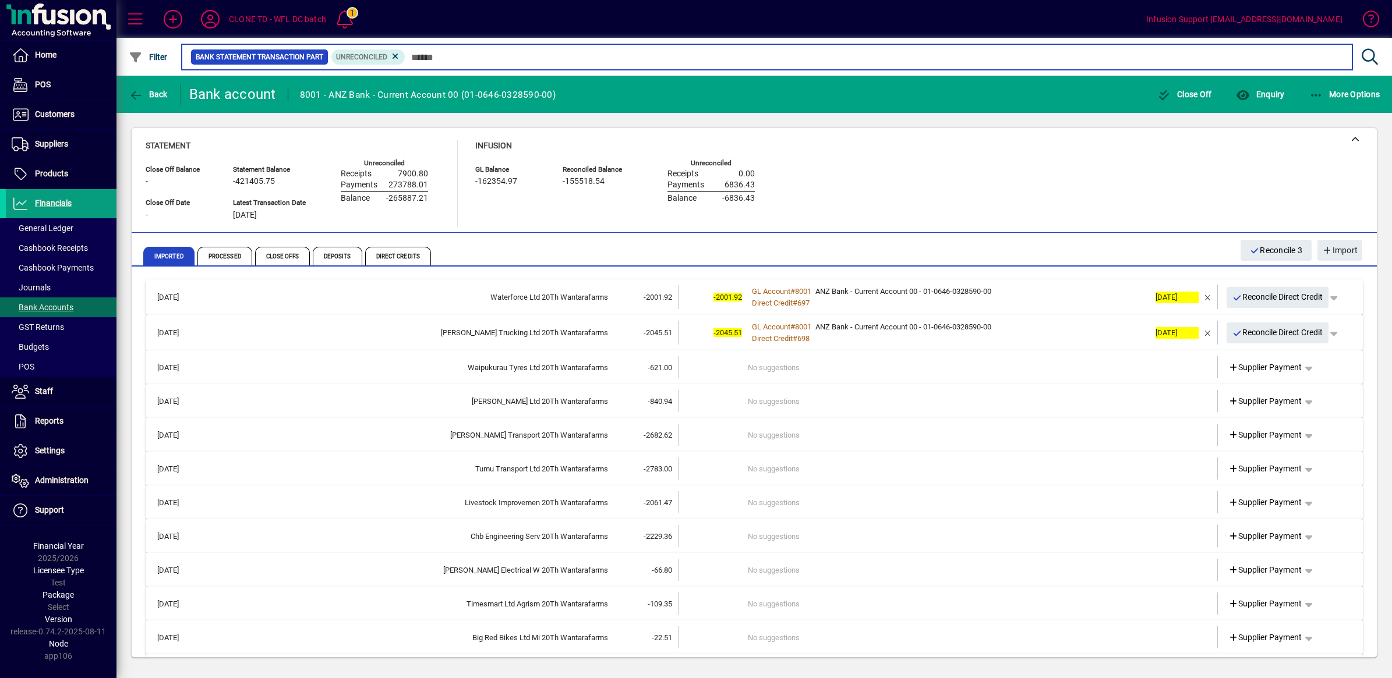
scroll to position [344, 0]
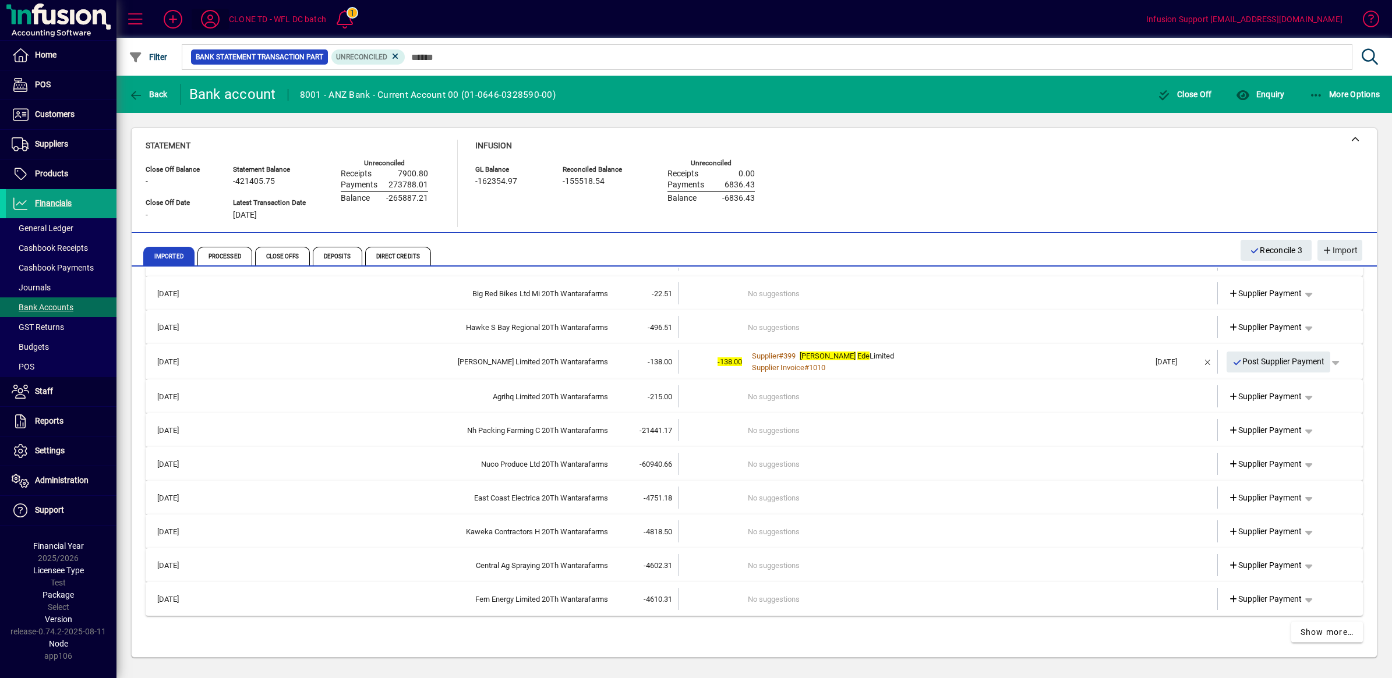
click at [204, 17] on icon at bounding box center [210, 19] width 23 height 19
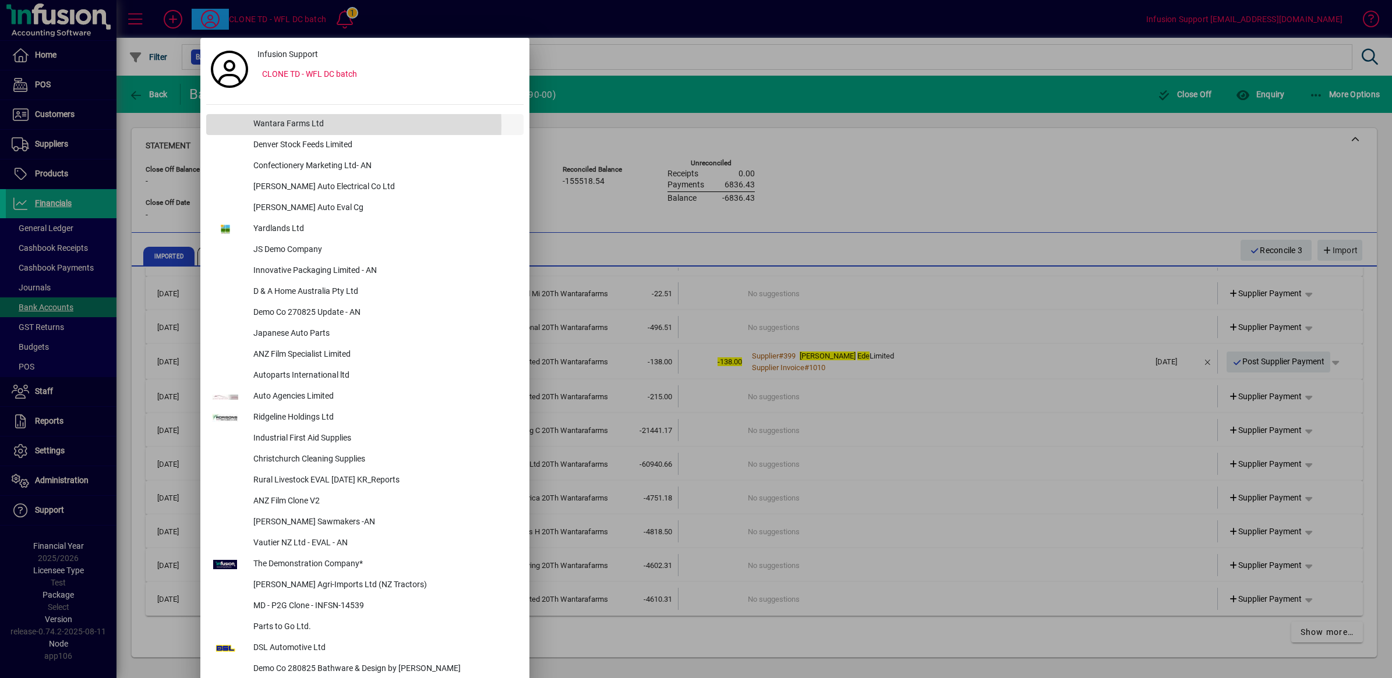
click at [304, 125] on div "Wantara Farms Ltd" at bounding box center [383, 124] width 279 height 21
